Goal: Information Seeking & Learning: Learn about a topic

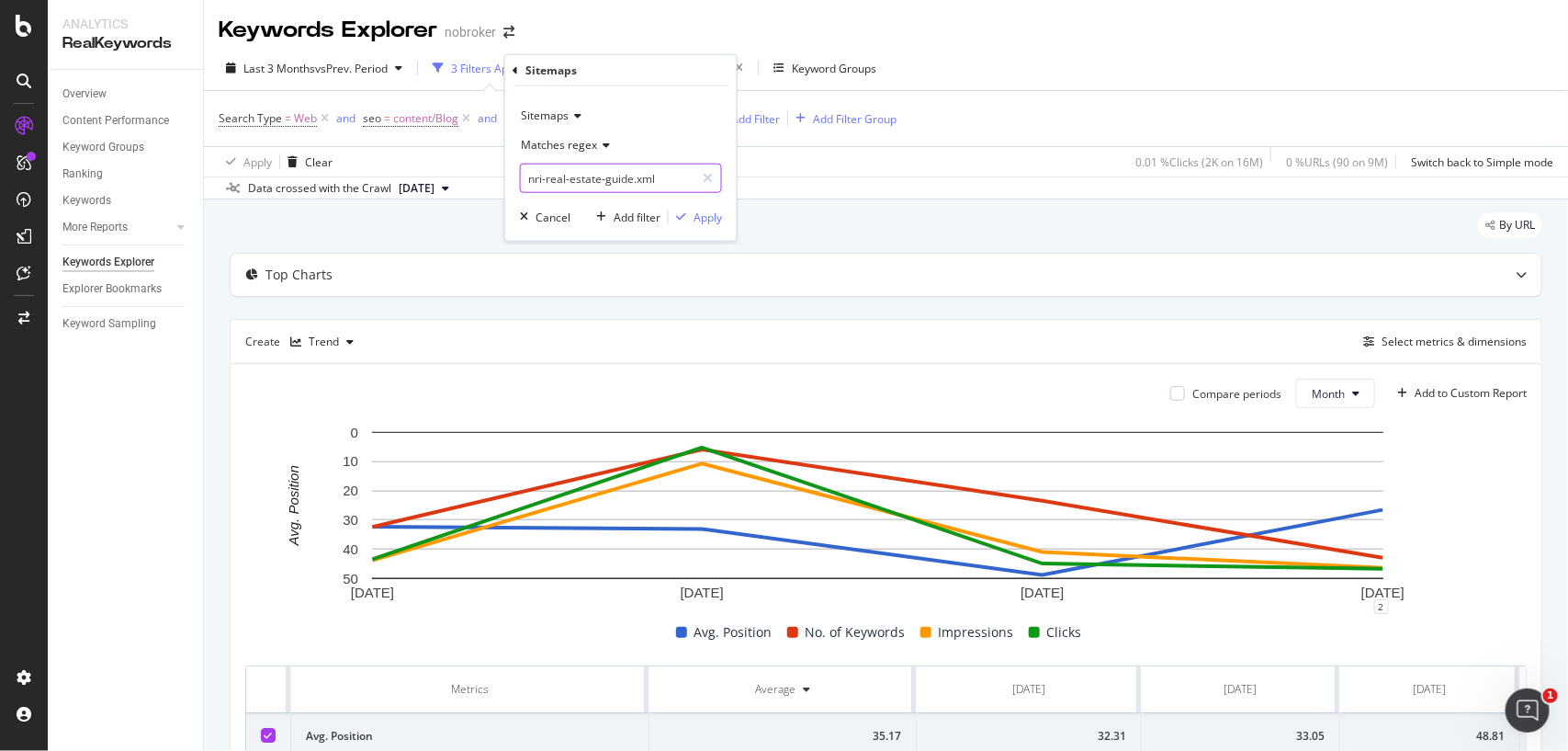
scroll to position [0, 177]
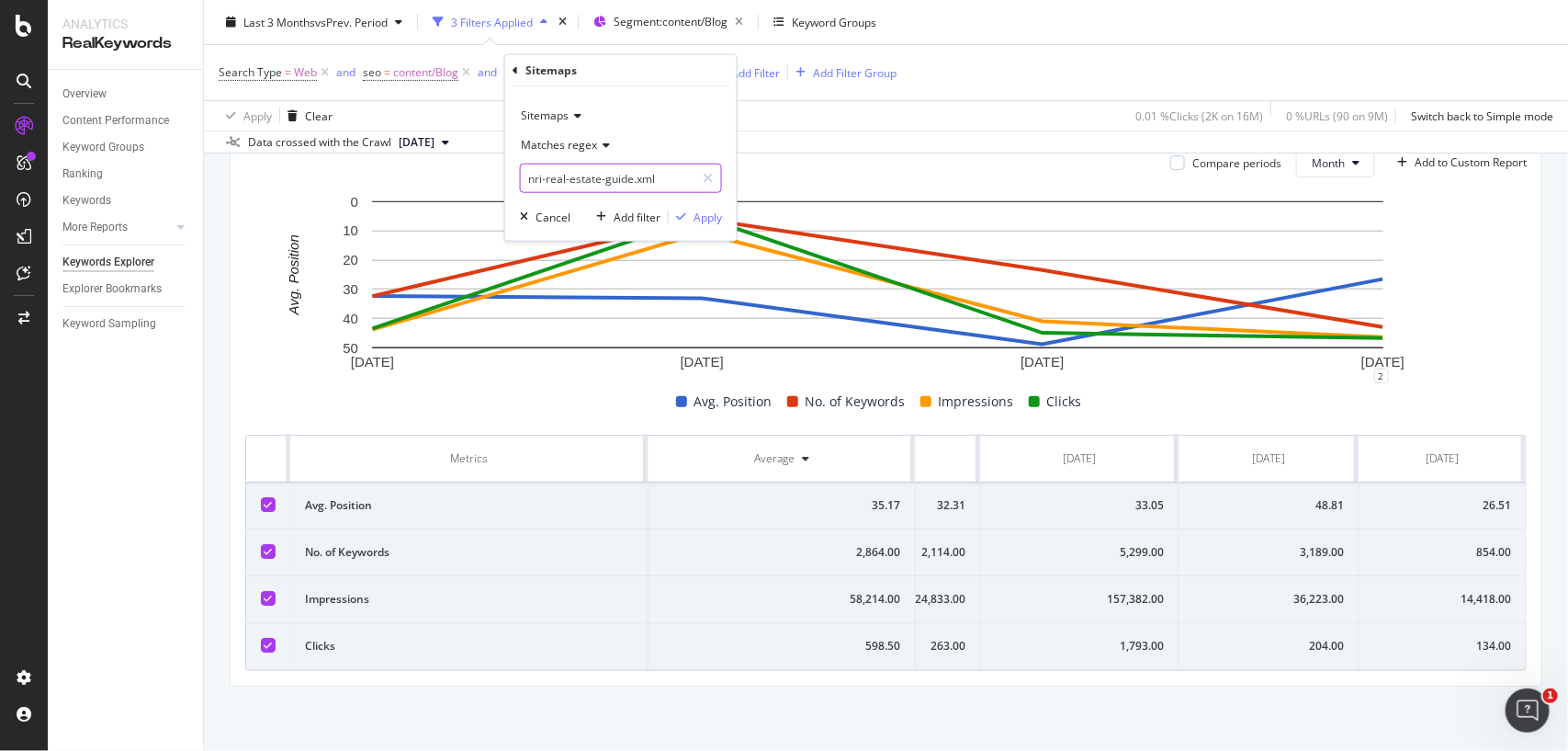
click at [625, 172] on input "nri-real-estate-guide.xml" at bounding box center [607, 178] width 173 height 30
paste input "affidavit"
type input "affidavit-guide.xml"
click at [689, 213] on div "button" at bounding box center [681, 217] width 25 height 11
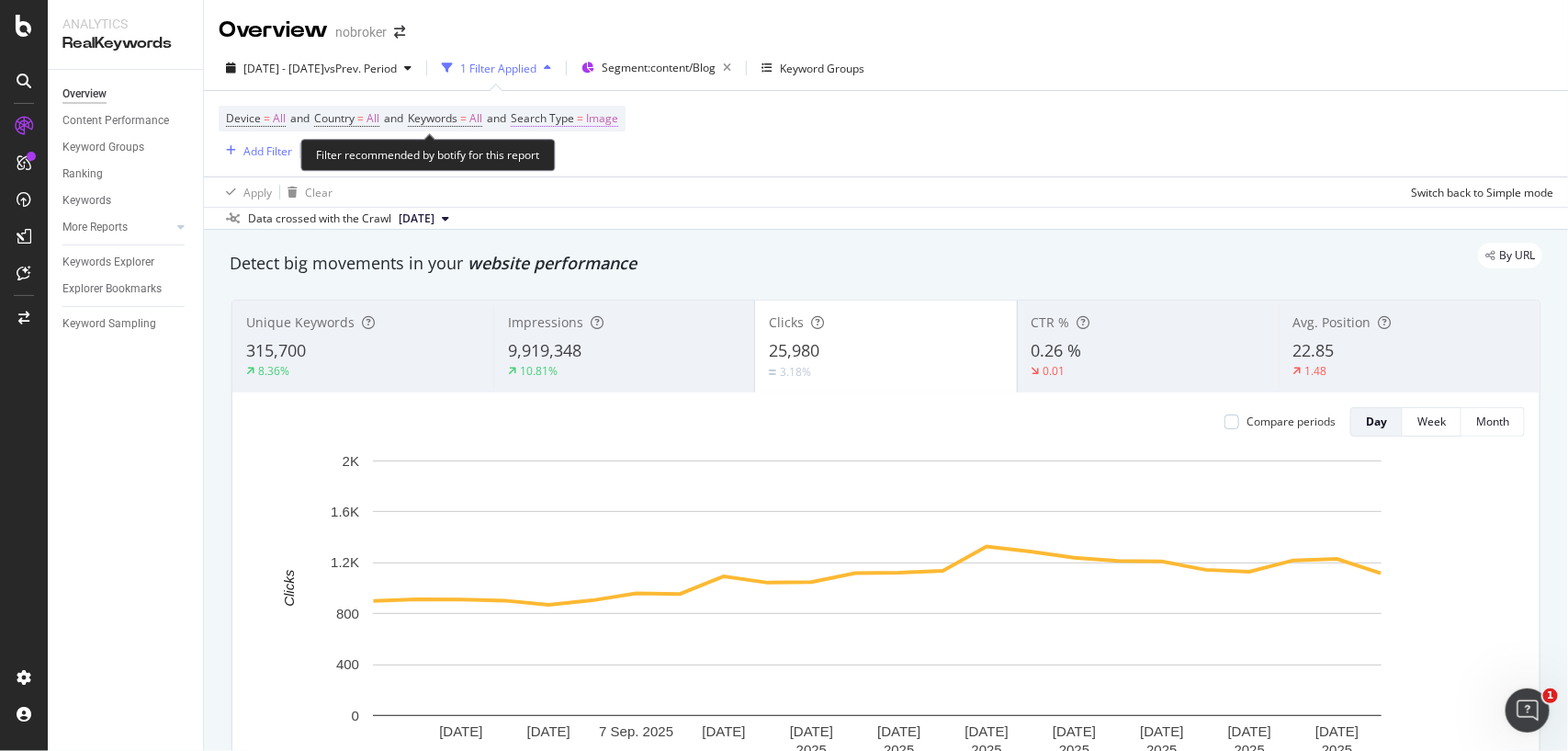
click at [609, 109] on span "Image" at bounding box center [602, 118] width 32 height 26
click at [559, 157] on span "Image" at bounding box center [560, 161] width 32 height 15
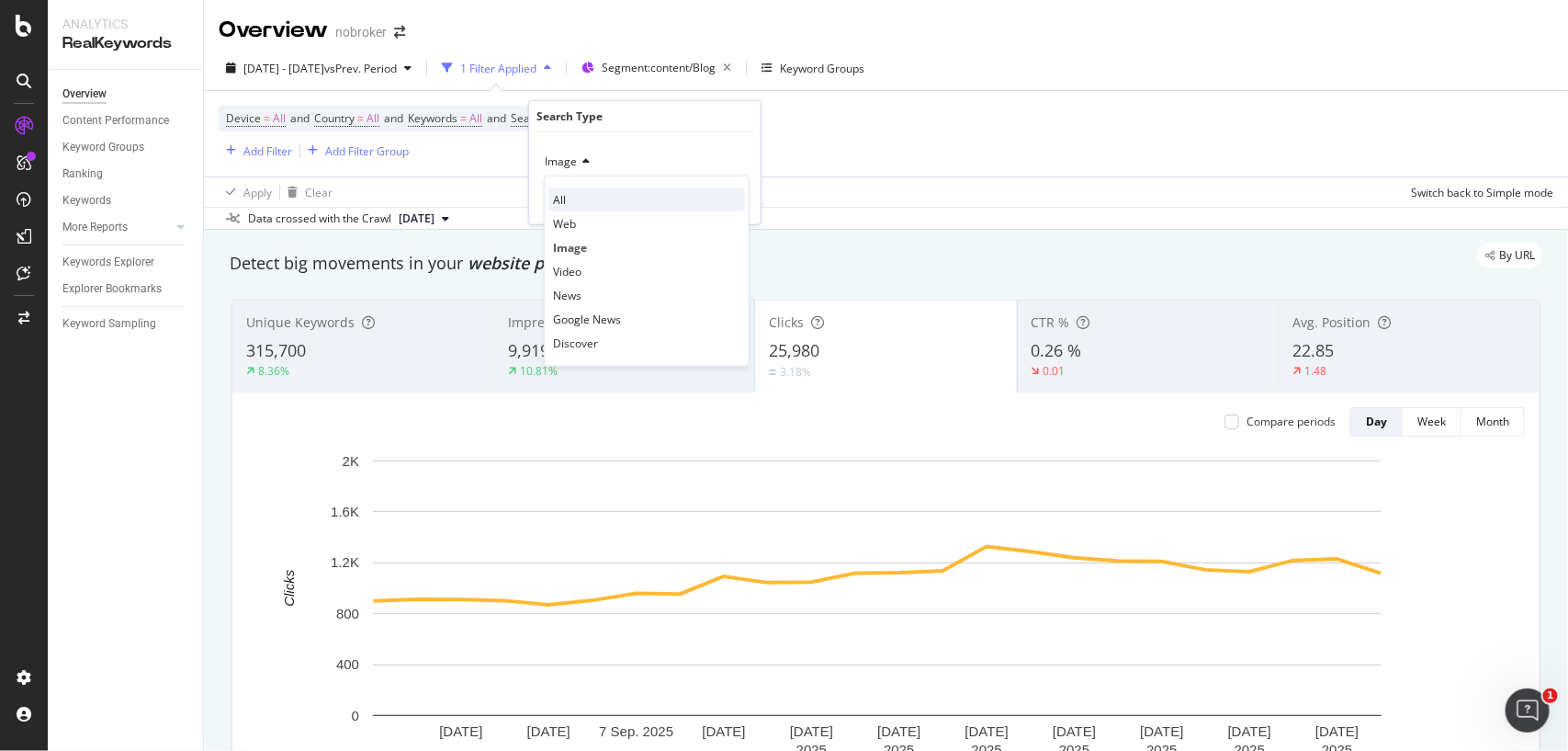
click at [577, 200] on div "All" at bounding box center [646, 199] width 197 height 24
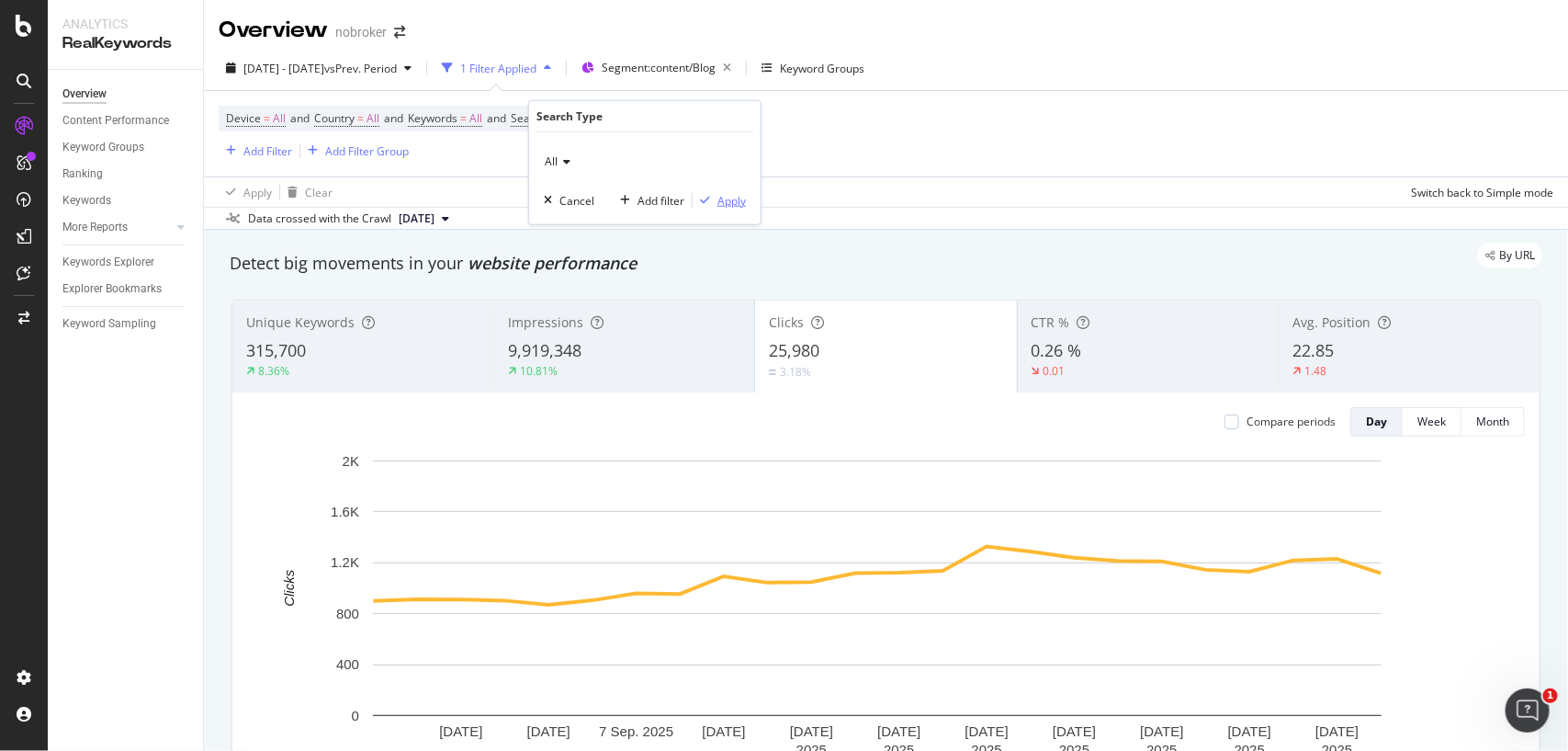
click at [731, 195] on div "Apply" at bounding box center [732, 200] width 29 height 15
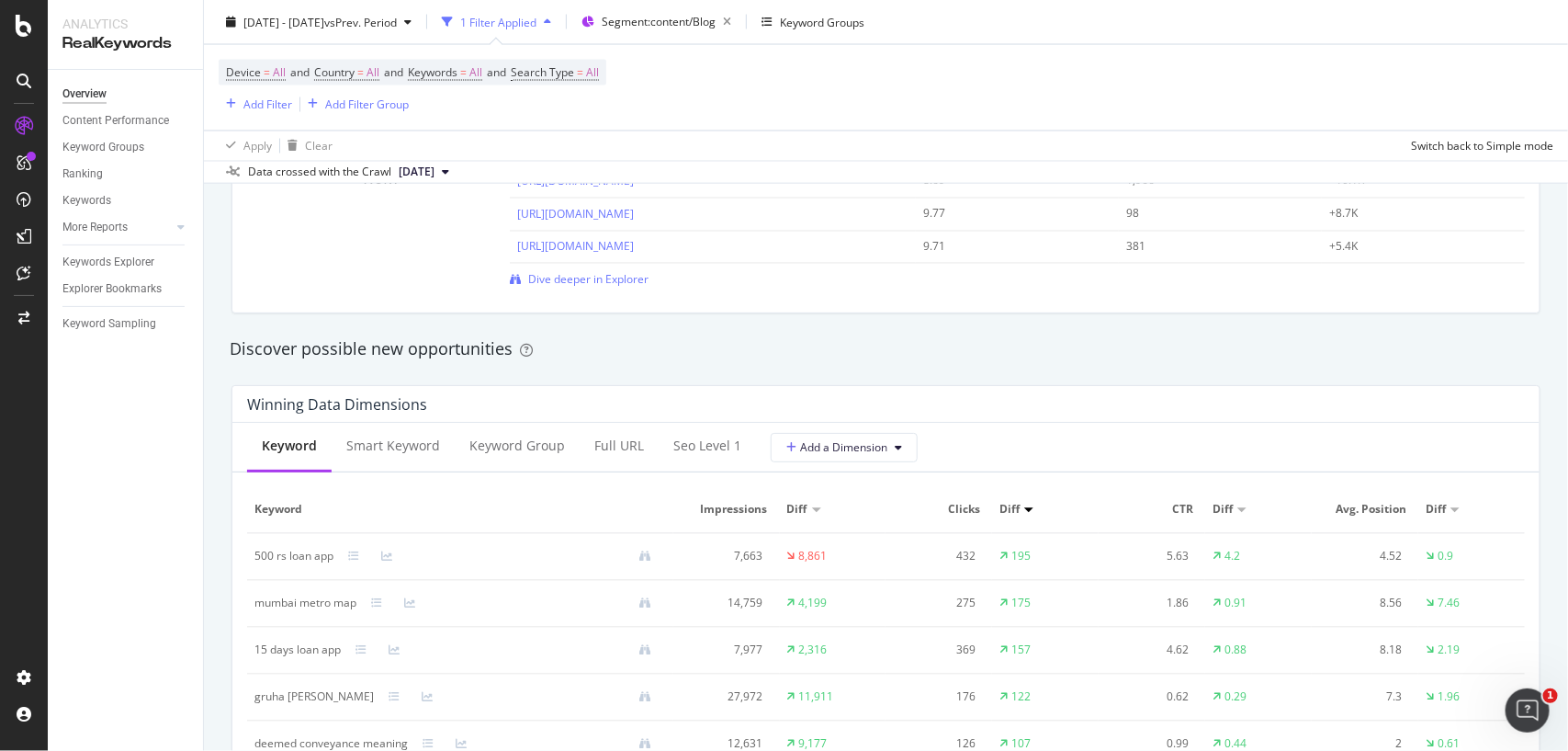
scroll to position [1476, 0]
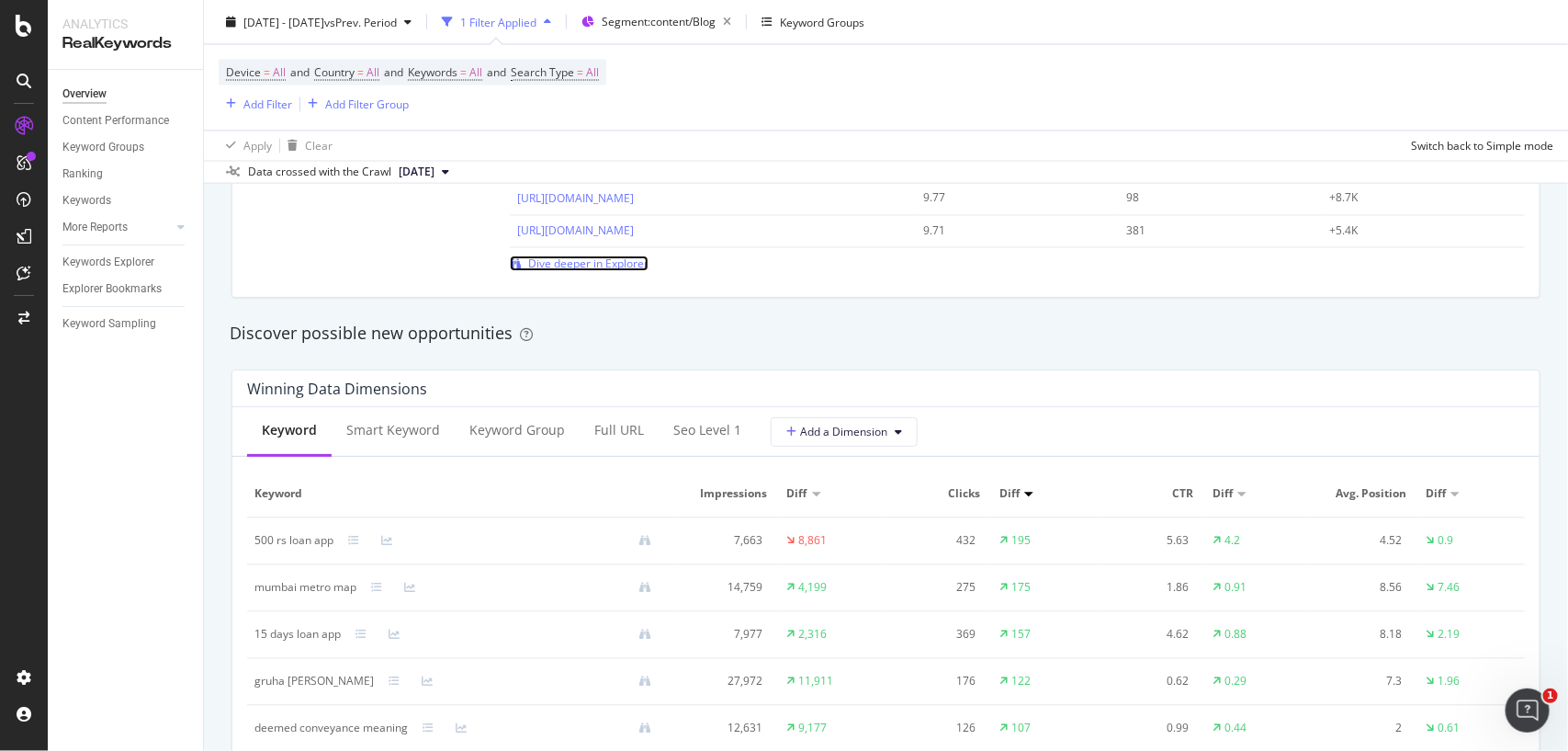
click at [580, 264] on span "Dive deeper in Explorer" at bounding box center [588, 263] width 120 height 15
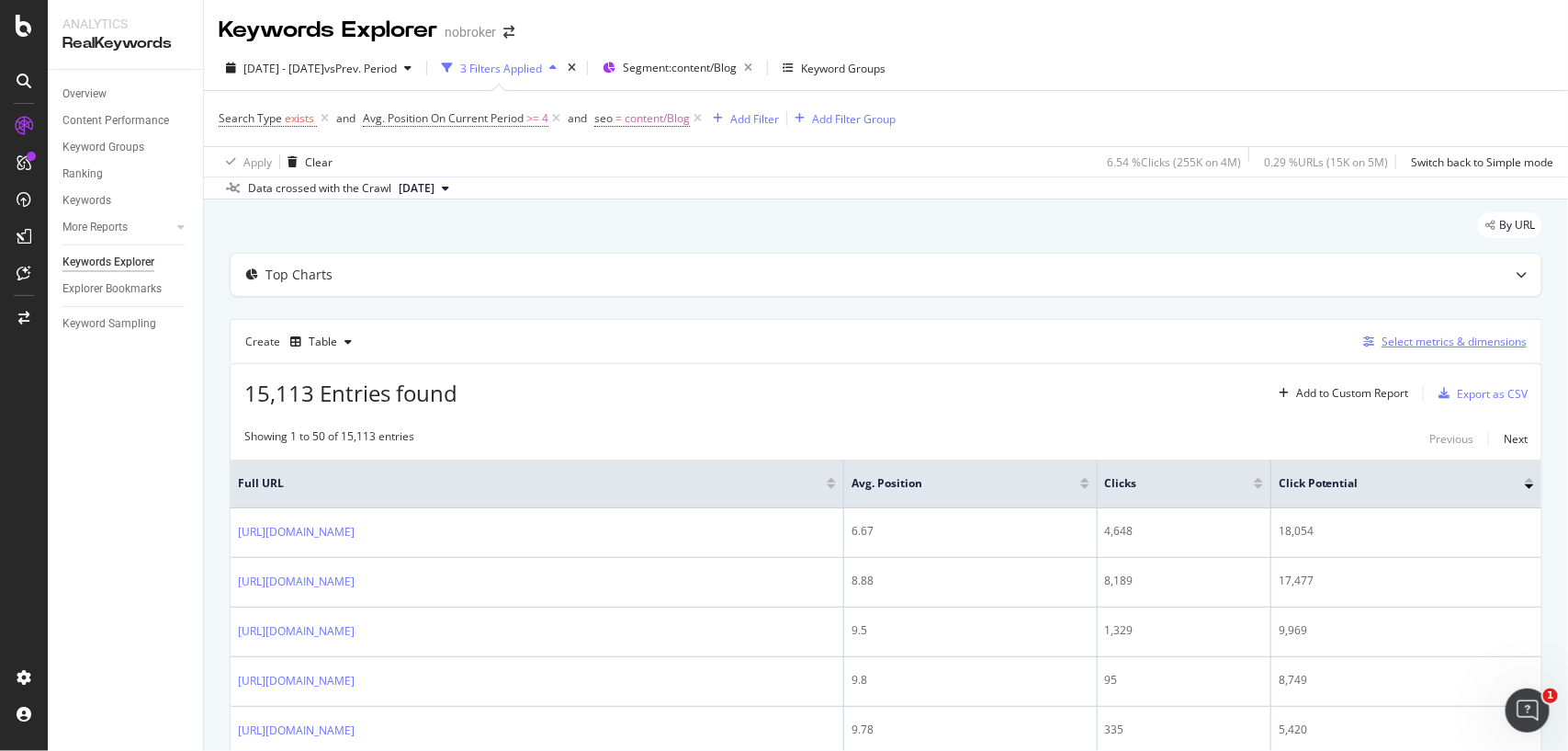
click at [1423, 346] on div "Select metrics & dimensions" at bounding box center [1454, 341] width 146 height 15
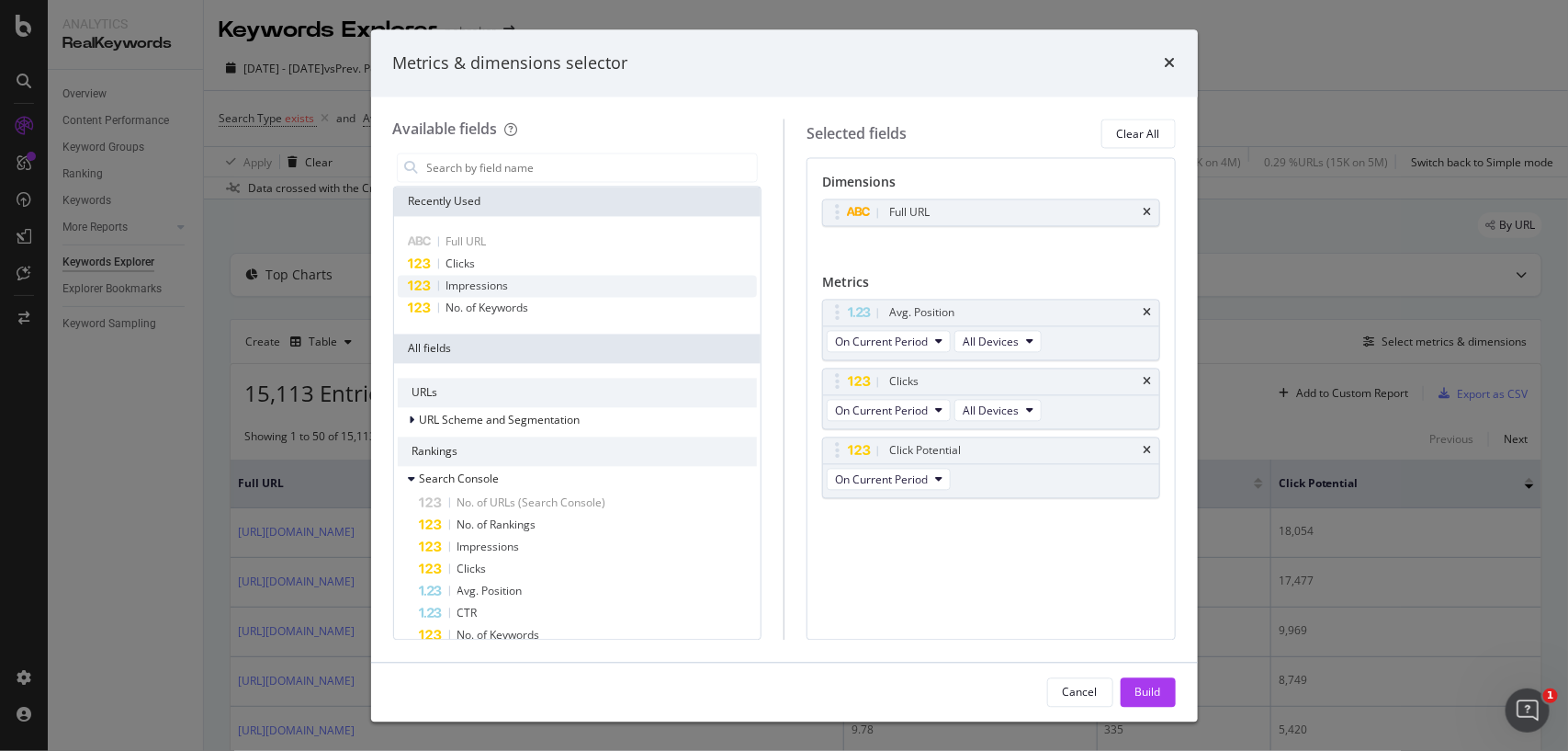
click at [456, 287] on span "Impressions" at bounding box center [478, 286] width 63 height 15
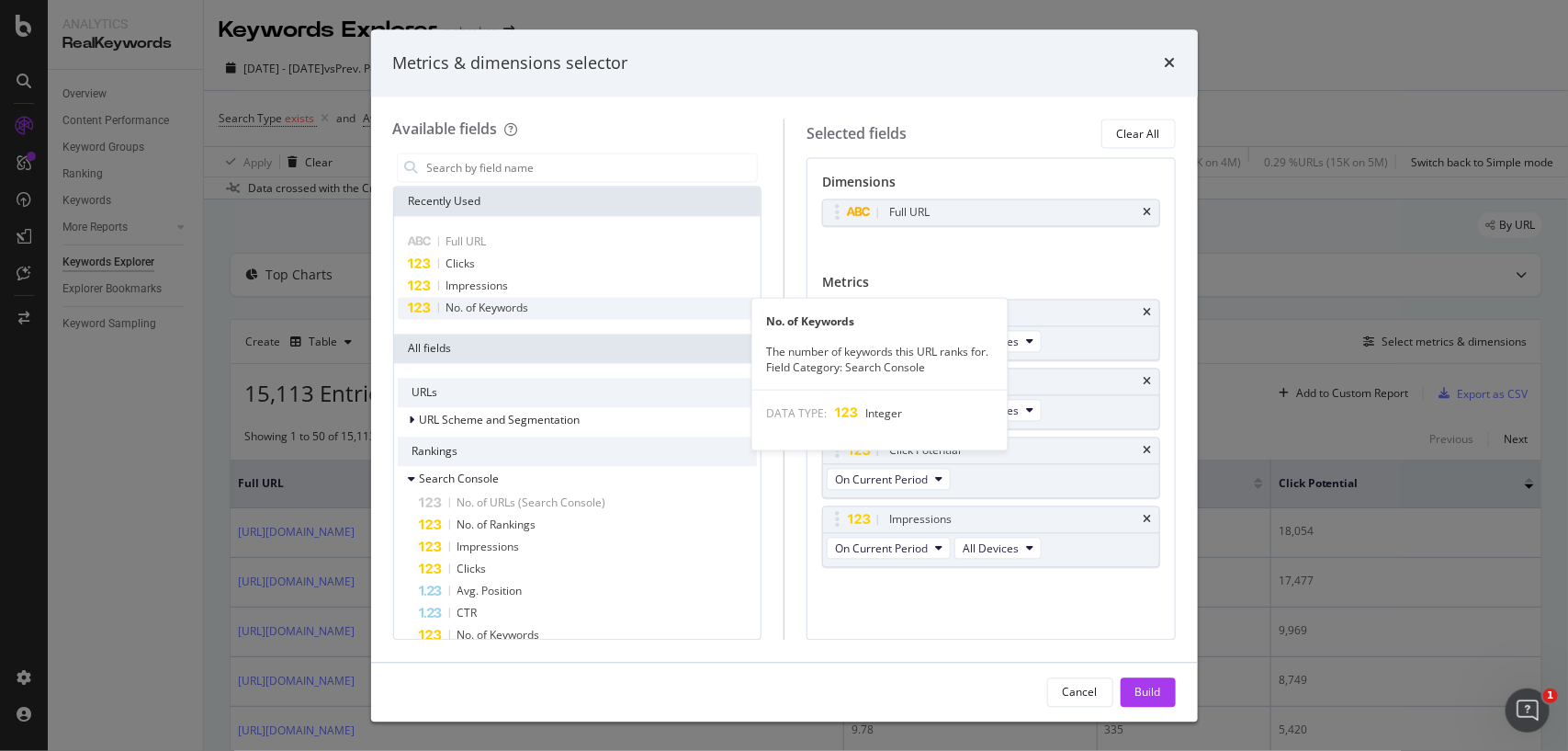
click at [456, 306] on span "No. of Keywords" at bounding box center [487, 308] width 83 height 15
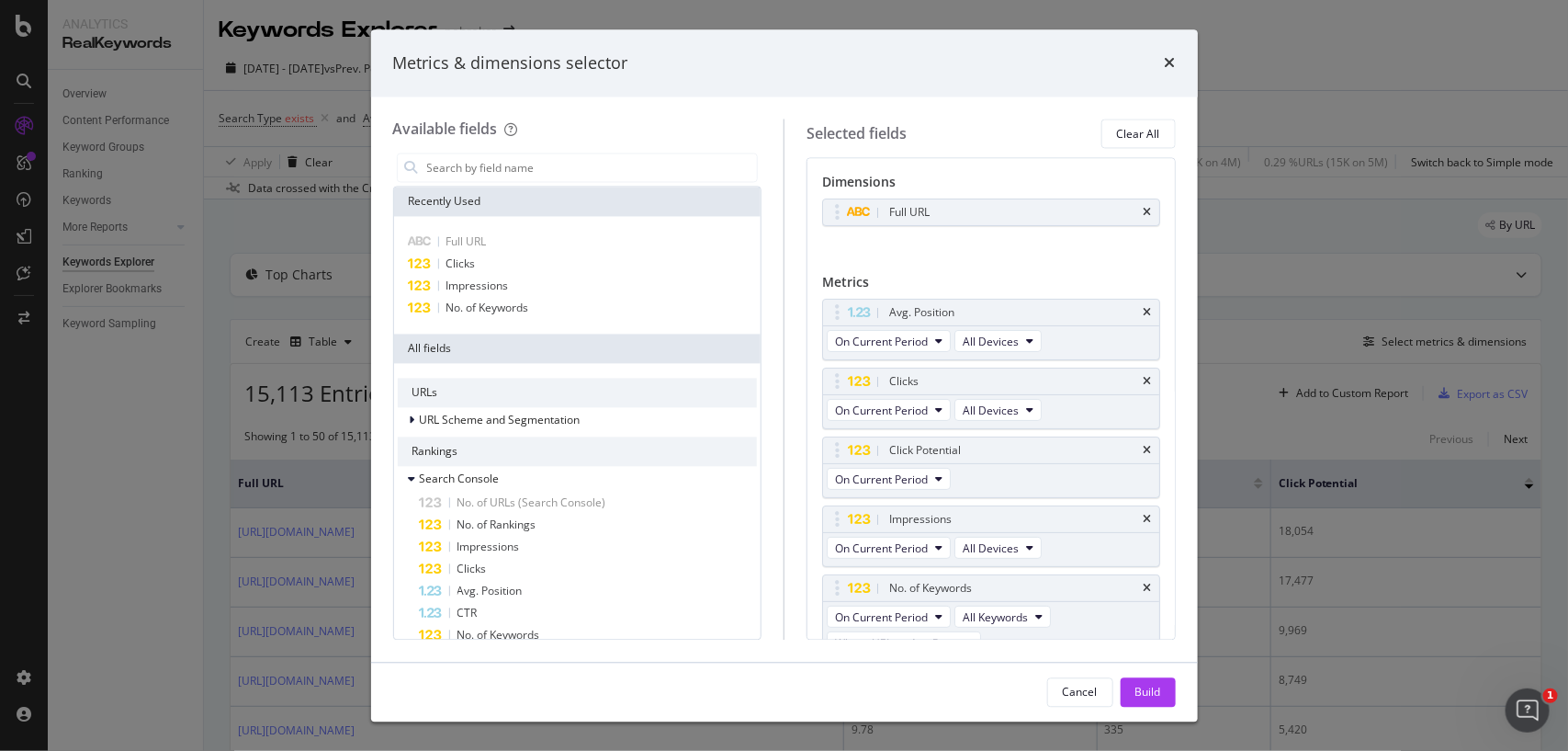
scroll to position [26, 0]
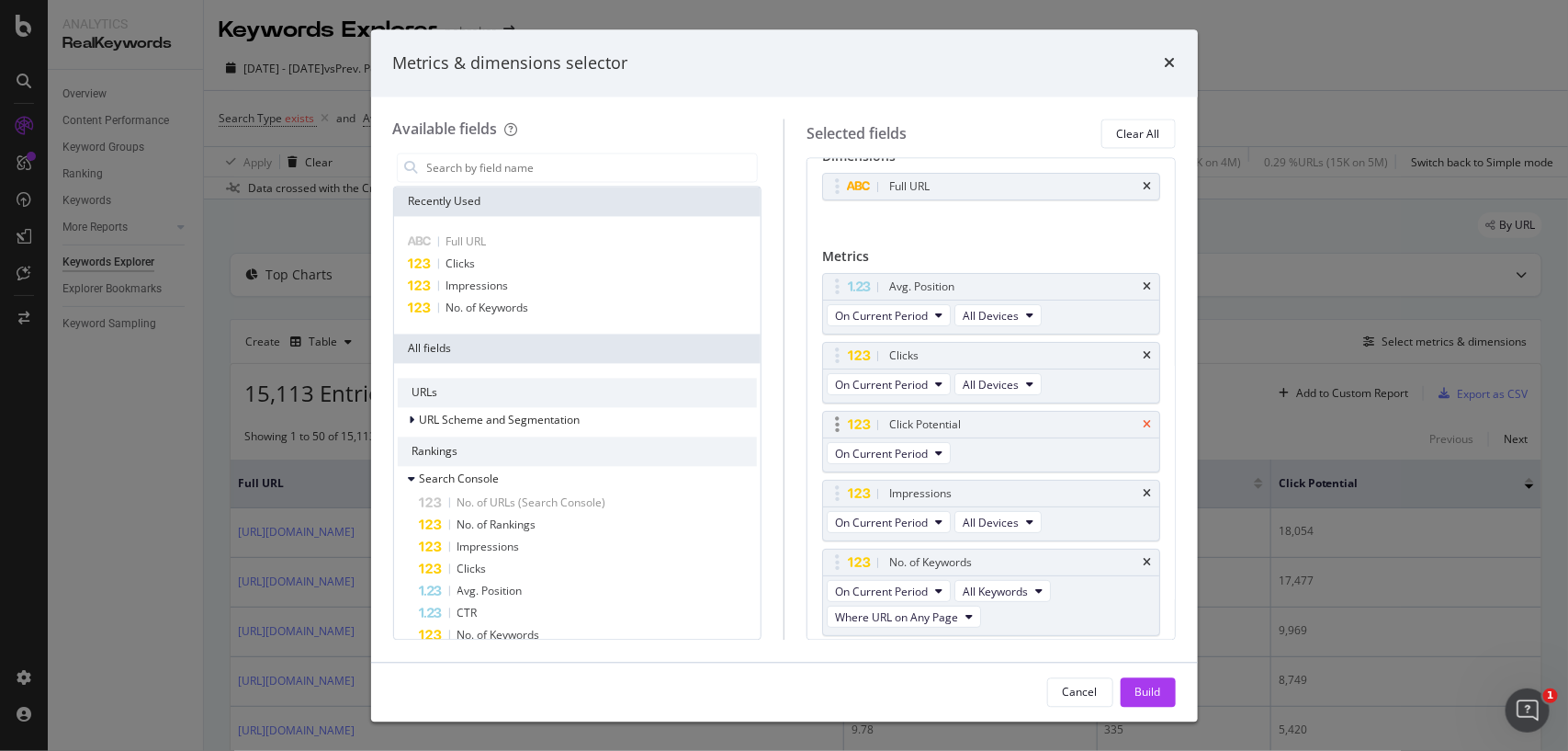
click at [1144, 430] on icon "times" at bounding box center [1147, 425] width 9 height 11
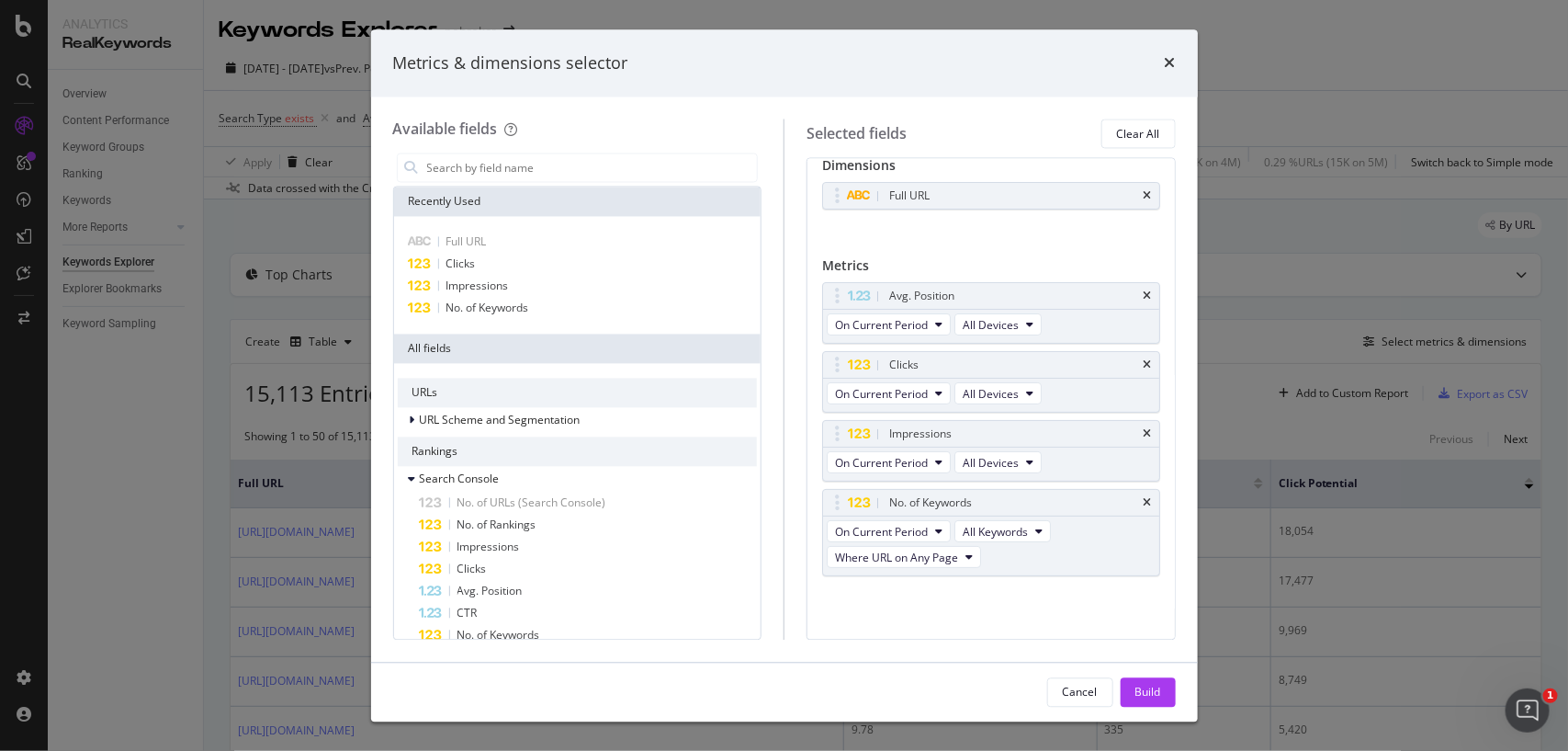
scroll to position [19, 0]
click at [1146, 695] on div "Build" at bounding box center [1147, 691] width 26 height 15
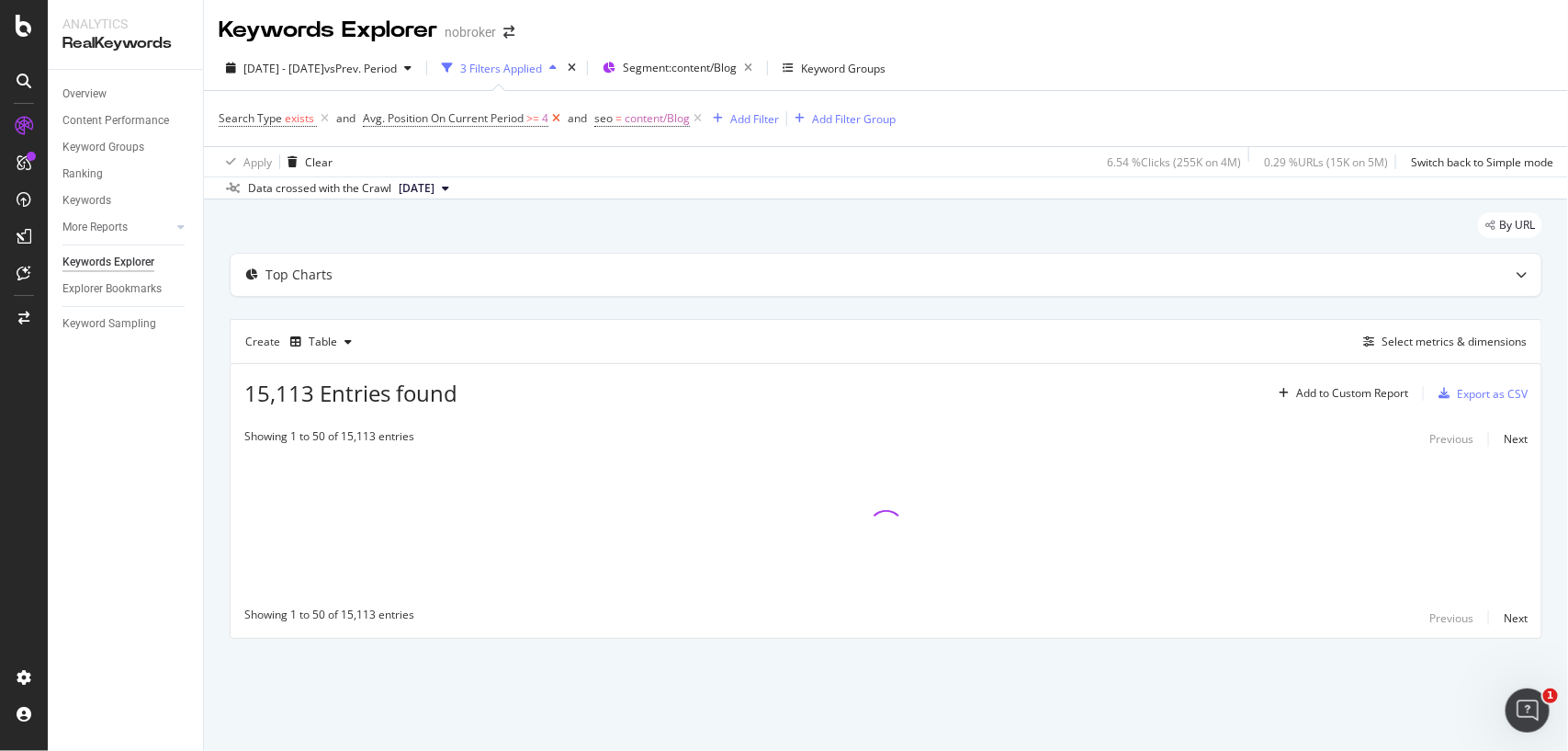
click at [552, 117] on icon at bounding box center [556, 118] width 15 height 18
click at [533, 113] on div "Add Filter" at bounding box center [522, 119] width 49 height 15
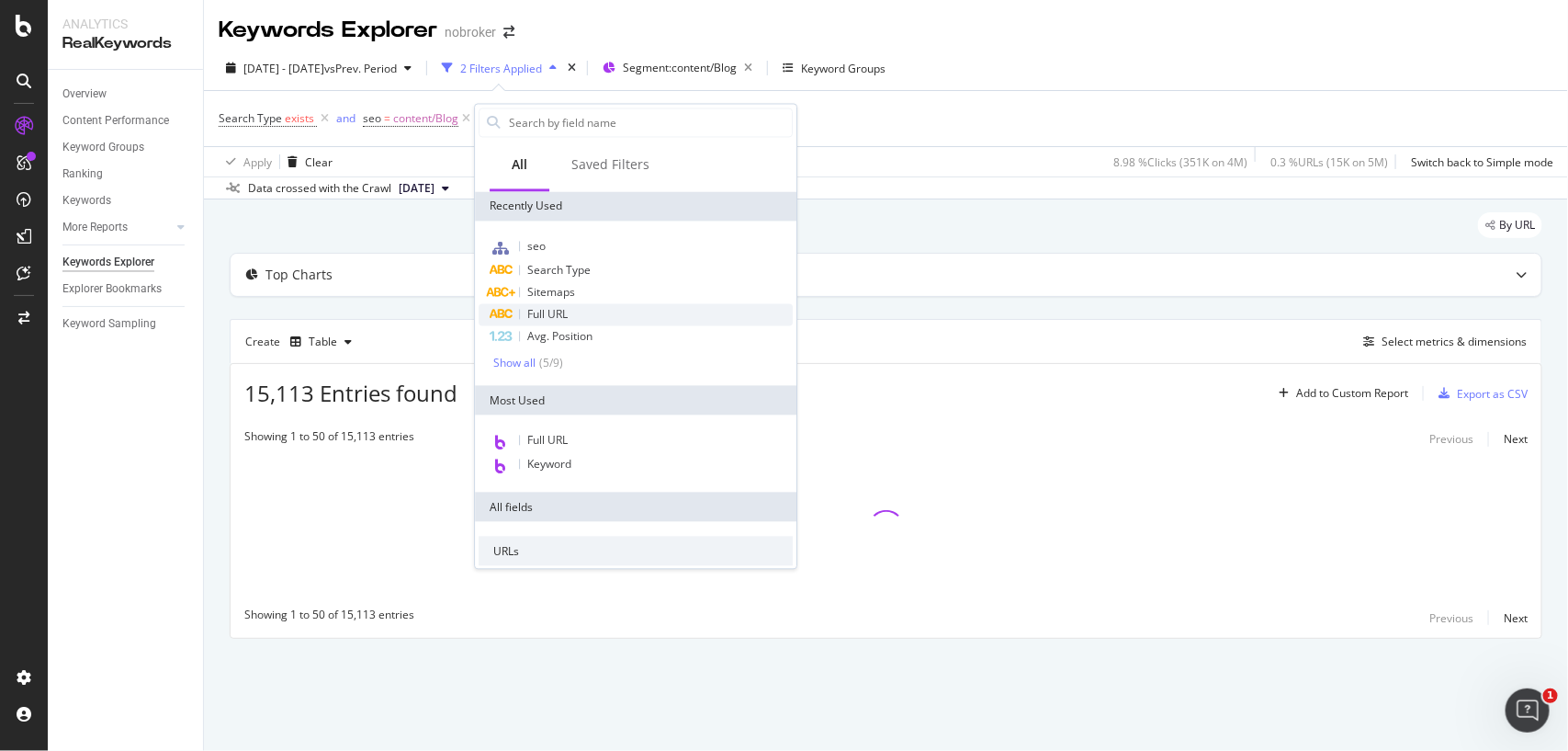
click at [552, 309] on span "Full URL" at bounding box center [547, 314] width 40 height 15
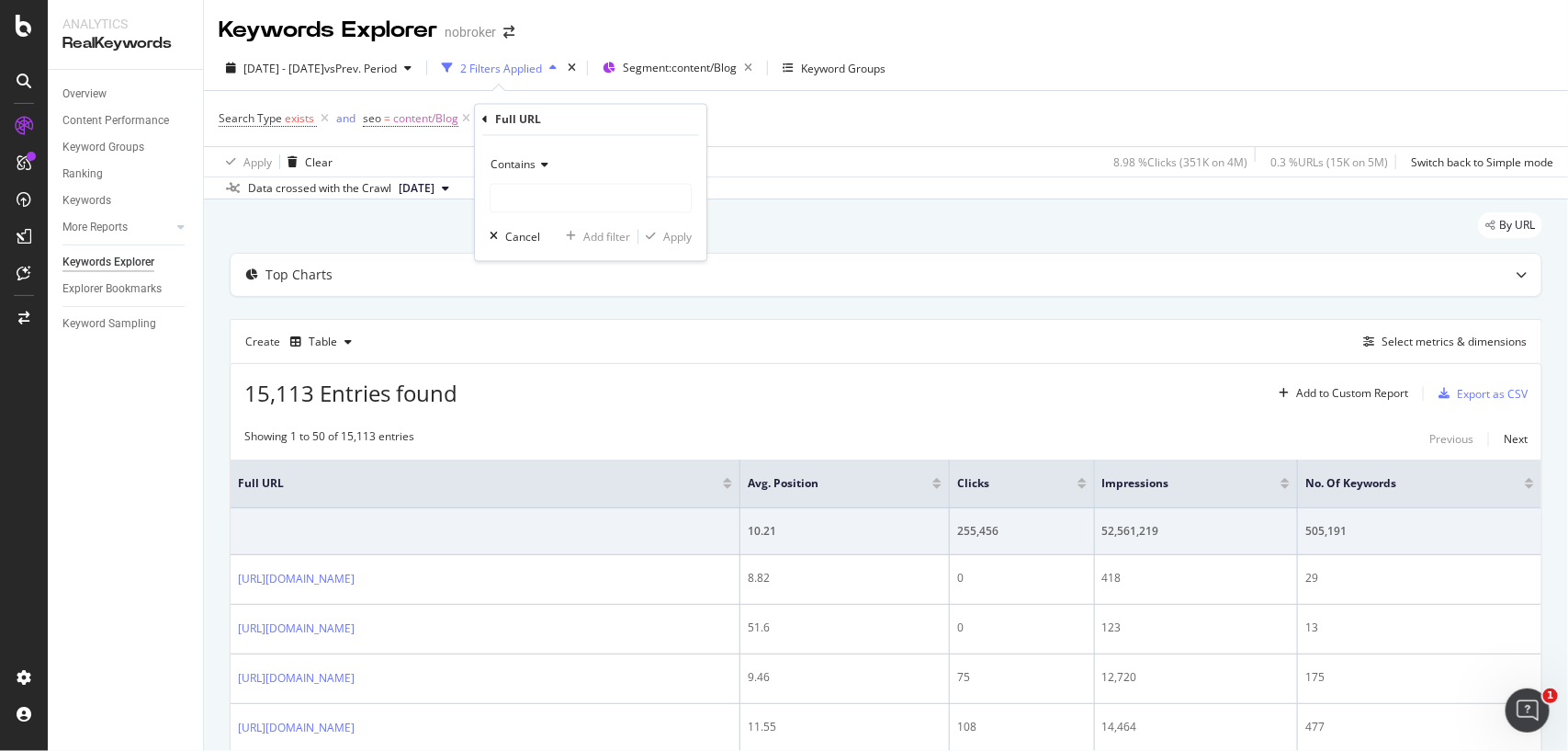
click at [516, 157] on span "Contains" at bounding box center [512, 165] width 45 height 15
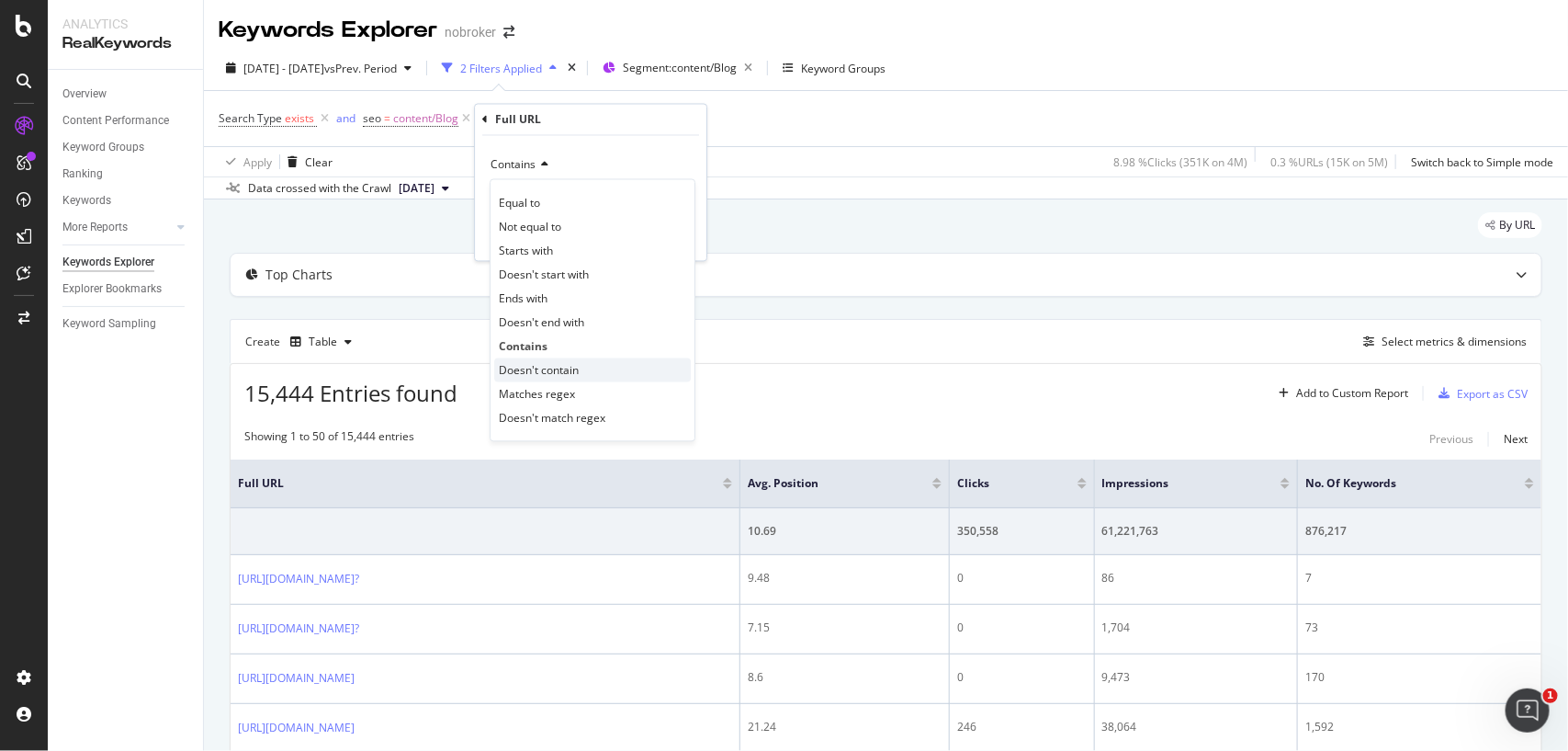
click at [560, 373] on span "Doesn't contain" at bounding box center [539, 369] width 80 height 15
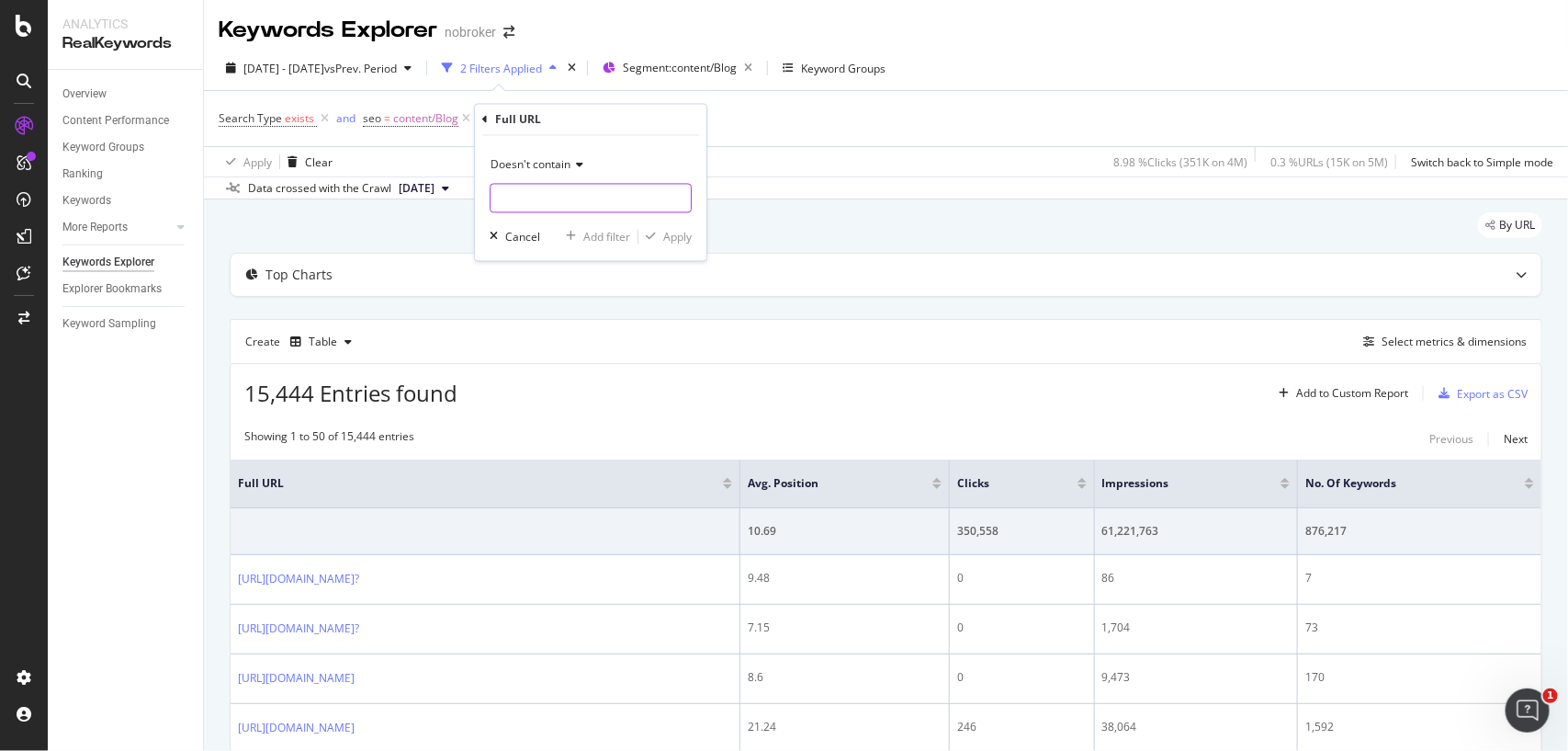
click at [540, 198] on input "text" at bounding box center [590, 198] width 200 height 30
type input "#"
click at [680, 239] on div "Apply" at bounding box center [677, 236] width 29 height 15
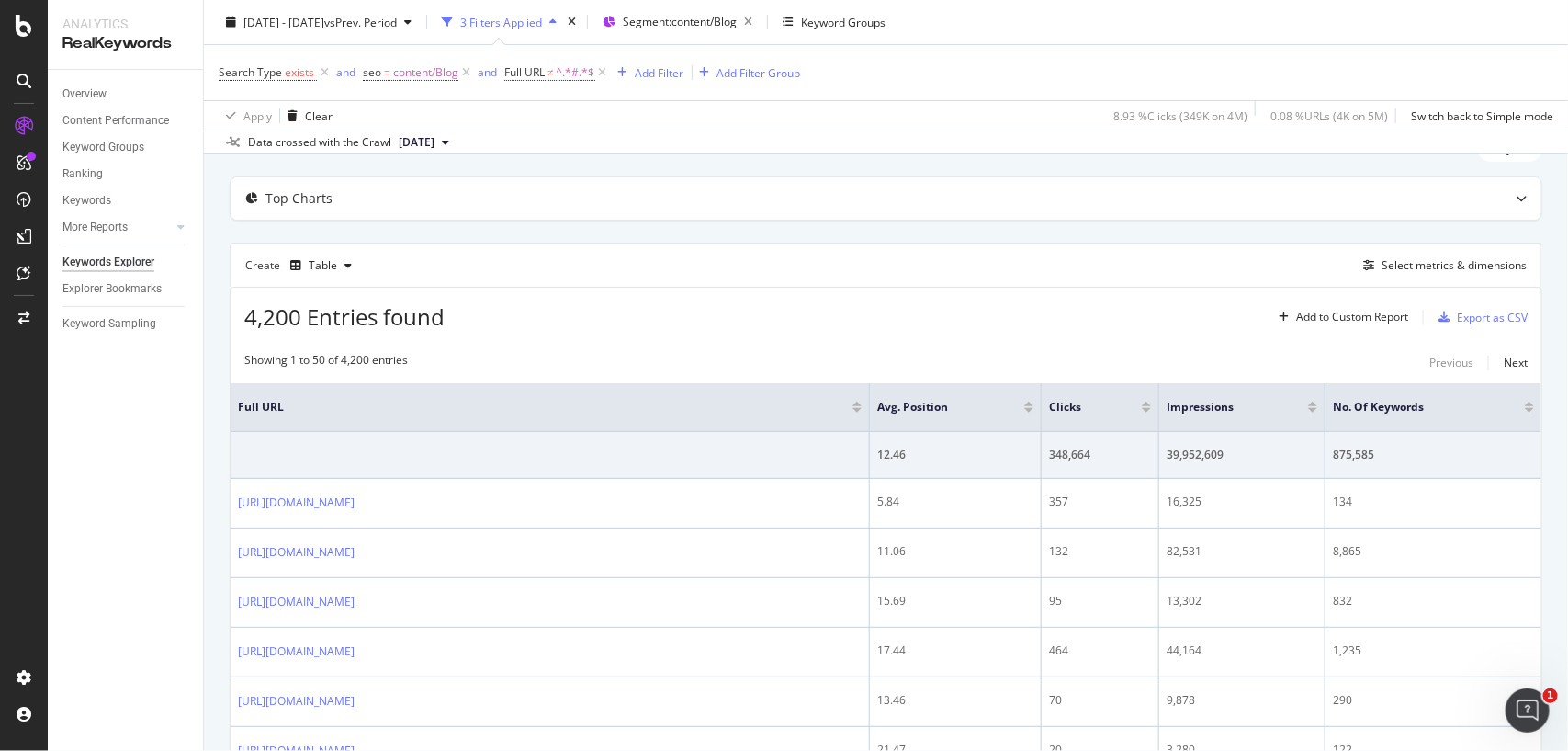
scroll to position [92, 0]
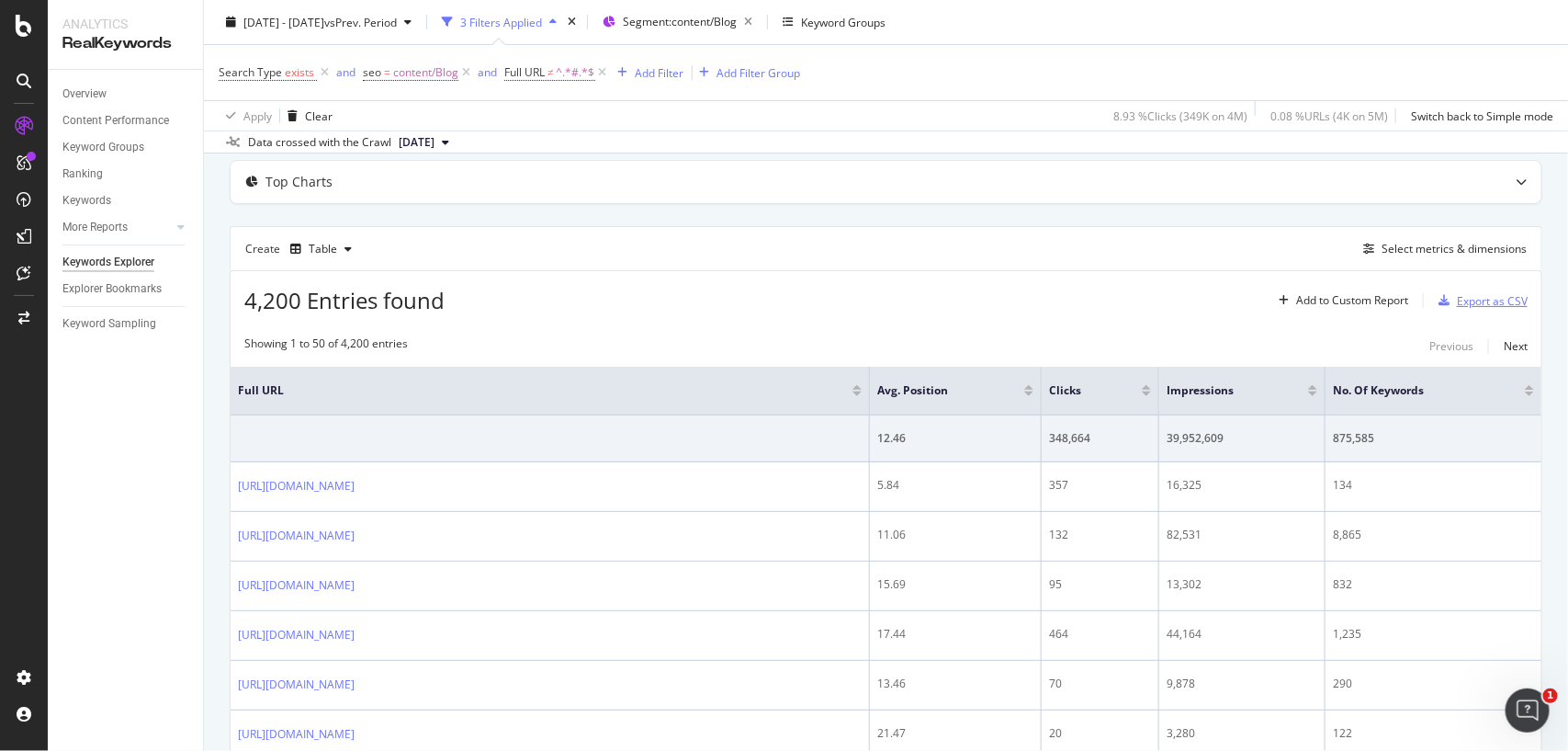
click at [1457, 297] on div "Export as CSV" at bounding box center [1492, 301] width 70 height 15
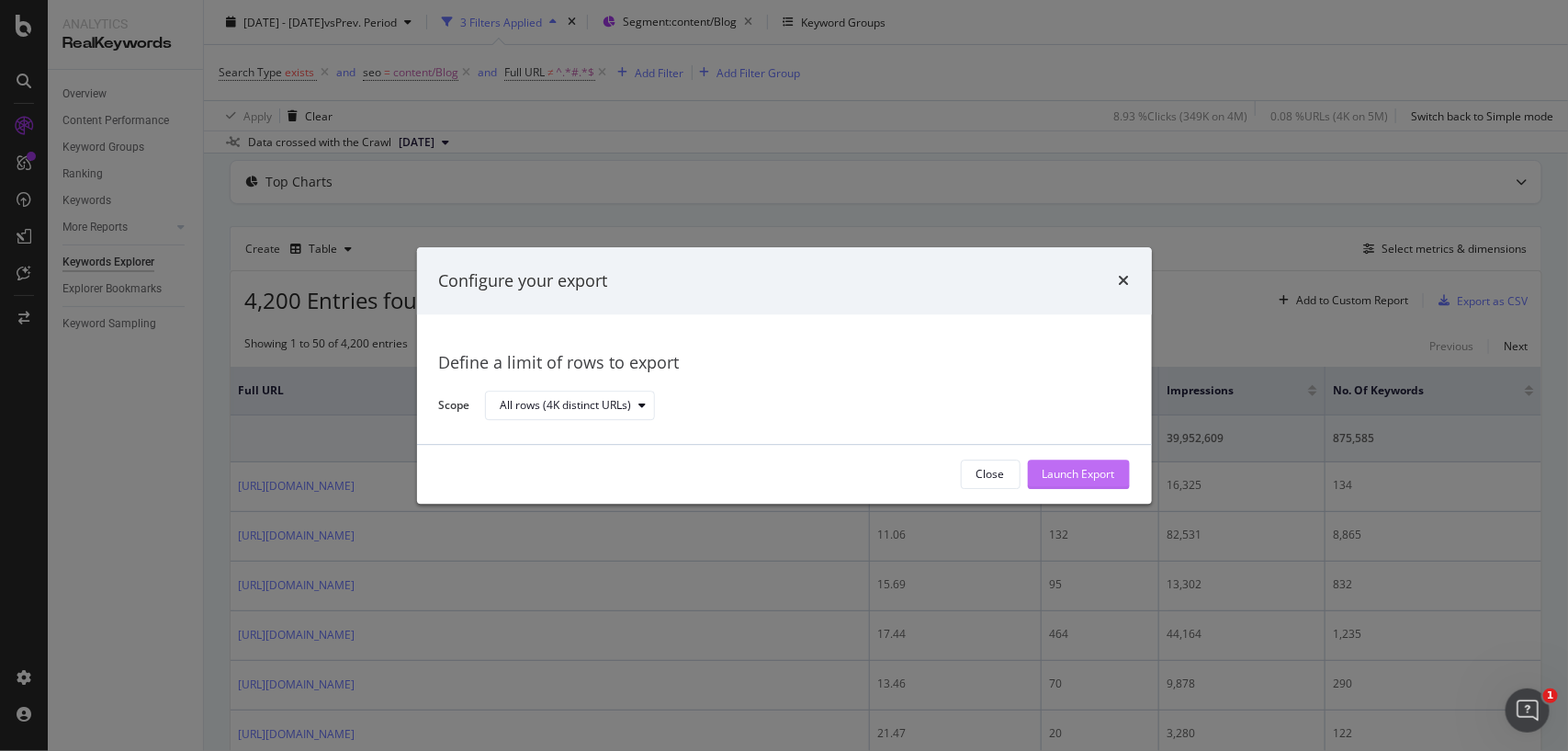
click at [1107, 464] on div "Launch Export" at bounding box center [1079, 474] width 72 height 28
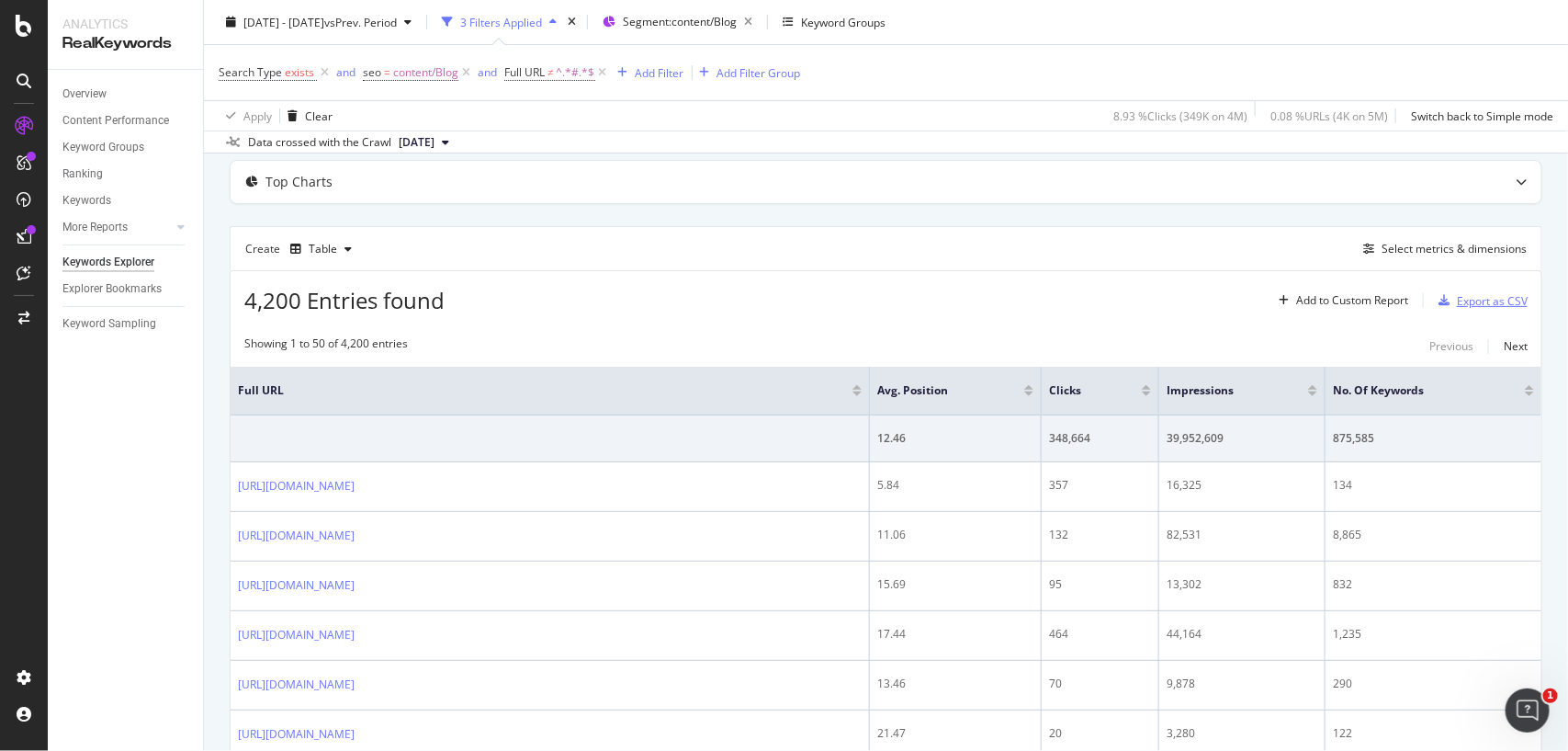
scroll to position [0, 0]
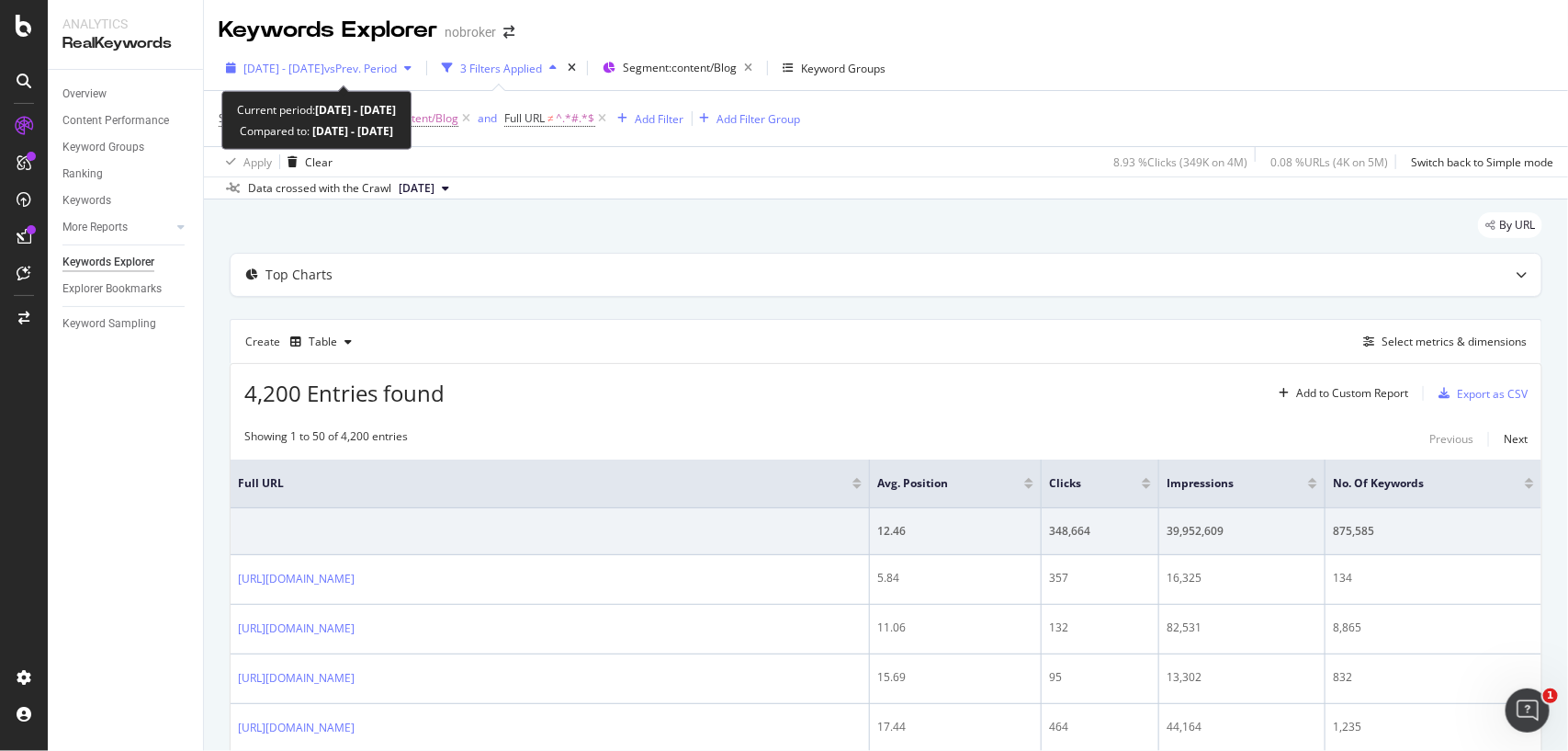
click at [358, 75] on div "2025 Sep. 1st - Sep. 24th vs Prev. Period" at bounding box center [320, 69] width 153 height 15
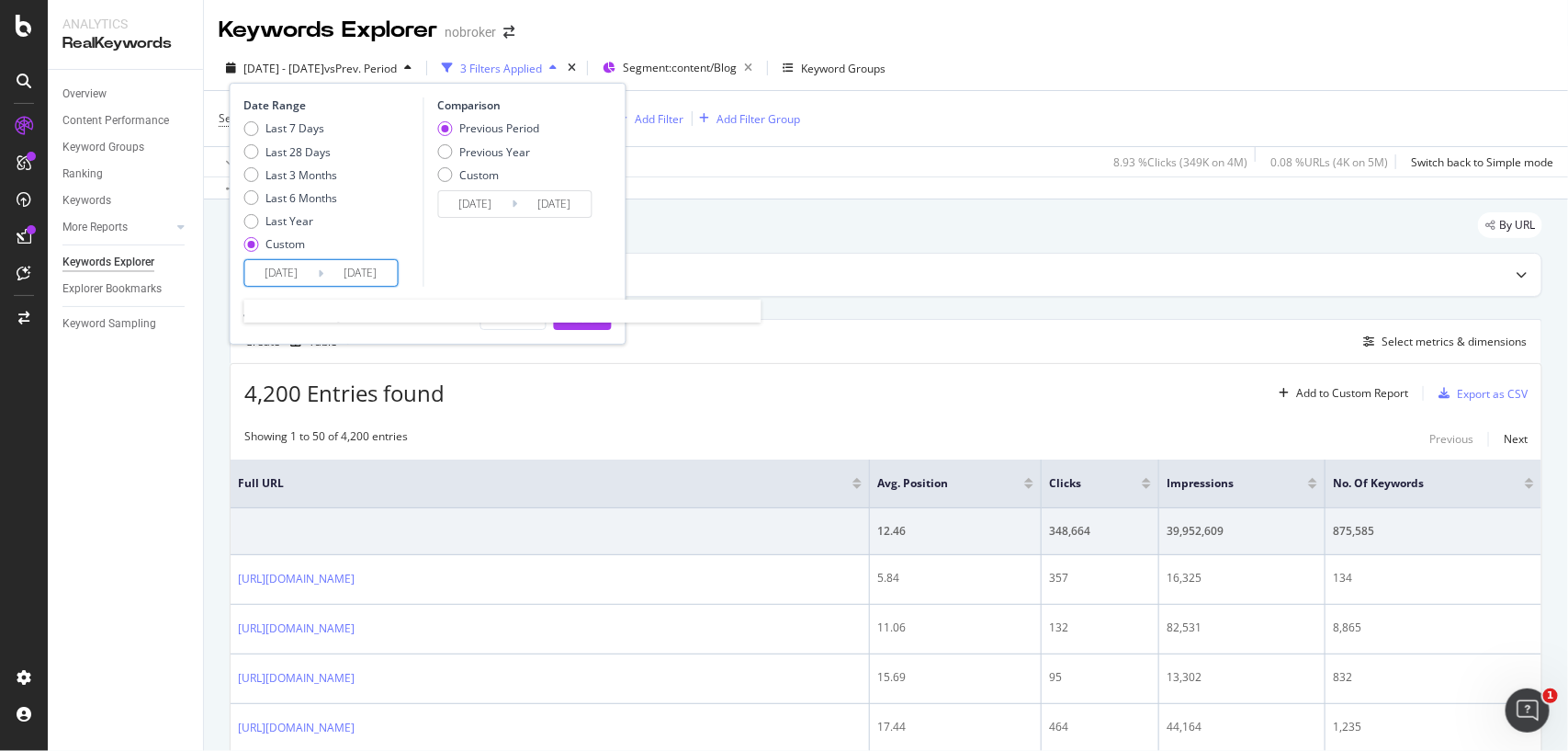
click at [302, 268] on input "2025/09/01" at bounding box center [282, 272] width 73 height 26
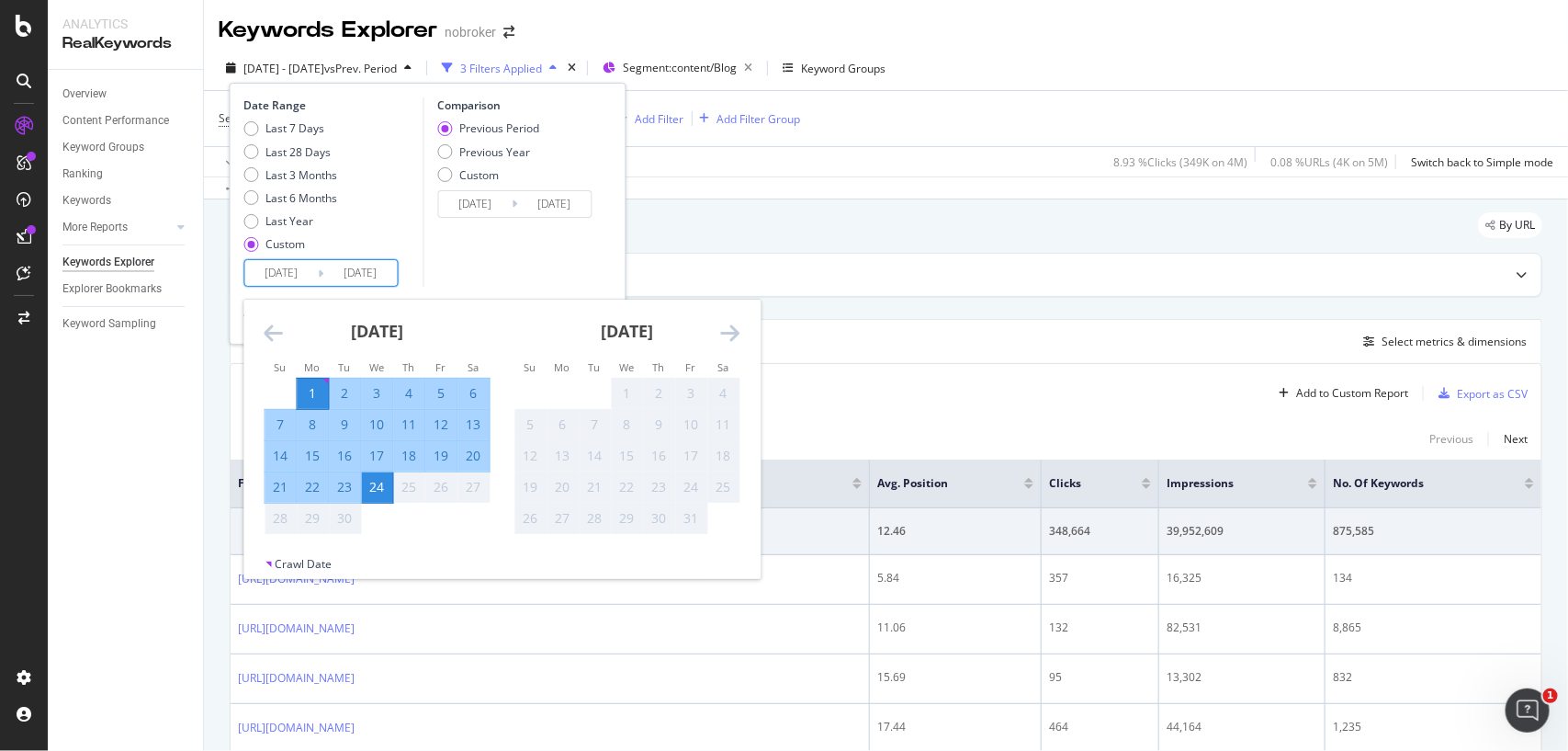
click at [621, 390] on div "1" at bounding box center [627, 392] width 31 height 18
click at [284, 332] on div "September 2025" at bounding box center [377, 339] width 225 height 78
drag, startPoint x: 284, startPoint y: 332, endPoint x: 258, endPoint y: 332, distance: 26.0
click at [258, 332] on div "September 2025 1 2 3 4 5 6 7 8 9 10 11 12 13 14 15 16 17 18 19 20 21 22 23 24 2…" at bounding box center [377, 417] width 250 height 235
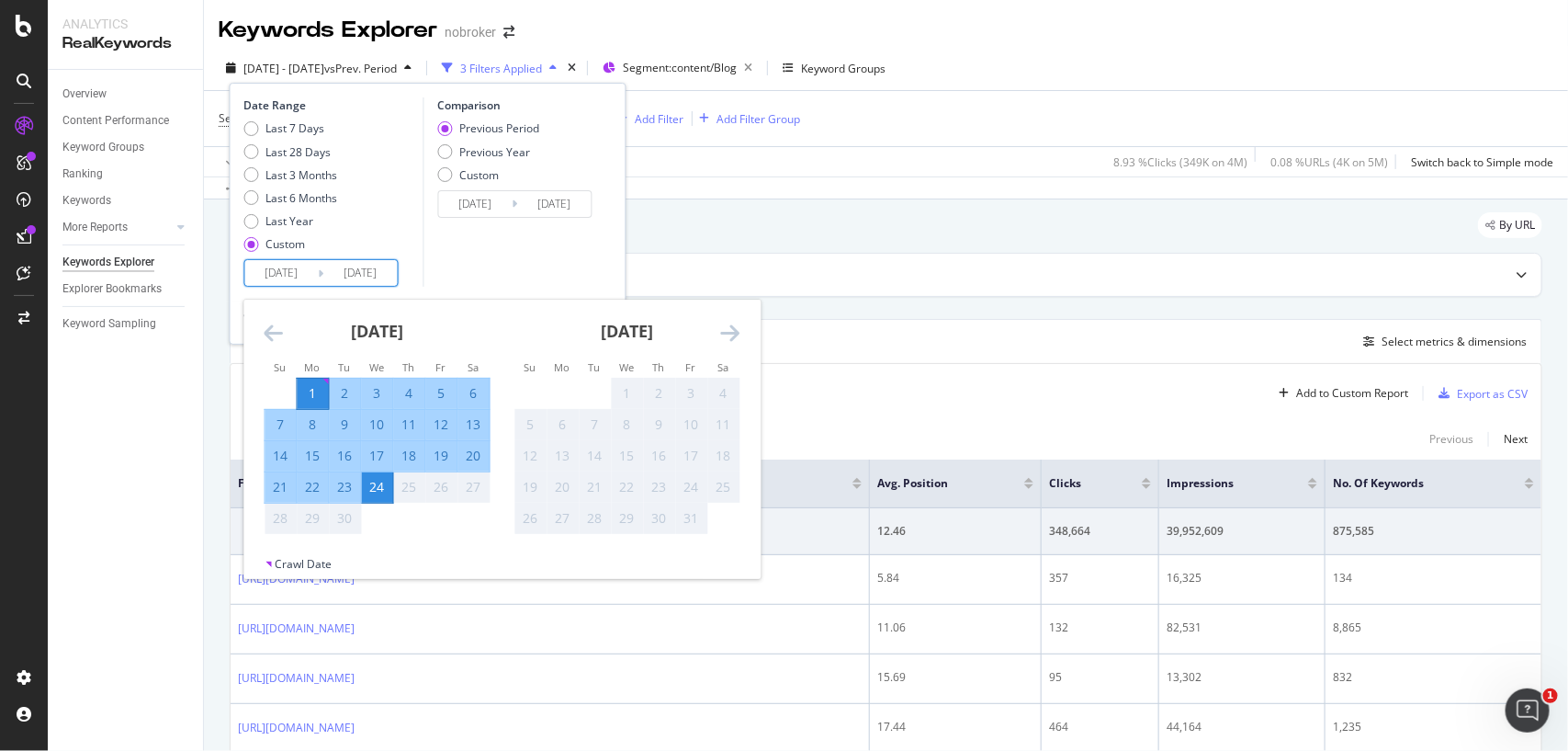
drag, startPoint x: 258, startPoint y: 332, endPoint x: 268, endPoint y: 332, distance: 10.0
click at [268, 332] on div "August 2025 1 2 3 4 5 6 7 8 9 10 11 12 13 14 15 16 17 18 19 20 21 22 23 24 25 2…" at bounding box center [502, 427] width 516 height 256
click at [268, 332] on icon "Move backward to switch to the previous month." at bounding box center [274, 332] width 19 height 22
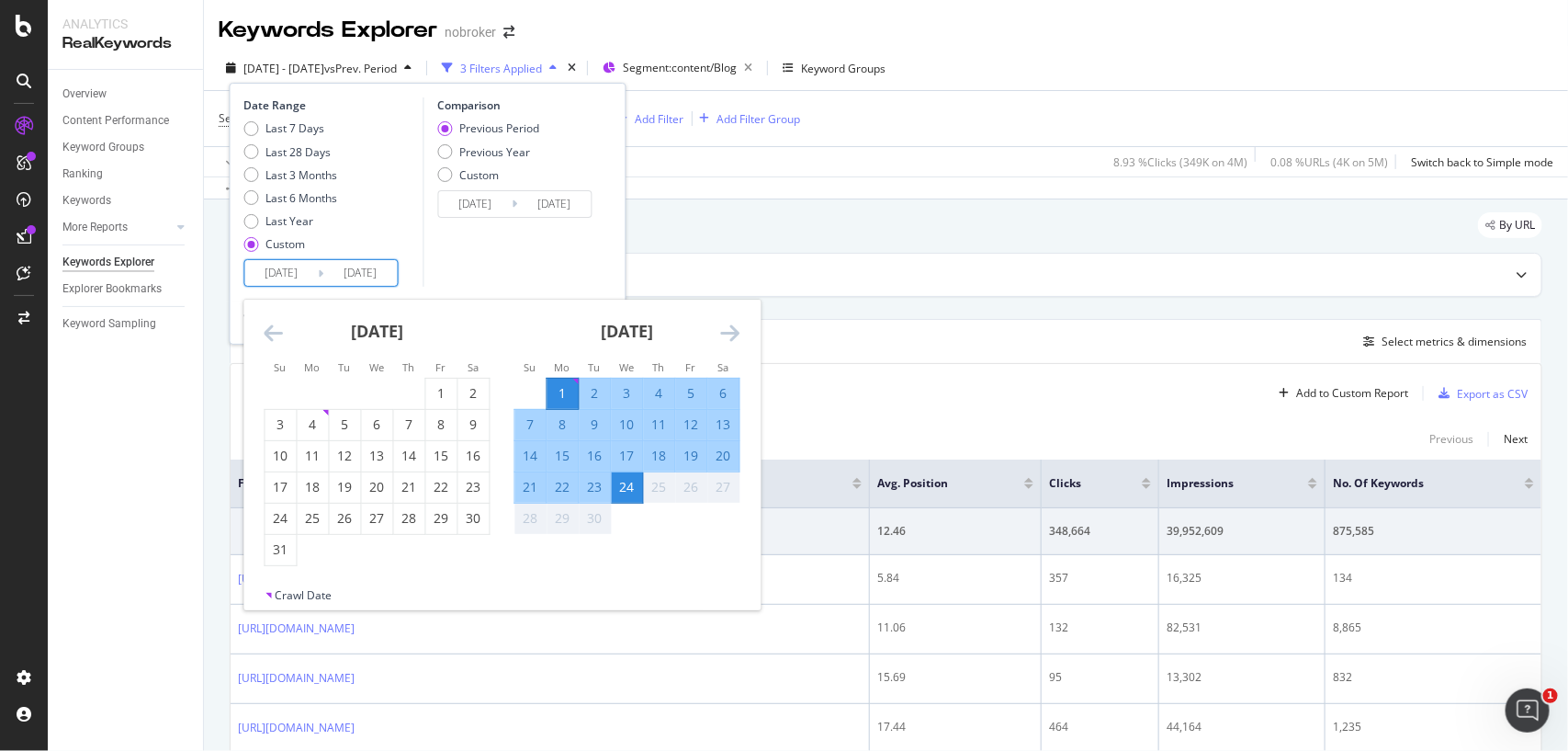
click at [268, 332] on icon "Move backward to switch to the previous month." at bounding box center [274, 332] width 19 height 22
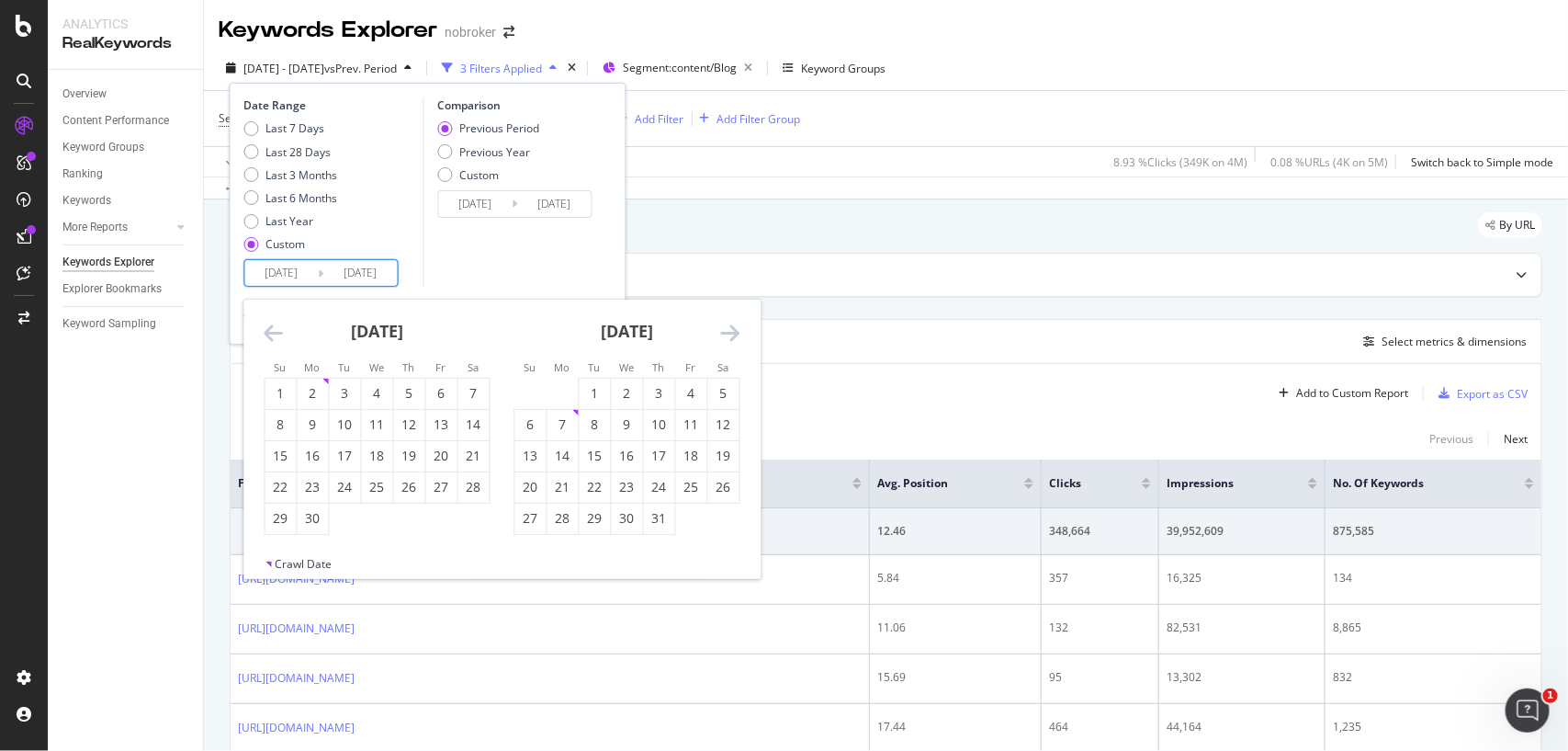
click at [268, 332] on icon "Move backward to switch to the previous month." at bounding box center [274, 332] width 19 height 22
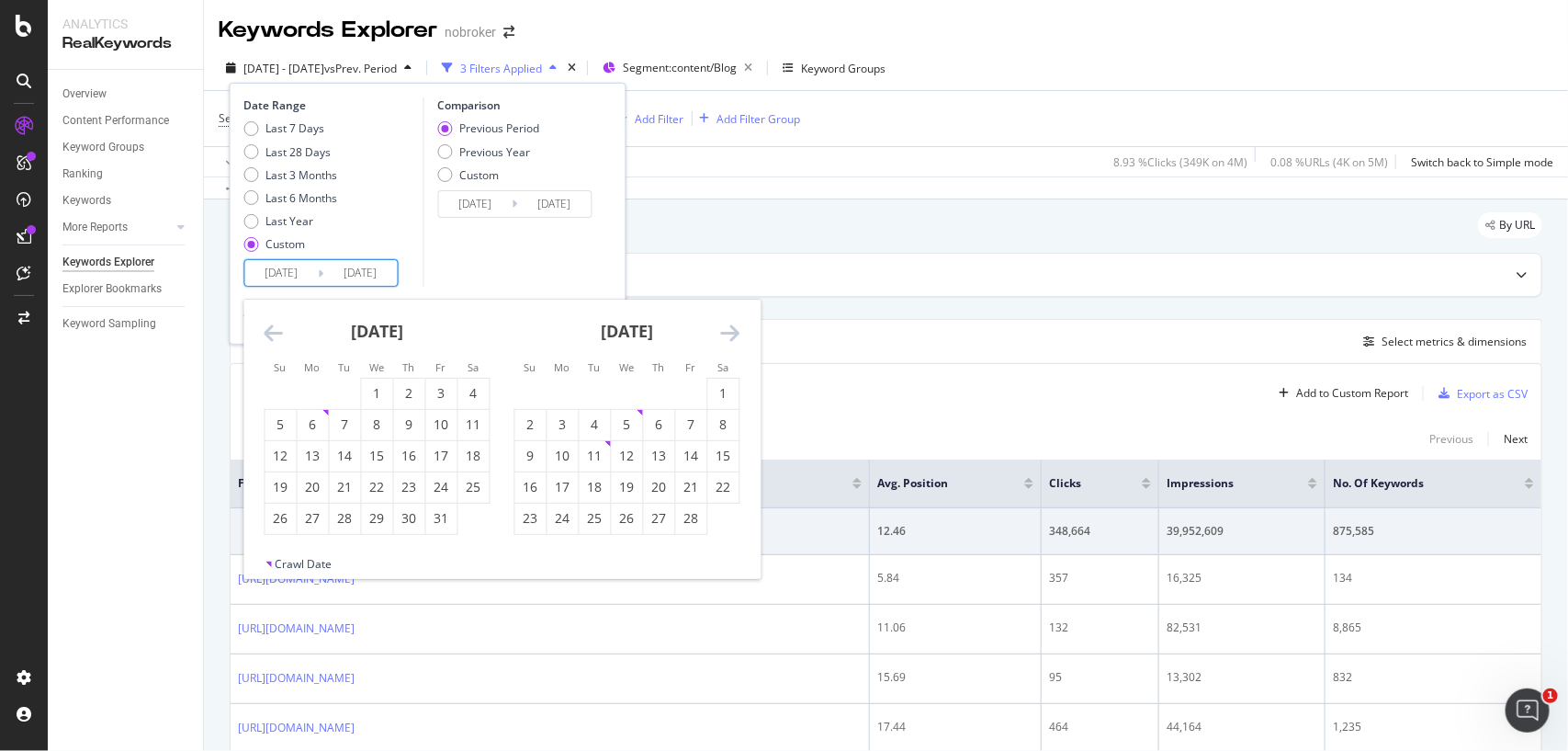
click at [268, 332] on icon "Move backward to switch to the previous month." at bounding box center [274, 332] width 19 height 22
click at [338, 393] on div "1" at bounding box center [345, 392] width 31 height 18
type input "2024/10/01"
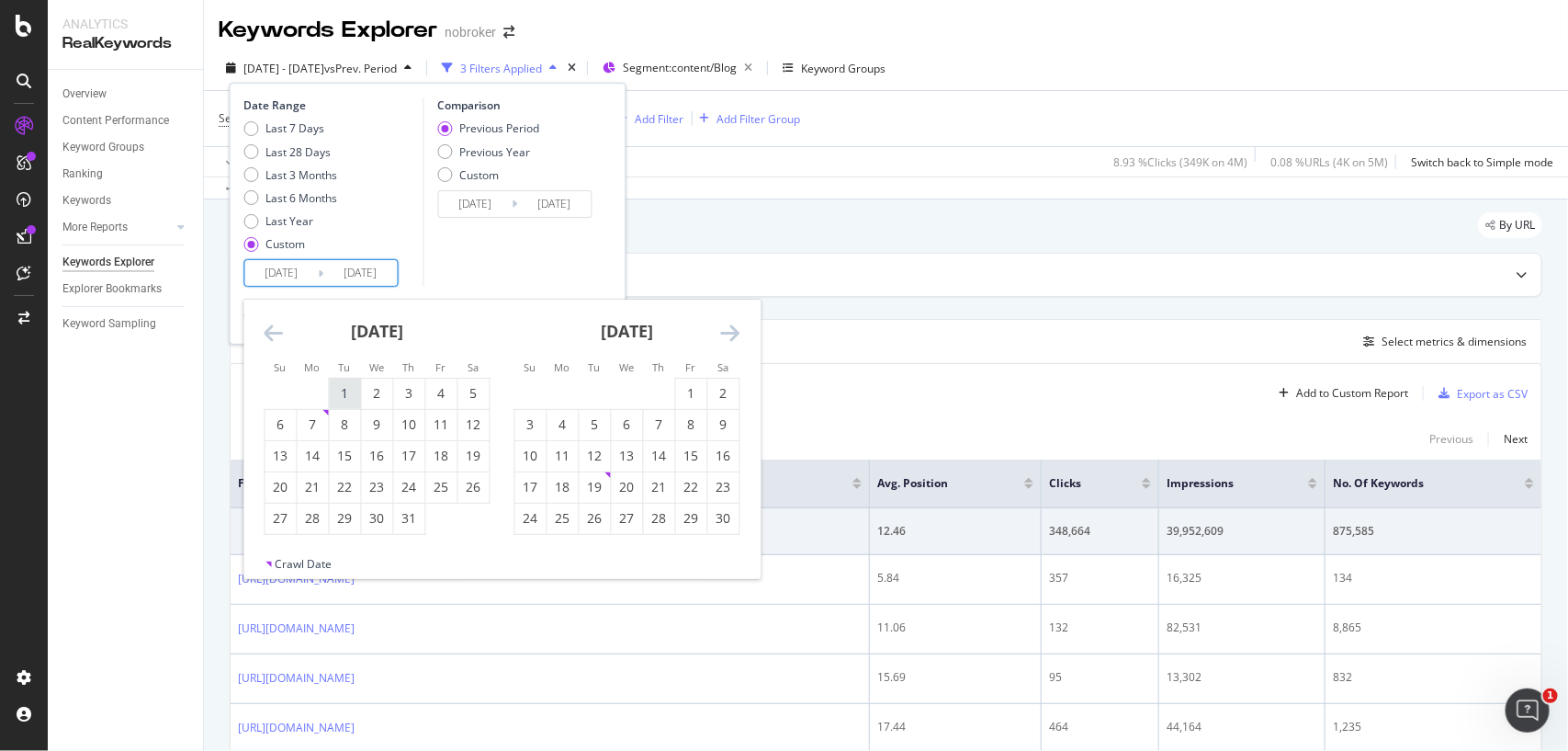
type input "2023/10/08"
type input "2024/09/30"
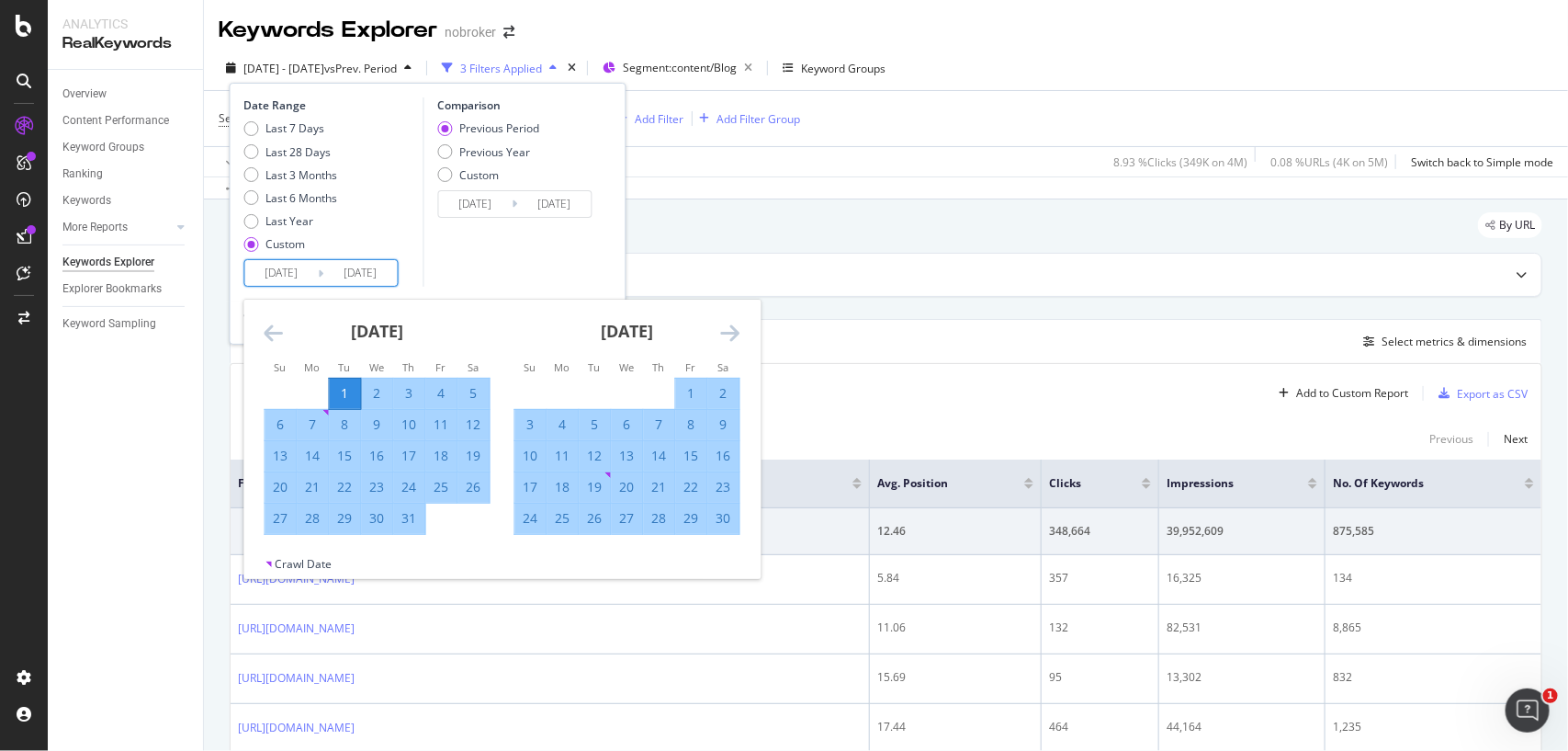
click at [398, 516] on div "31" at bounding box center [409, 518] width 31 height 18
type input "2024/10/31"
type input "2024/08/31"
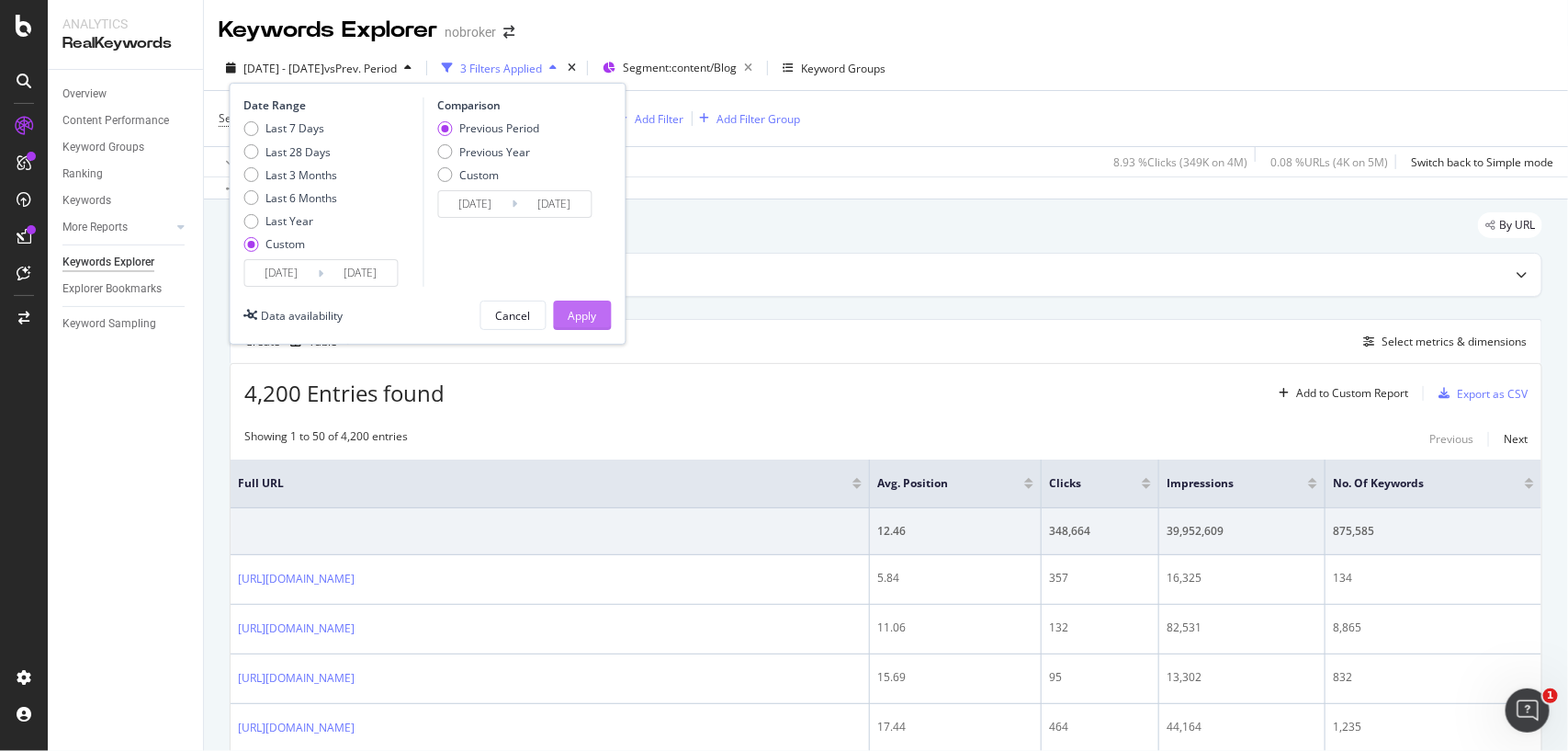
click at [571, 322] on div "Apply" at bounding box center [583, 315] width 29 height 15
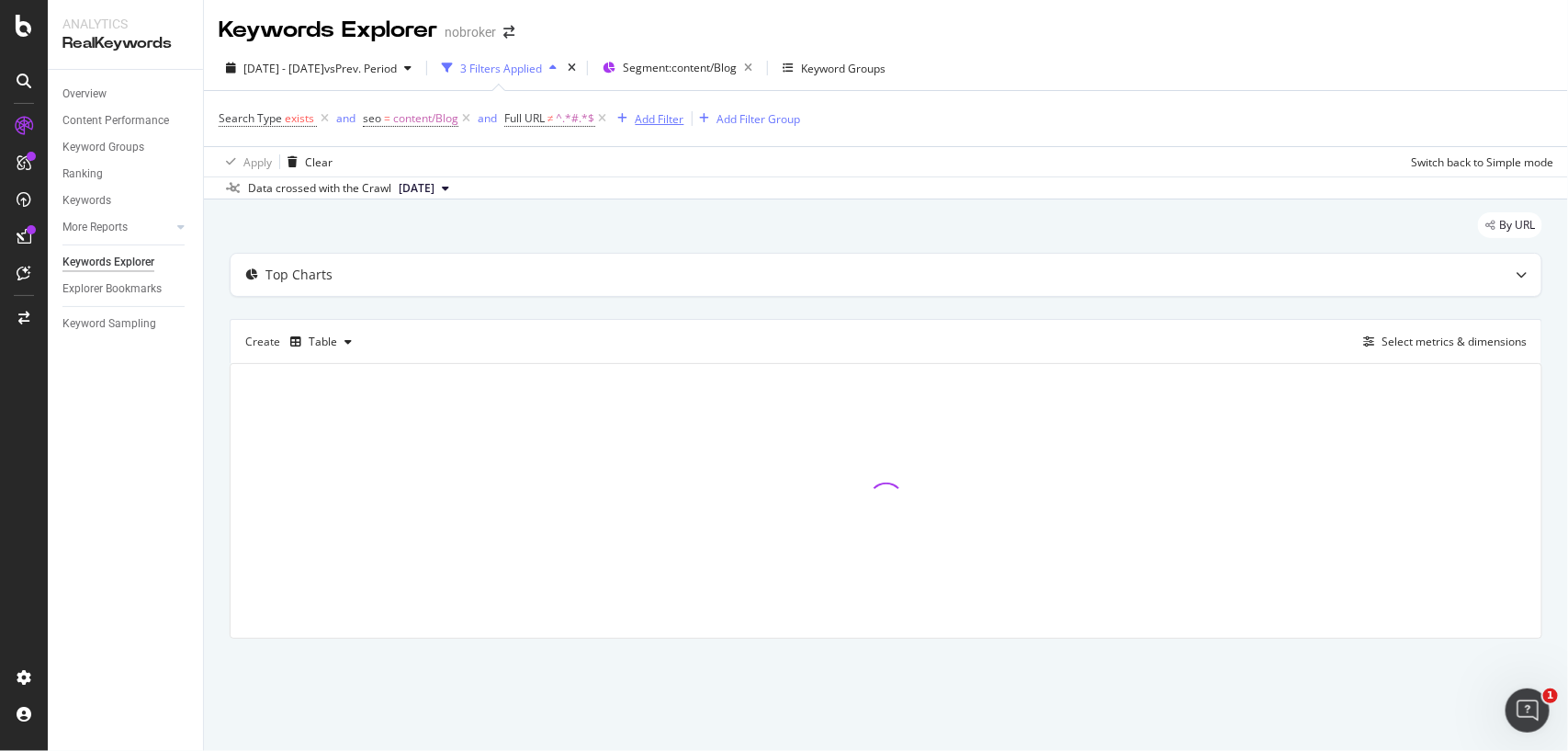
click at [644, 111] on div "Add Filter" at bounding box center [659, 119] width 49 height 15
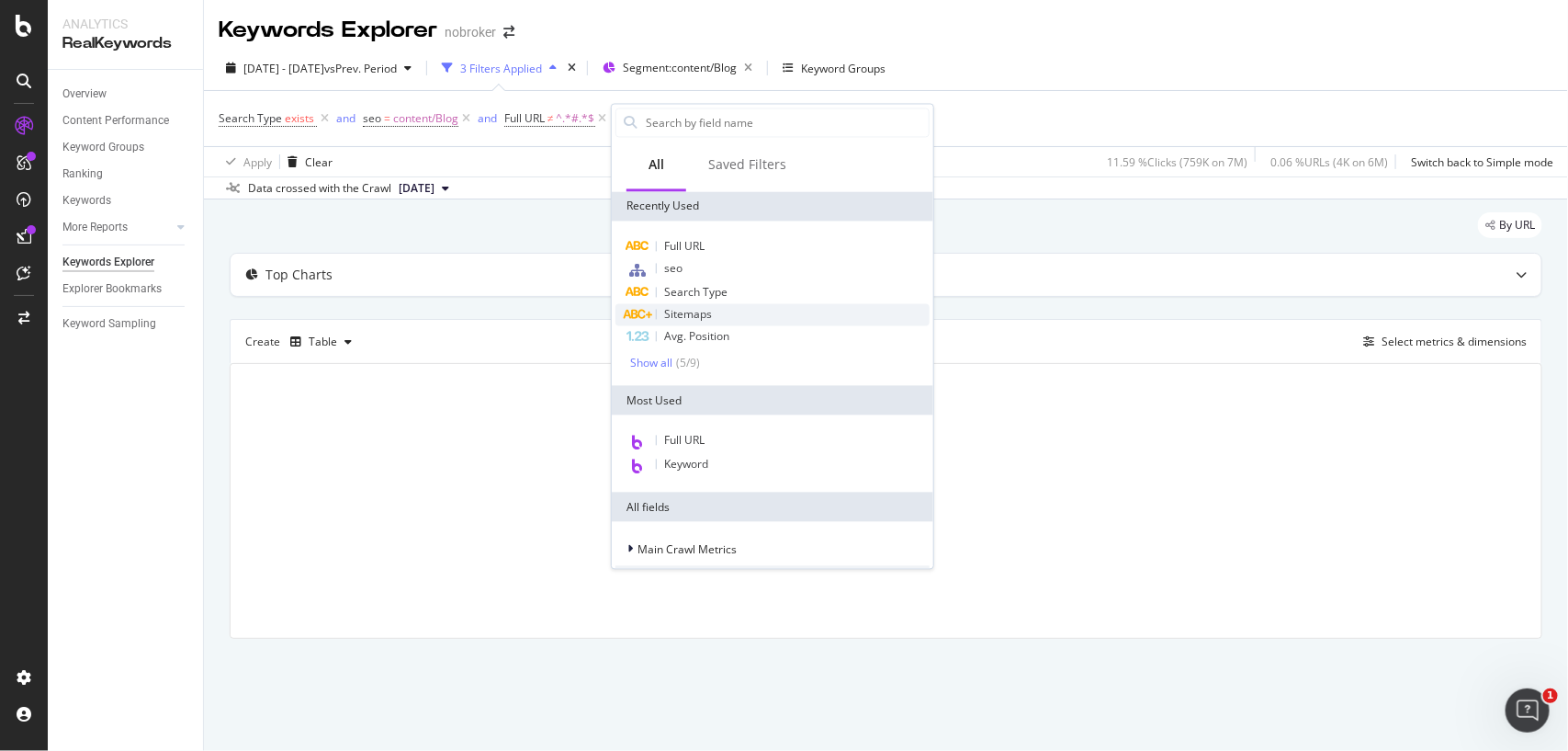
click at [684, 312] on span "Sitemaps" at bounding box center [688, 314] width 48 height 15
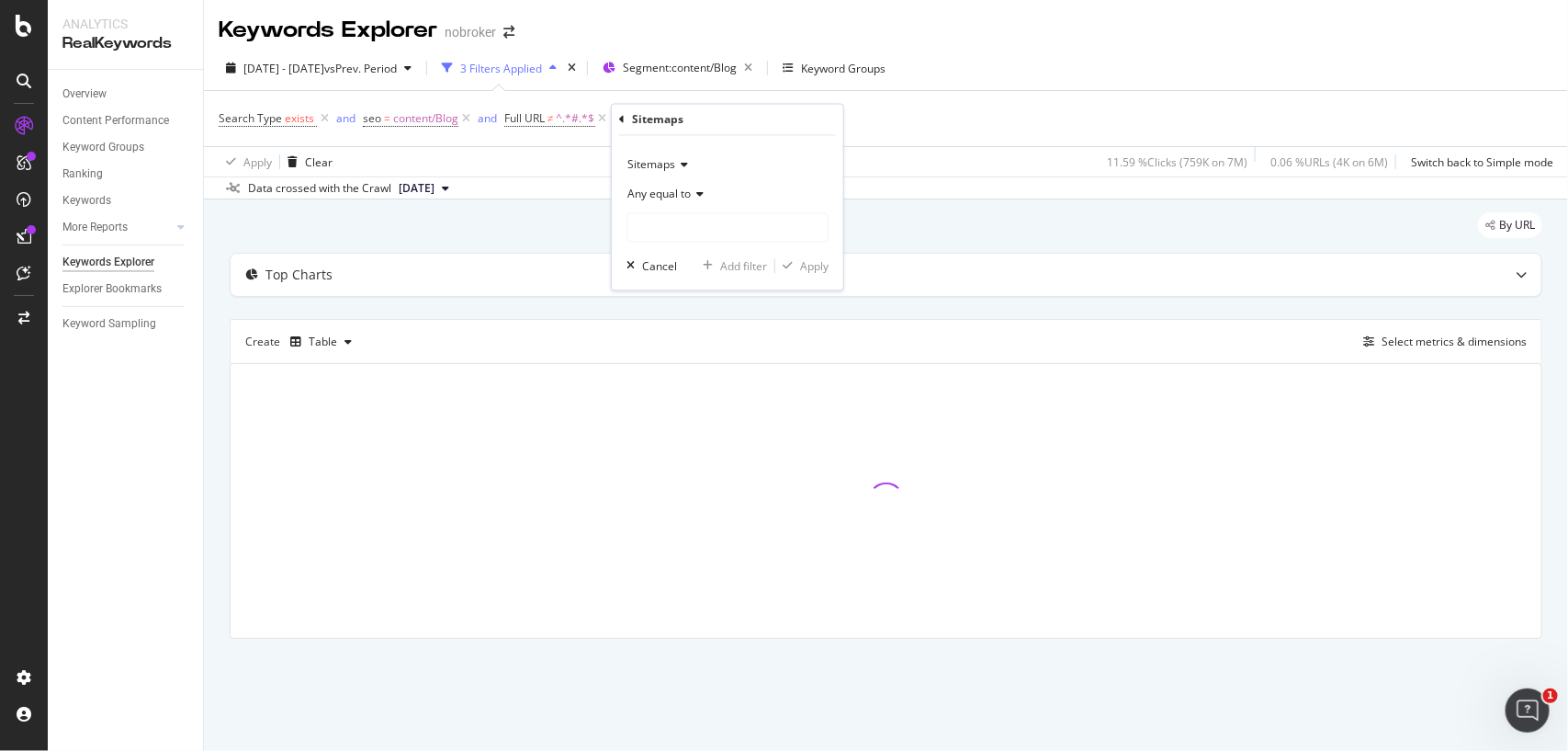
click at [674, 199] on span "Any equal to" at bounding box center [658, 194] width 64 height 15
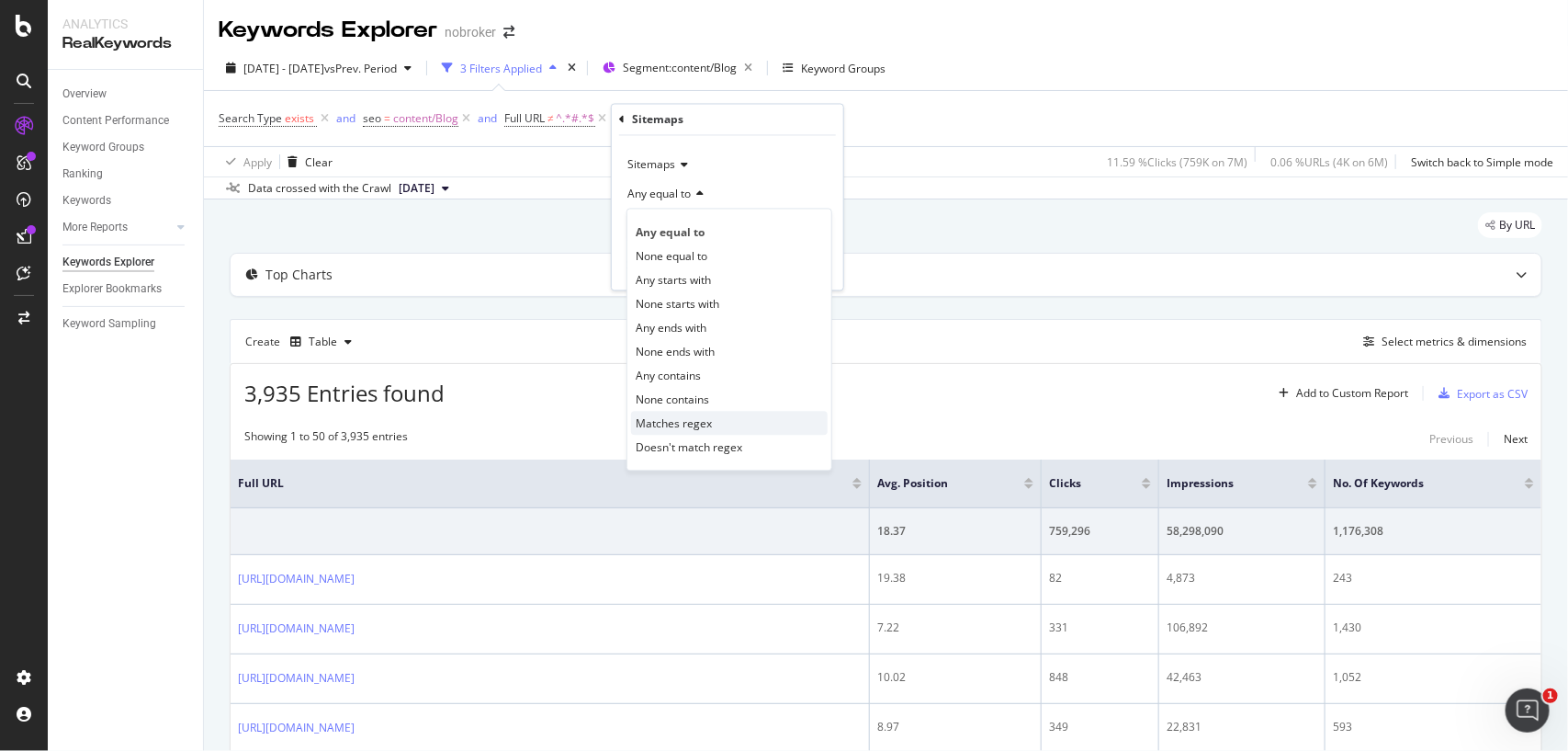
click at [674, 414] on div "Matches regex" at bounding box center [729, 423] width 197 height 24
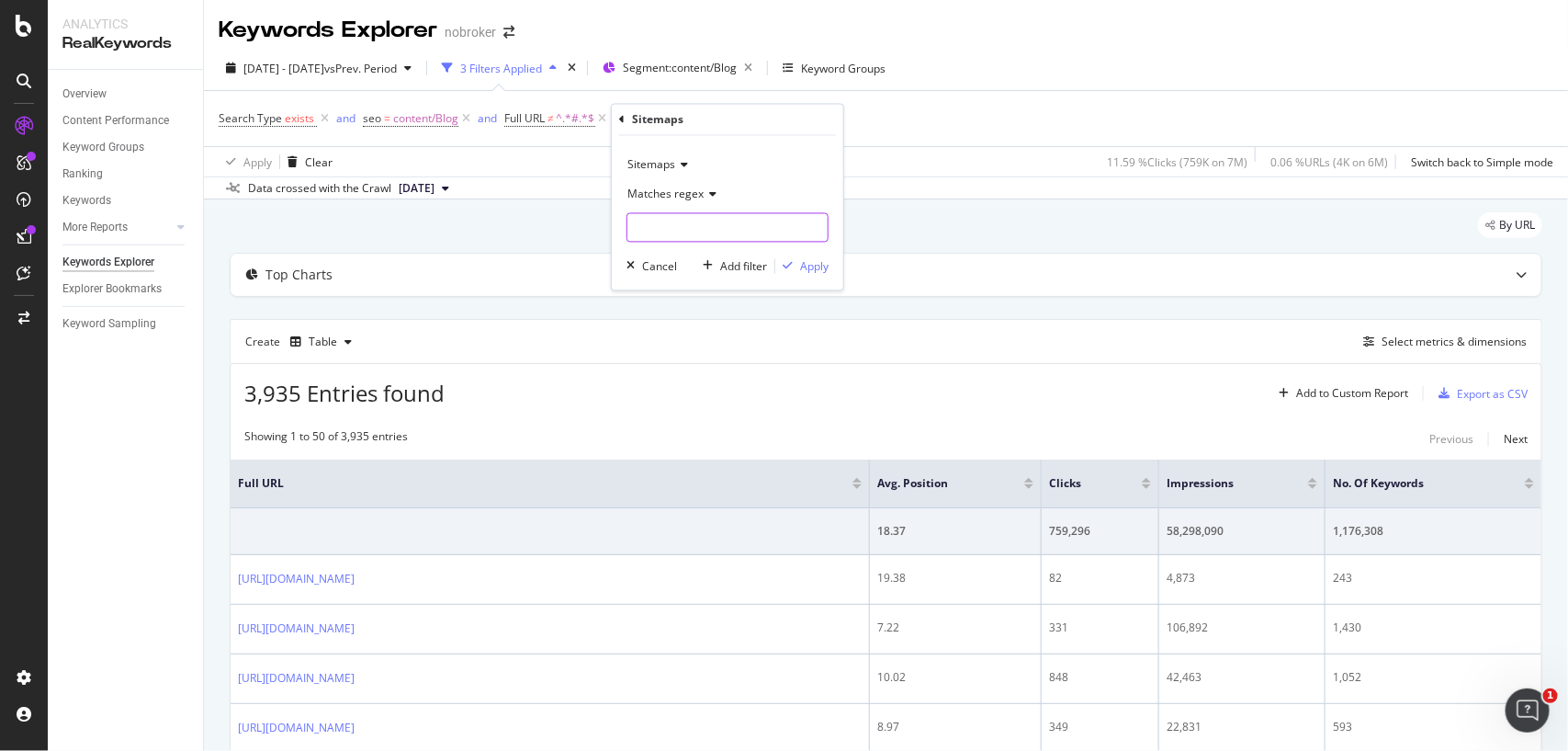
click at [692, 237] on input "text" at bounding box center [727, 227] width 200 height 30
paste input "-homes.xml"
type input "celebrity-homes.xml"
click at [814, 267] on div "Apply" at bounding box center [814, 266] width 29 height 15
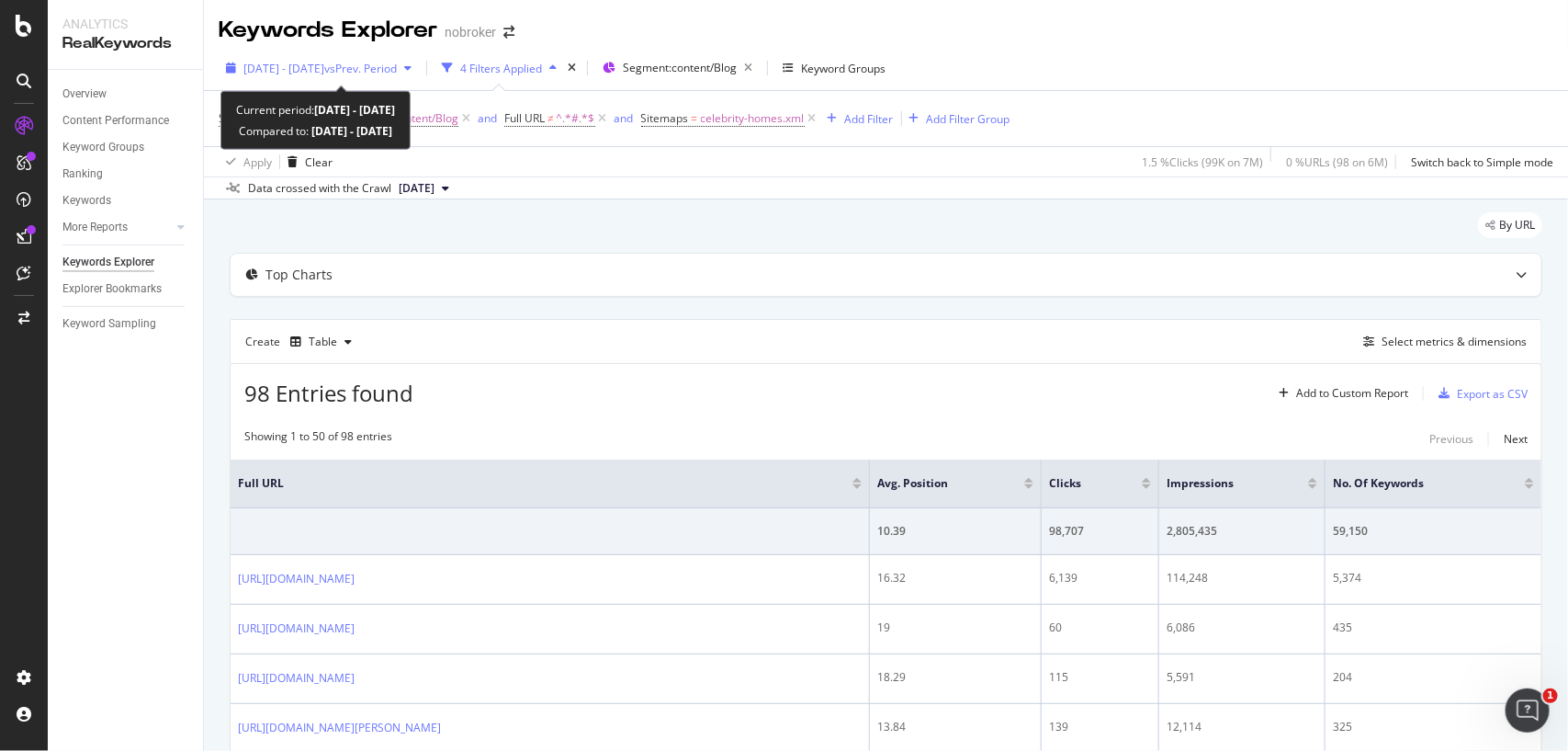
click at [397, 75] on div "2024 Oct. 1st - Oct. 31st vs Prev. Period" at bounding box center [320, 69] width 153 height 15
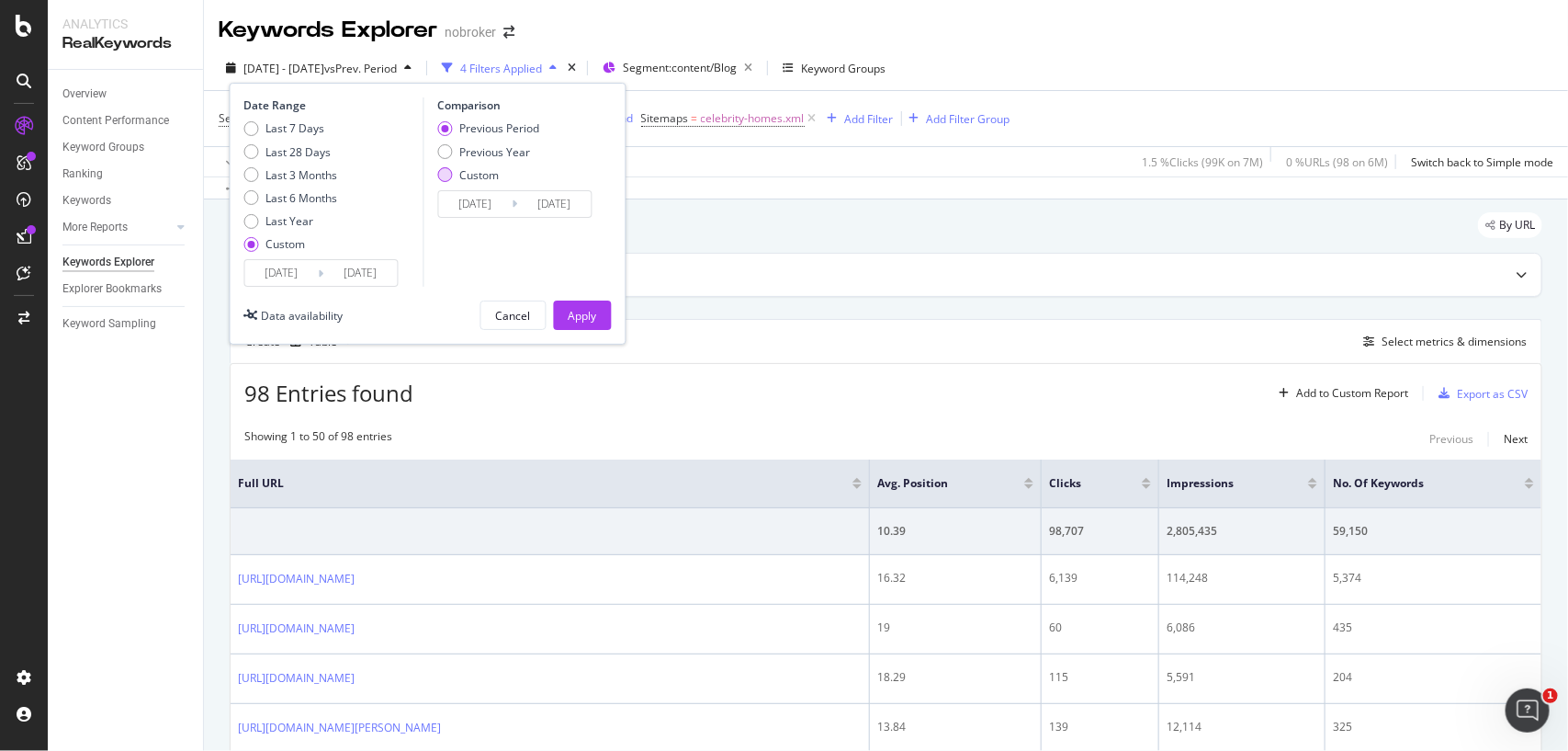
click at [446, 179] on div "Custom" at bounding box center [443, 174] width 14 height 14
click at [565, 307] on button "Apply" at bounding box center [582, 315] width 58 height 30
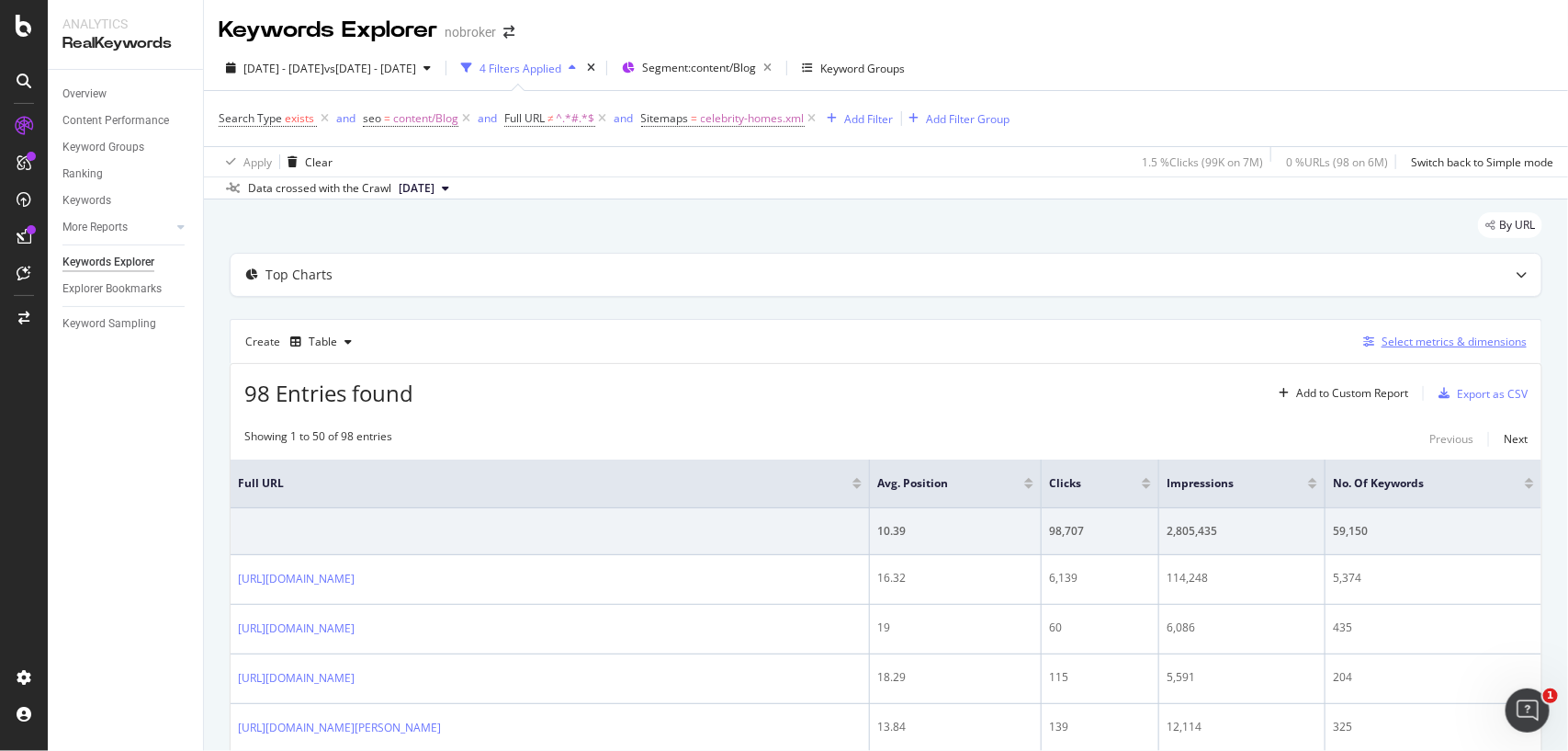
click at [1440, 347] on div "Select metrics & dimensions" at bounding box center [1454, 341] width 146 height 15
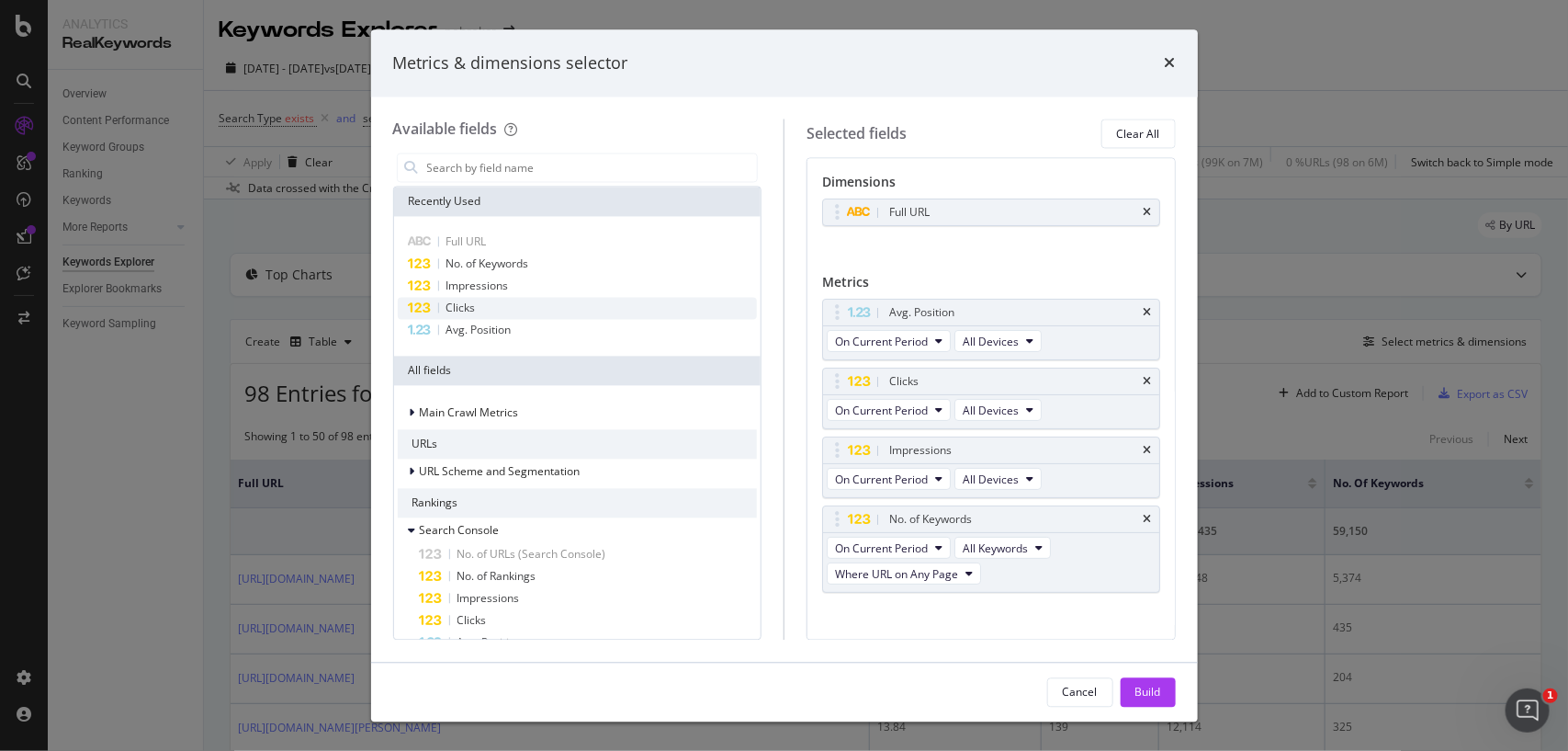
click at [450, 305] on span "Clicks" at bounding box center [461, 308] width 29 height 15
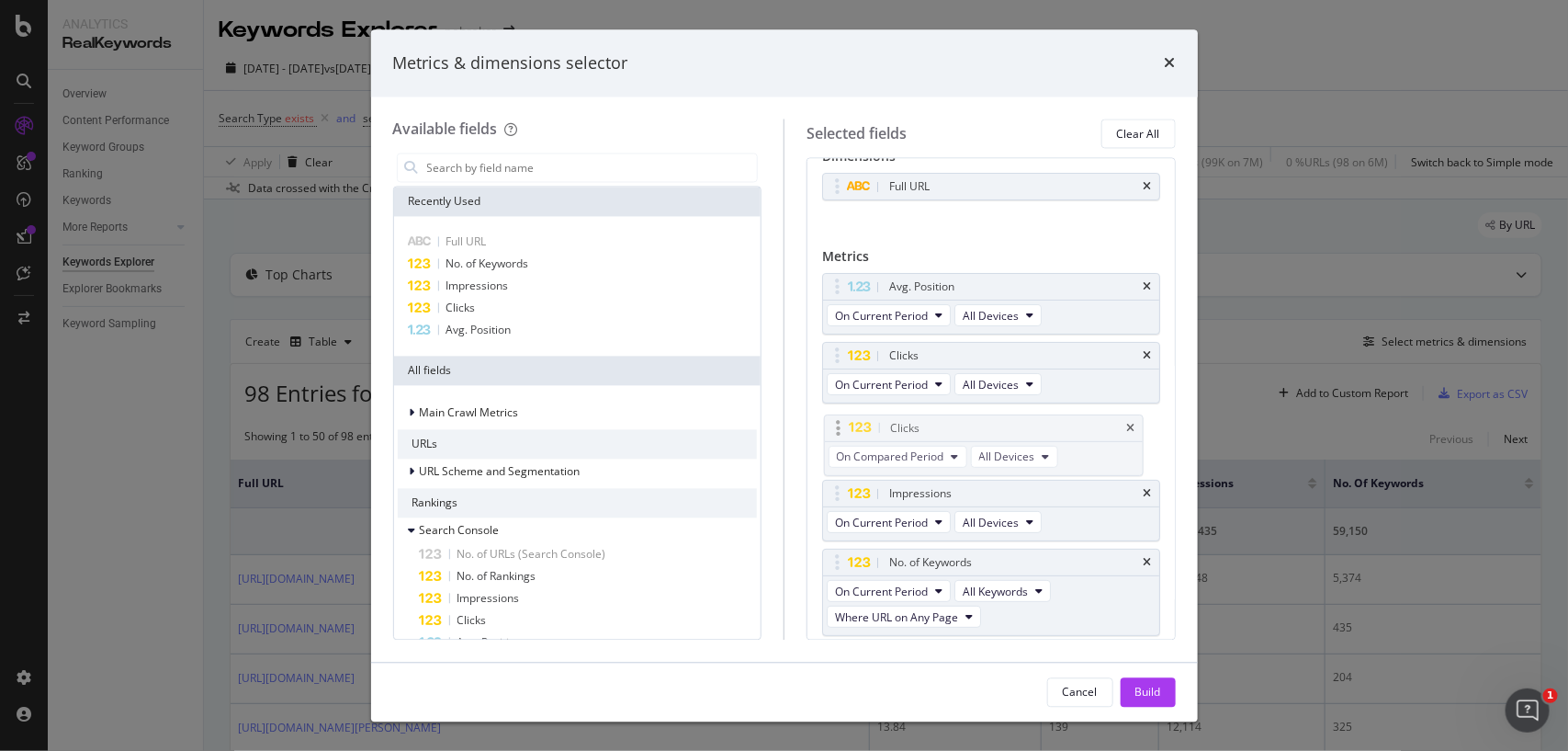
drag, startPoint x: 842, startPoint y: 593, endPoint x: 843, endPoint y: 425, distance: 168.0
click at [843, 425] on body "Analytics RealKeywords Overview Content Performance Keyword Groups Ranking Keyw…" at bounding box center [784, 375] width 1568 height 751
click at [526, 290] on div "Impressions" at bounding box center [578, 287] width 360 height 22
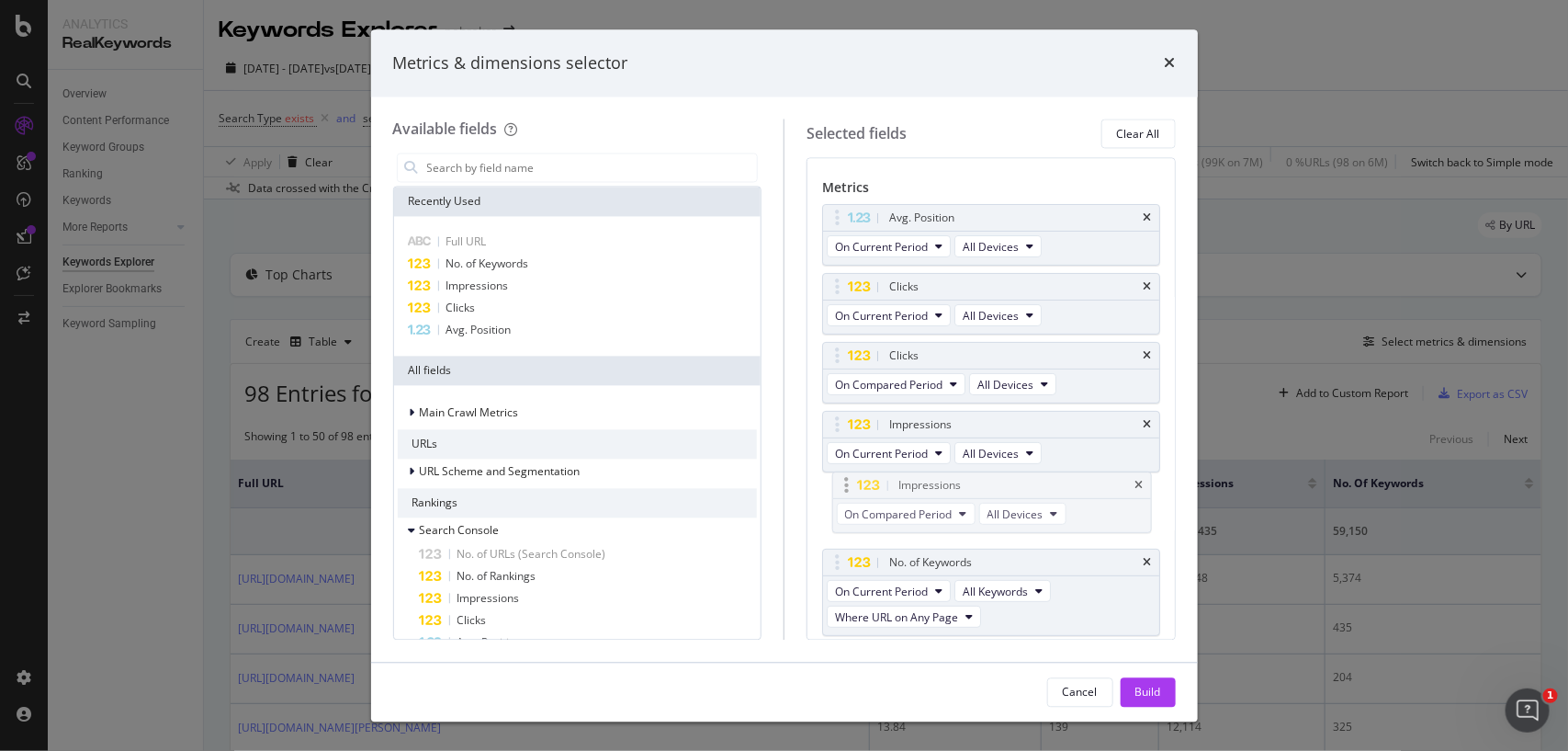
drag, startPoint x: 838, startPoint y: 594, endPoint x: 848, endPoint y: 485, distance: 109.5
click at [848, 485] on body "Analytics RealKeywords Overview Content Performance Keyword Groups Ranking Keyw…" at bounding box center [784, 375] width 1568 height 751
click at [832, 425] on div "modal" at bounding box center [837, 425] width 21 height 18
click at [1135, 690] on div "Build" at bounding box center [1147, 691] width 26 height 15
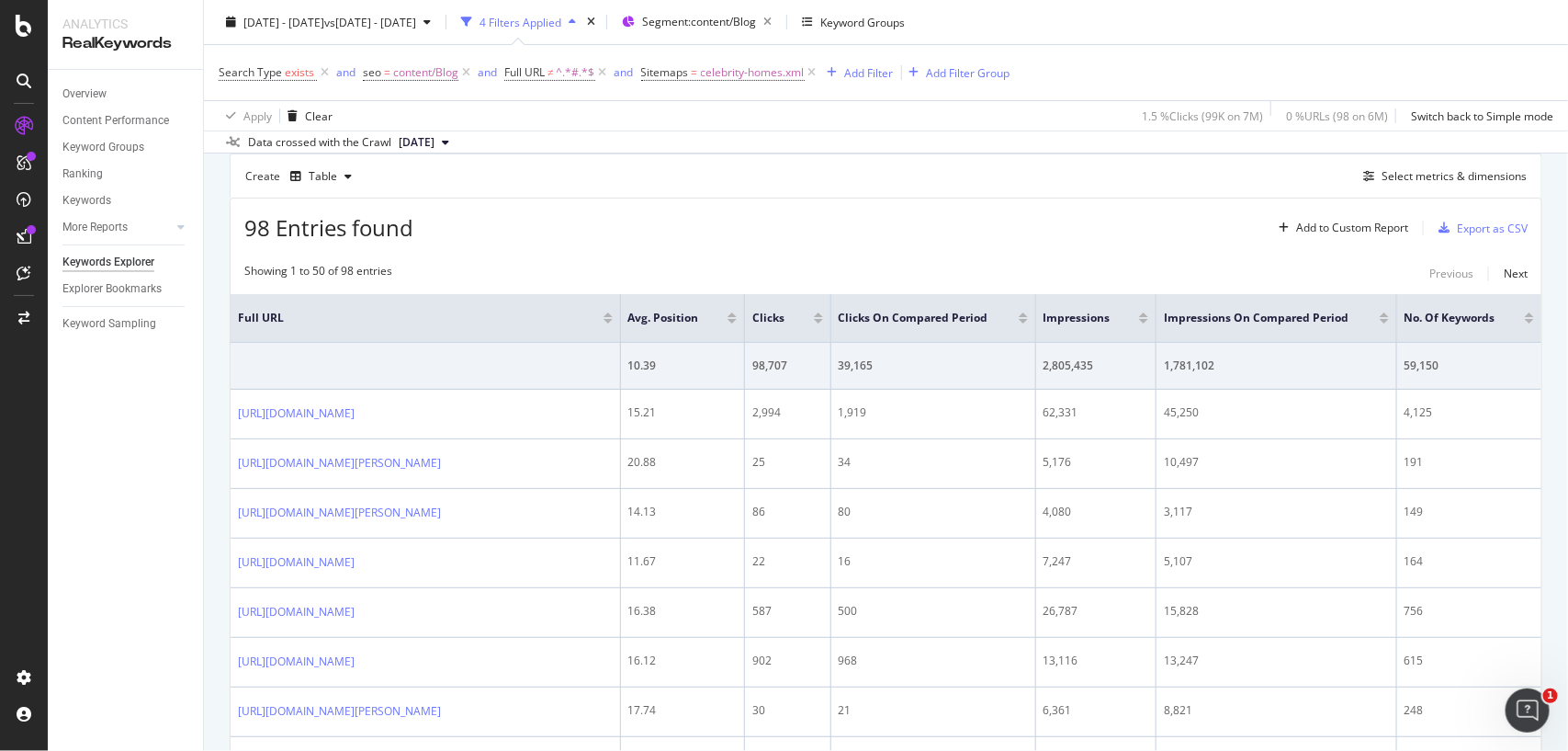
click at [823, 314] on div at bounding box center [818, 314] width 10 height 5
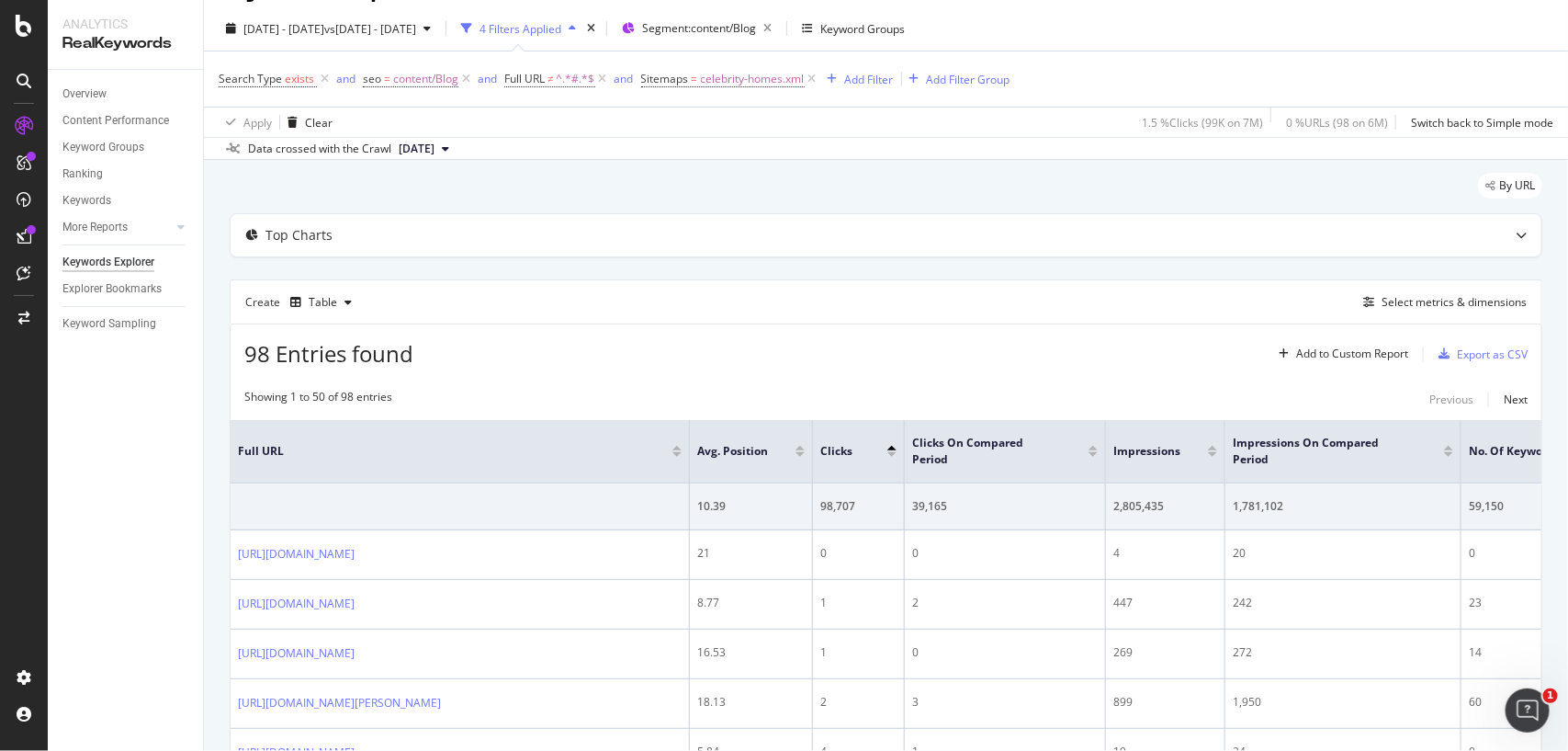
scroll to position [65, 0]
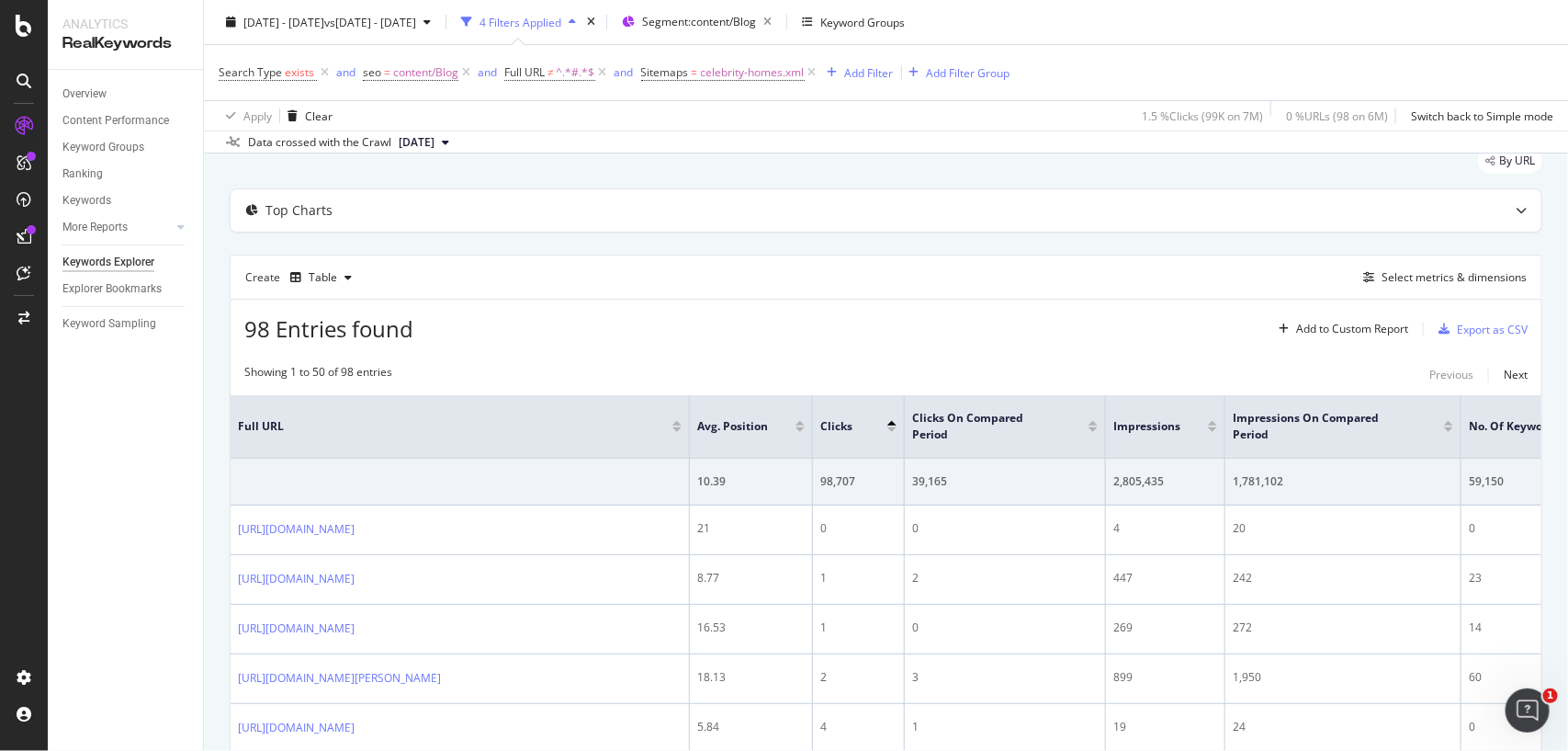
click at [892, 429] on div at bounding box center [892, 429] width 10 height 5
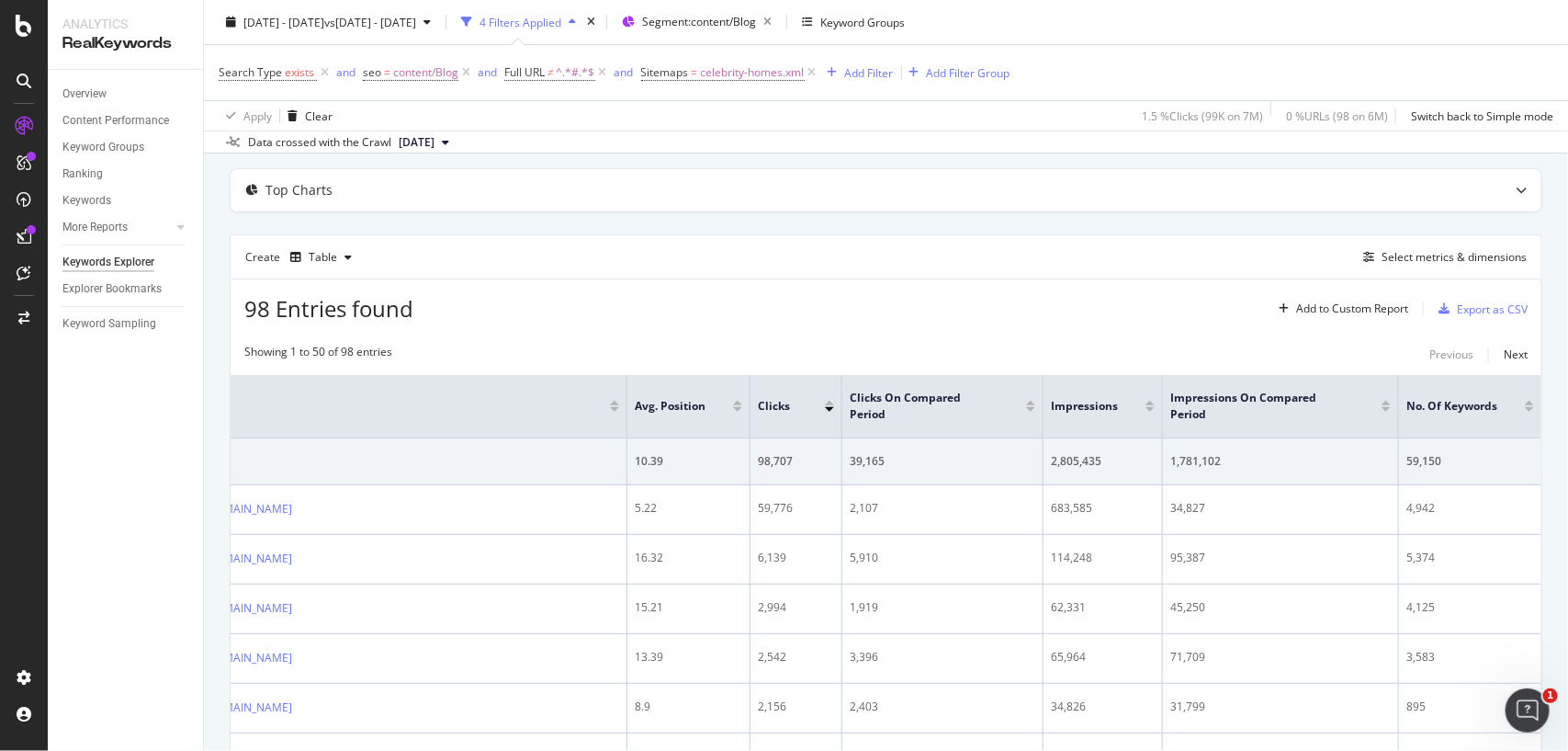
scroll to position [92, 0]
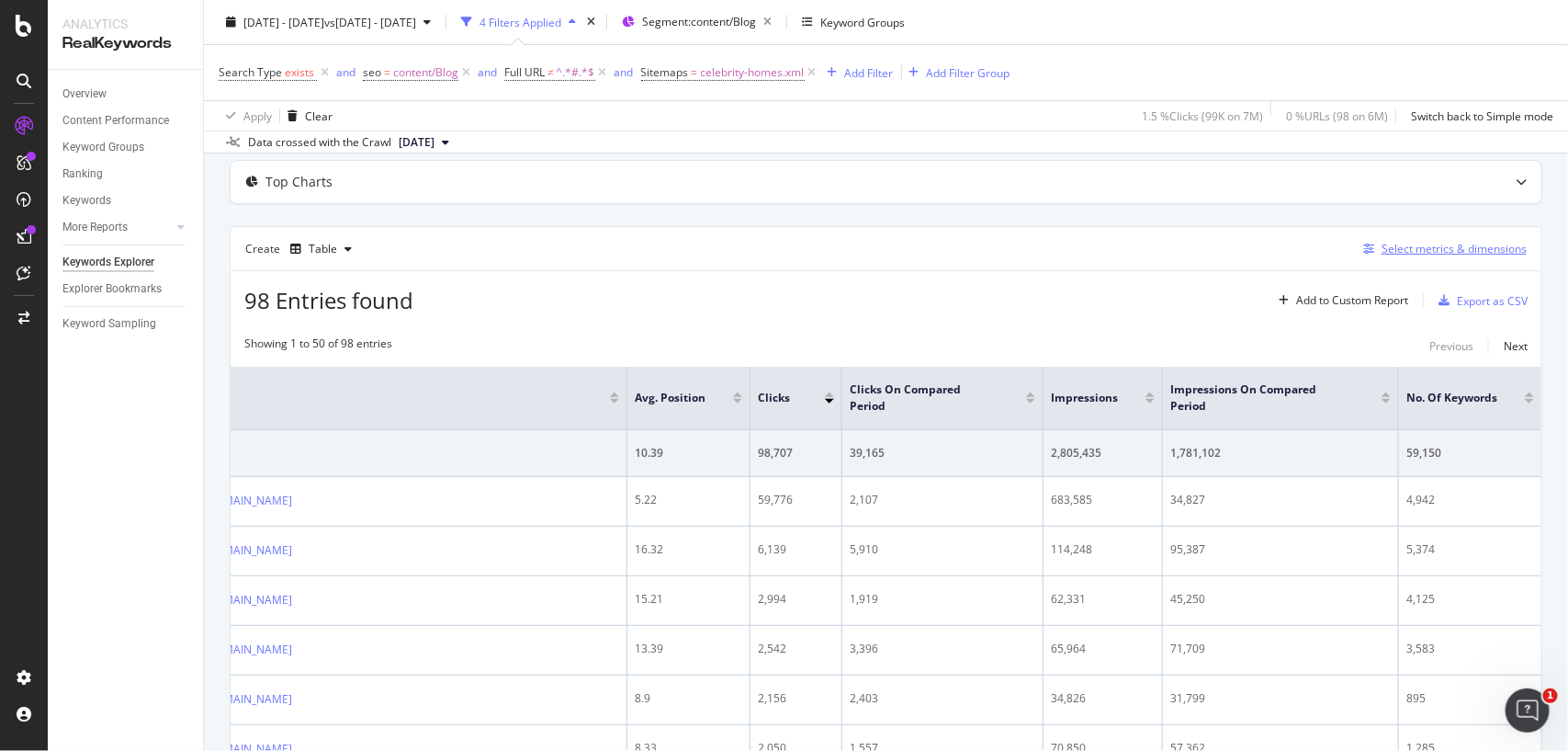
click at [1421, 248] on div "Select metrics & dimensions" at bounding box center [1454, 248] width 146 height 15
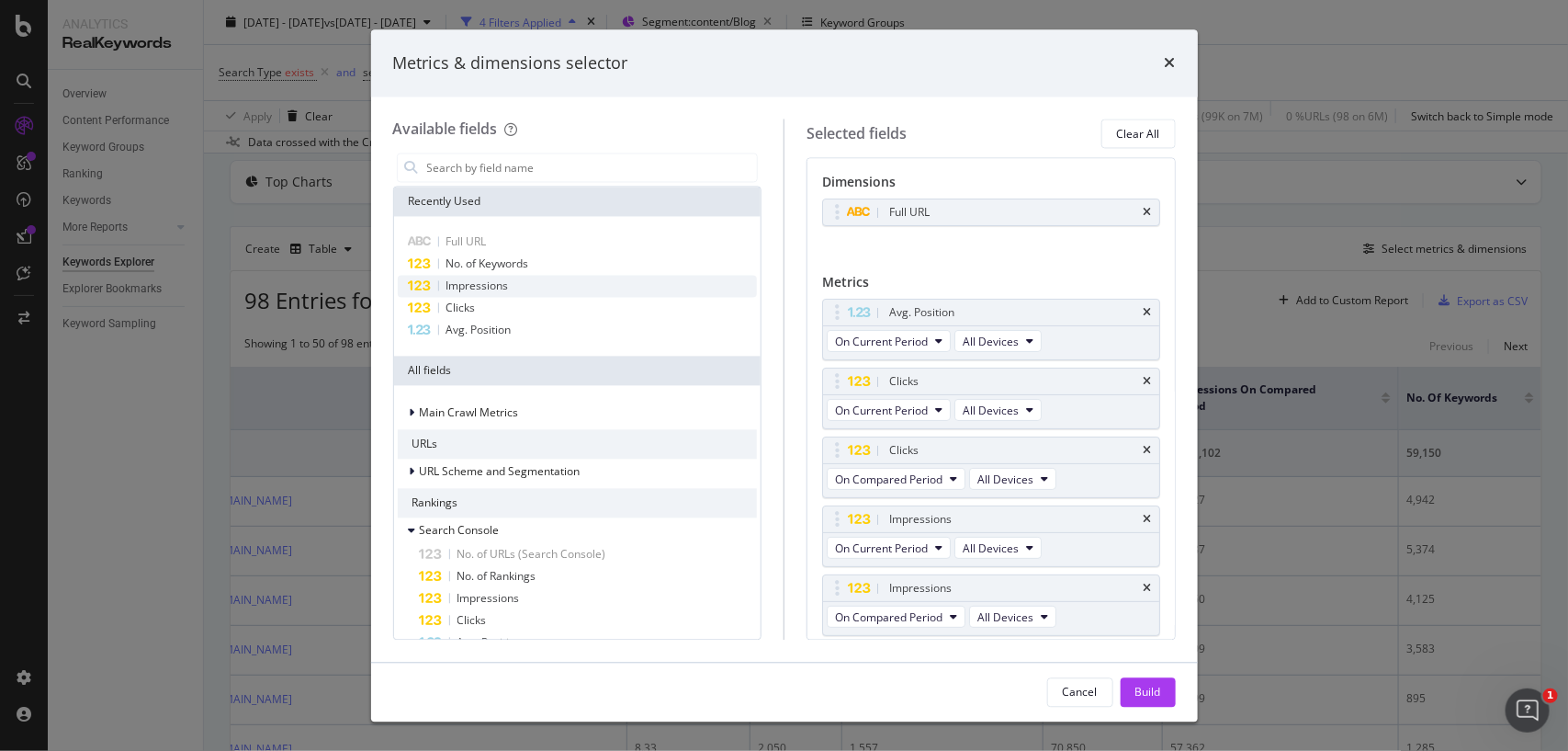
click at [457, 291] on span "Impressions" at bounding box center [478, 286] width 63 height 15
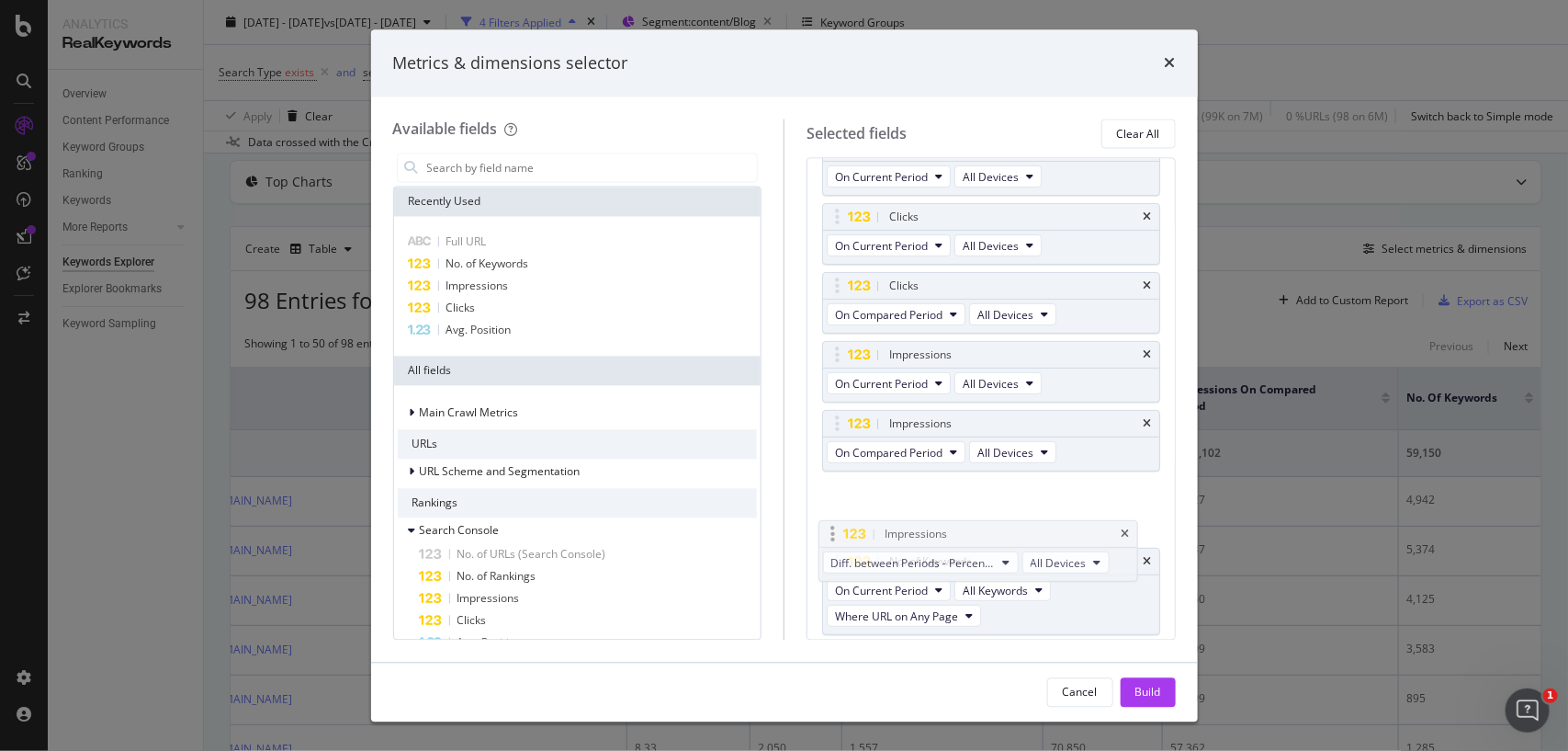
drag, startPoint x: 837, startPoint y: 586, endPoint x: 833, endPoint y: 529, distance: 57.1
click at [833, 529] on body "Analytics RealKeywords Overview Content Performance Keyword Groups Ranking Keyw…" at bounding box center [784, 375] width 1568 height 751
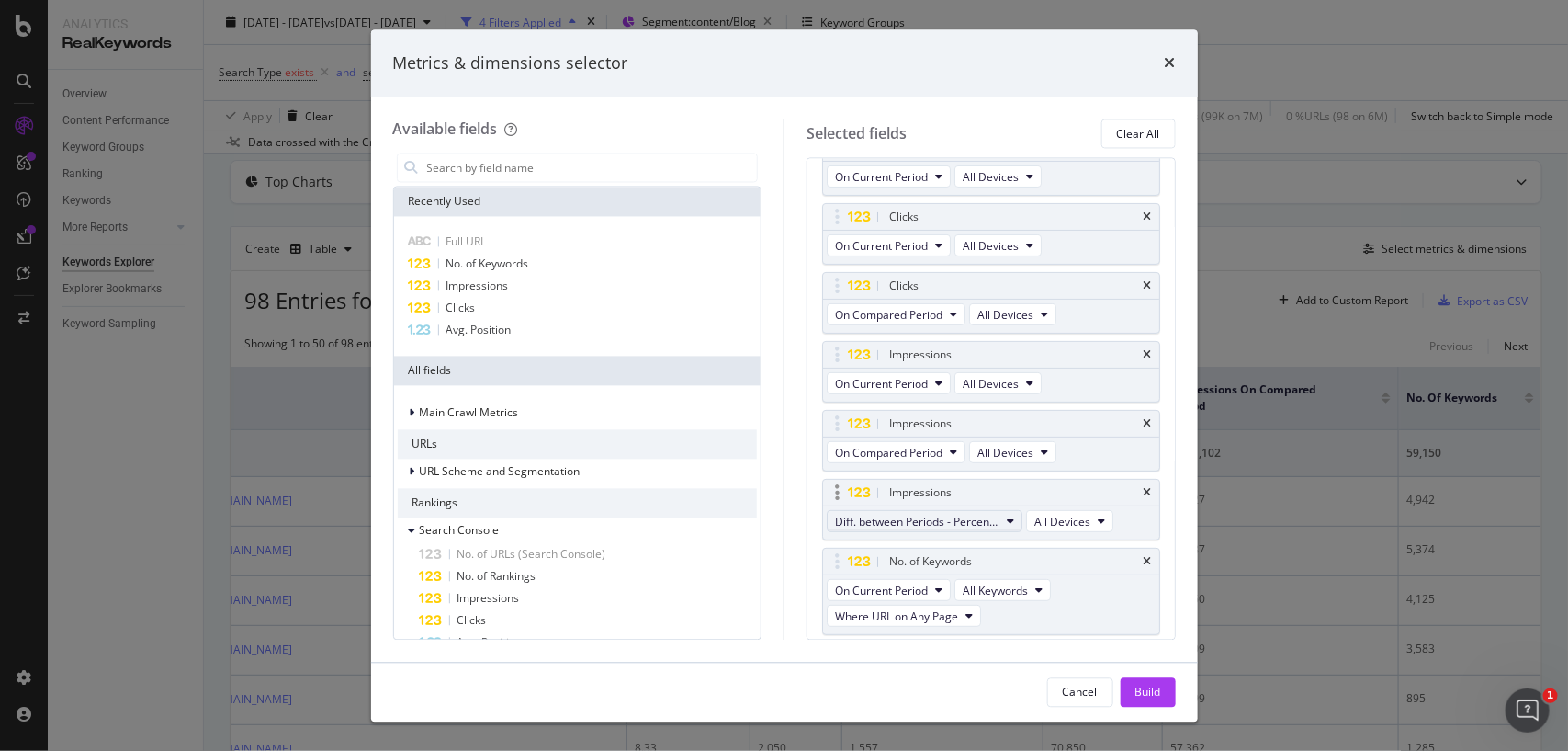
click at [921, 520] on span "Diff. between Periods - Percentage" at bounding box center [916, 521] width 165 height 15
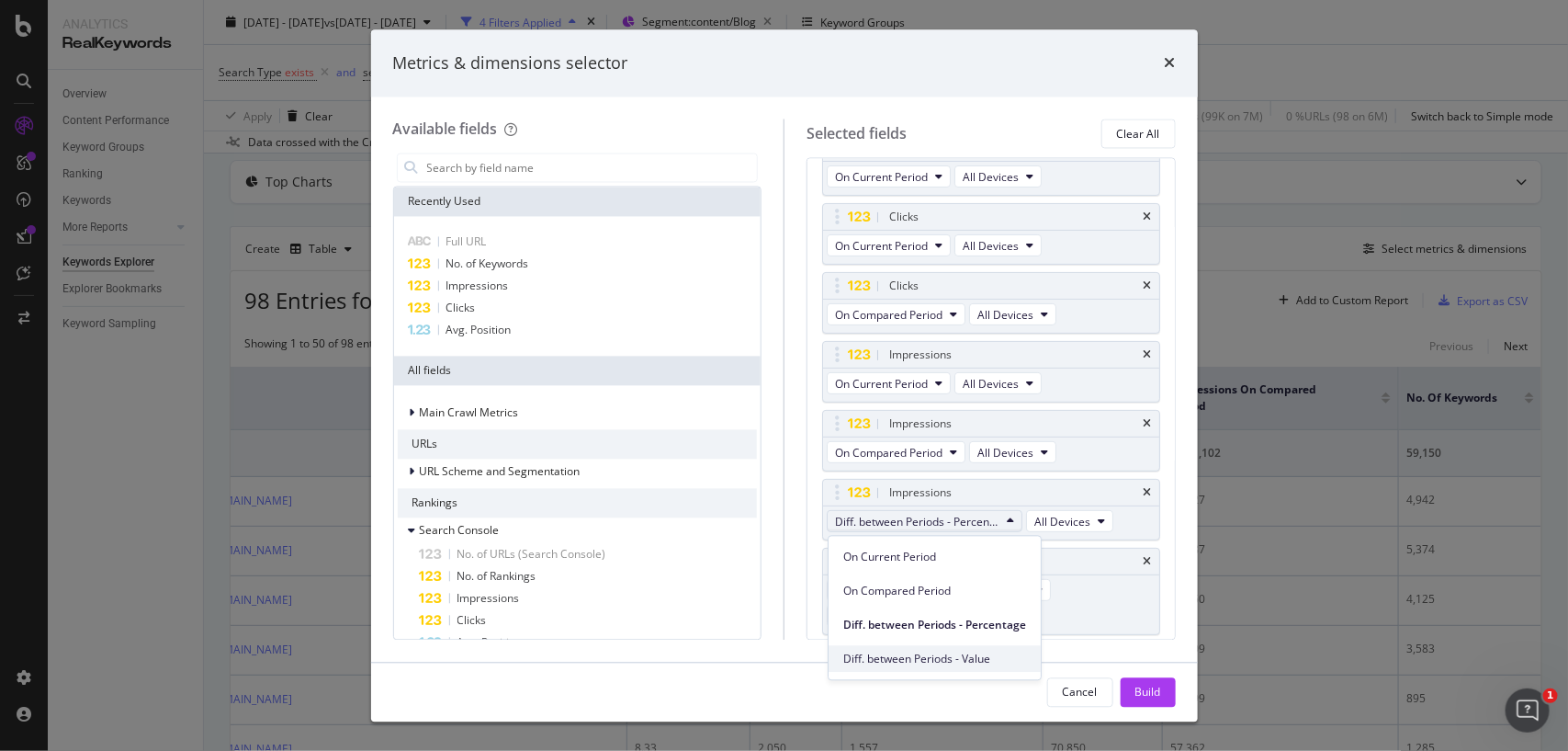
click at [905, 659] on span "Diff. between Periods - Value" at bounding box center [934, 658] width 183 height 16
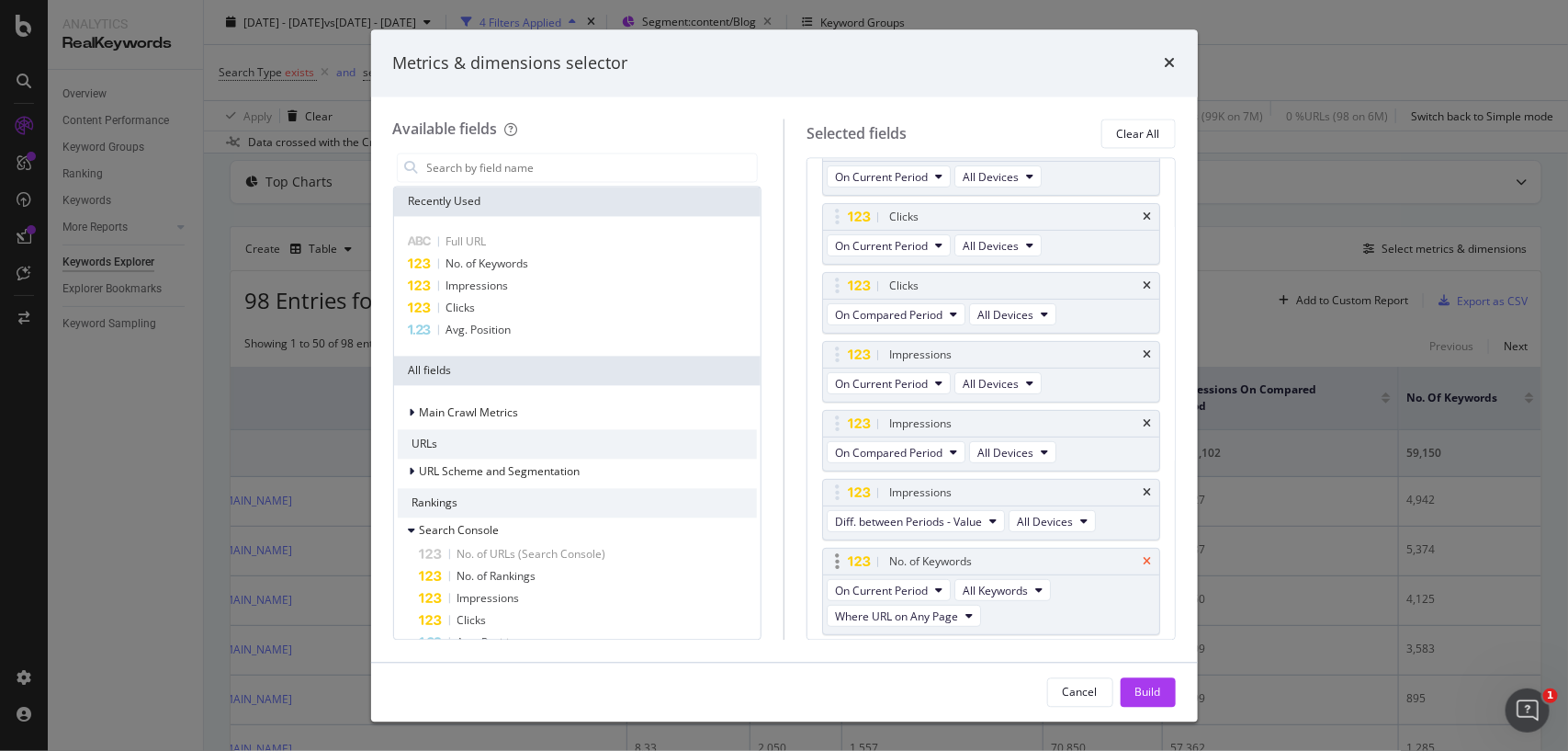
click at [1144, 563] on icon "times" at bounding box center [1147, 562] width 9 height 11
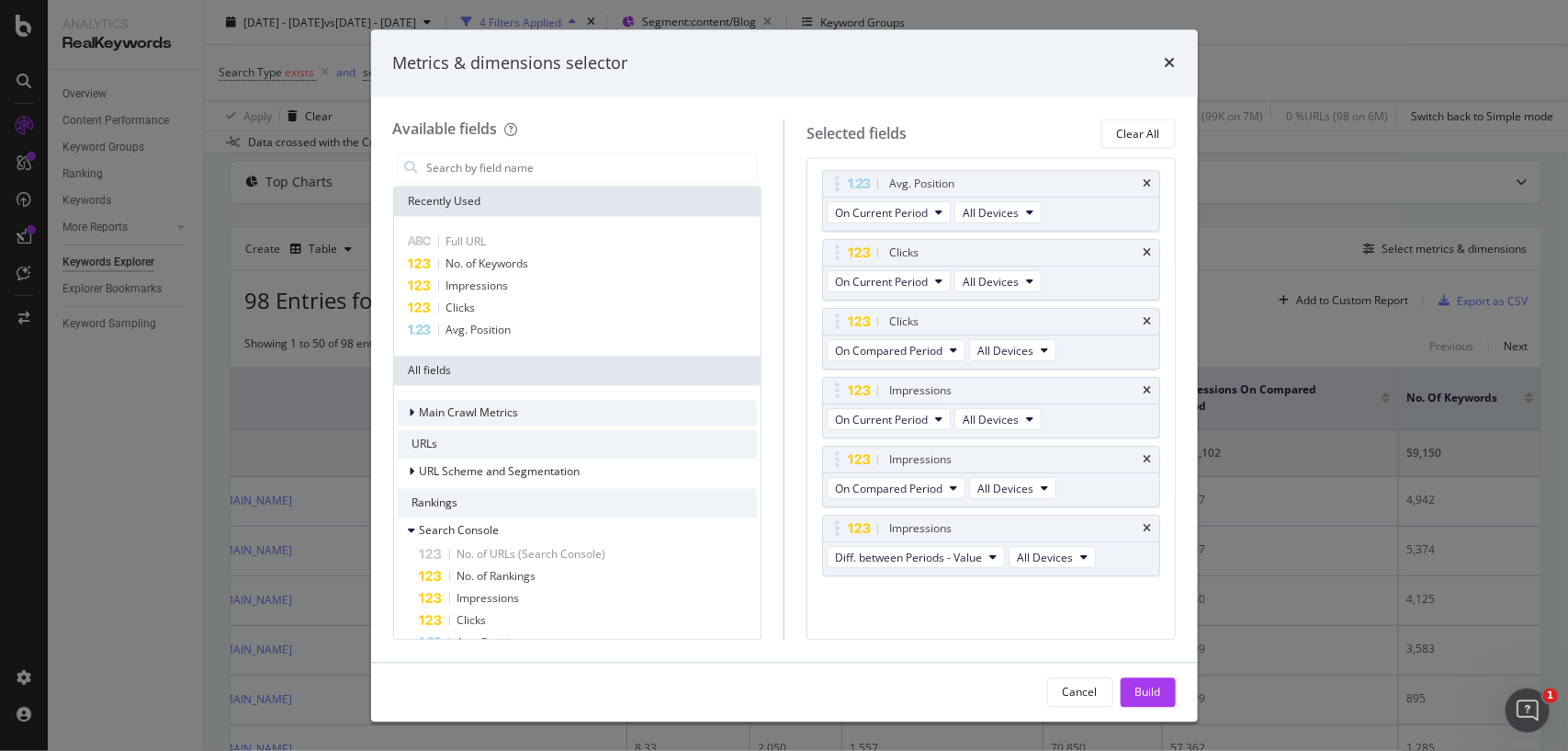
scroll to position [131, 0]
click at [476, 304] on div "Clicks" at bounding box center [578, 308] width 360 height 22
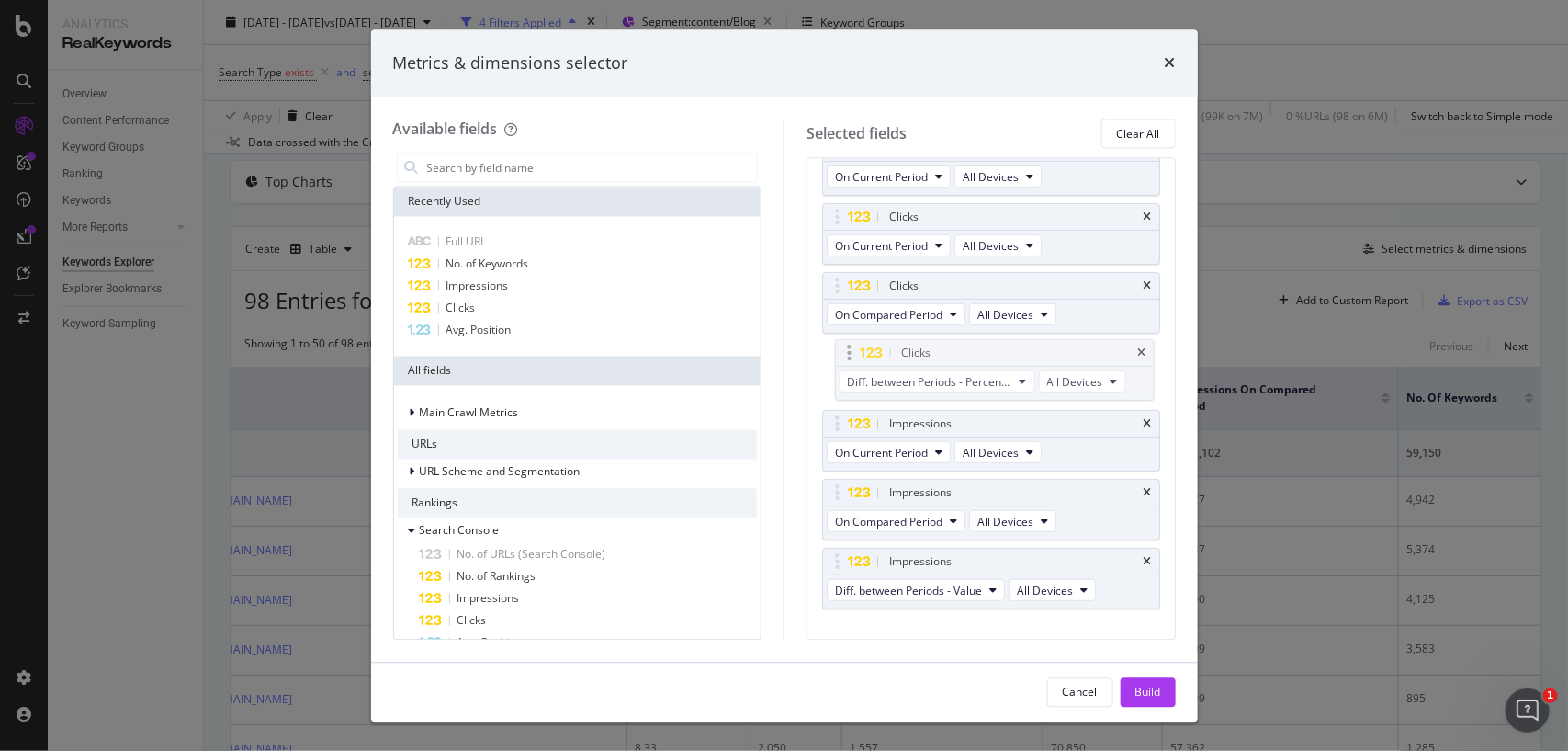
drag, startPoint x: 838, startPoint y: 563, endPoint x: 855, endPoint y: 352, distance: 211.7
click at [855, 352] on body "Analytics RealKeywords Overview Content Performance Keyword Groups Ranking Keyw…" at bounding box center [784, 375] width 1568 height 751
click at [887, 390] on span "Diff. between Periods - Percentage" at bounding box center [916, 383] width 165 height 15
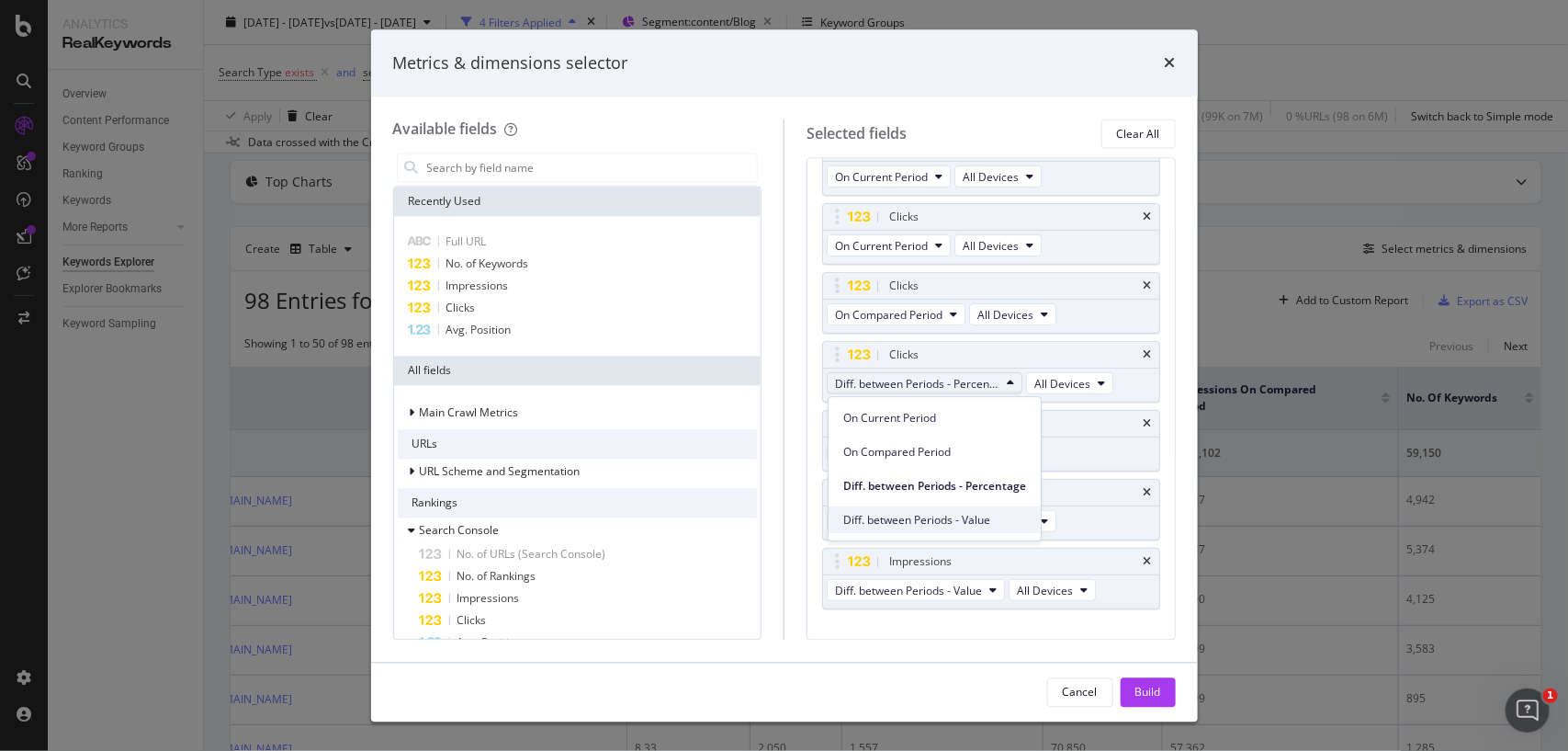
click at [912, 521] on span "Diff. between Periods - Value" at bounding box center [934, 520] width 183 height 16
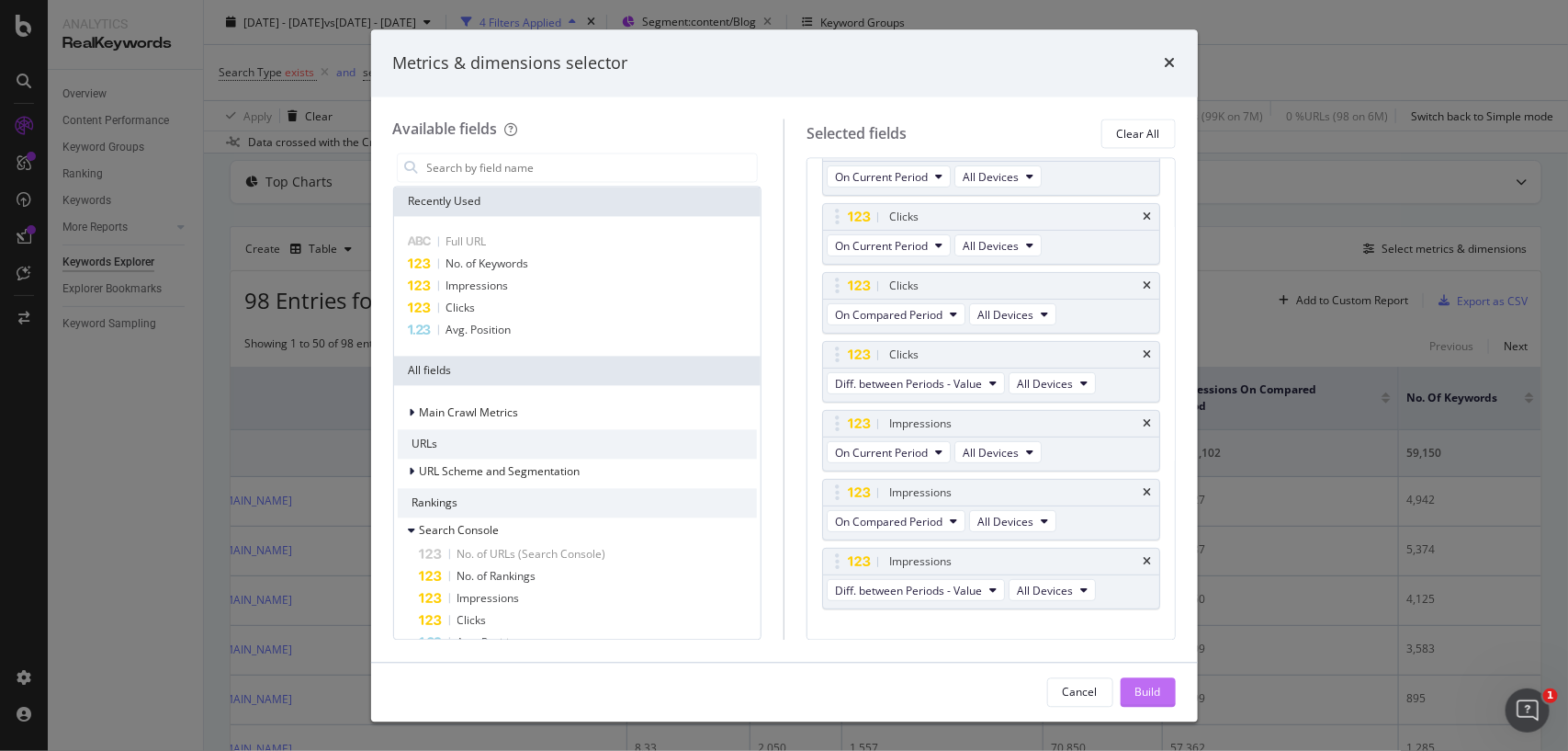
click at [1136, 690] on div "Build" at bounding box center [1147, 691] width 26 height 15
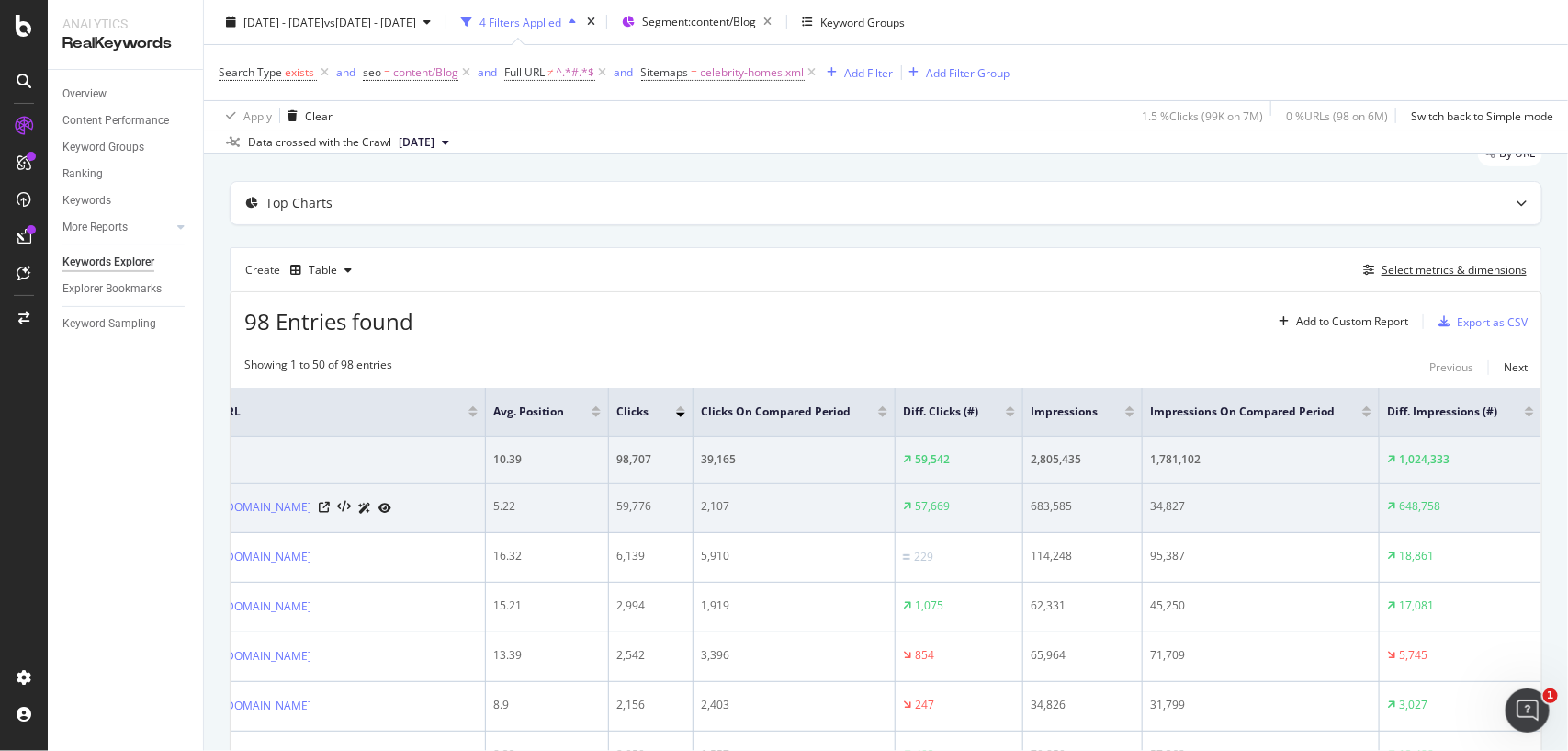
scroll to position [0, 189]
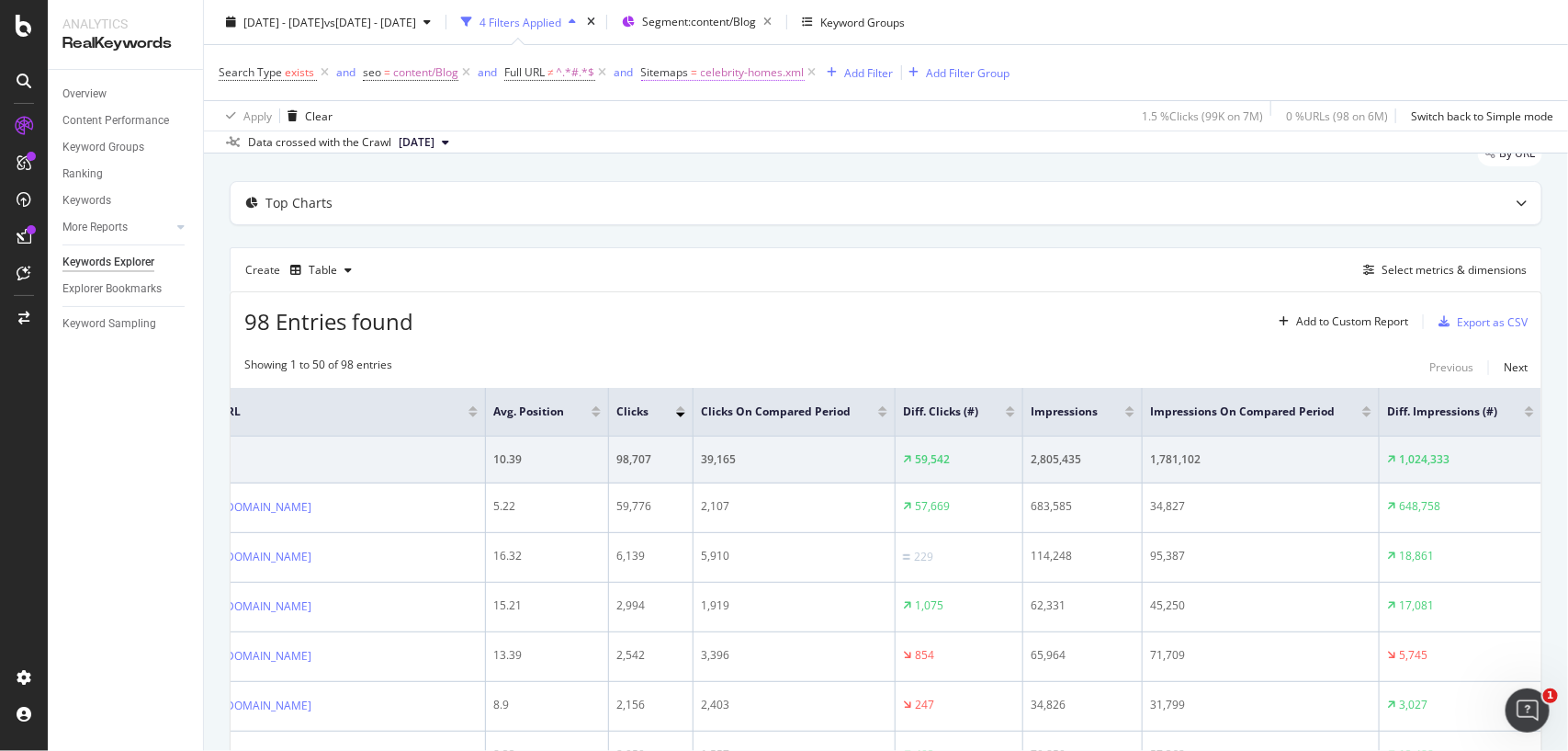
click at [724, 76] on span "celebrity-homes.xml" at bounding box center [753, 72] width 104 height 26
click at [733, 168] on input "celebrity-homes.xml" at bounding box center [745, 178] width 173 height 30
paste input "buyers-guide"
type input "buyers-guide.xml"
click at [837, 214] on div "Apply" at bounding box center [846, 216] width 29 height 15
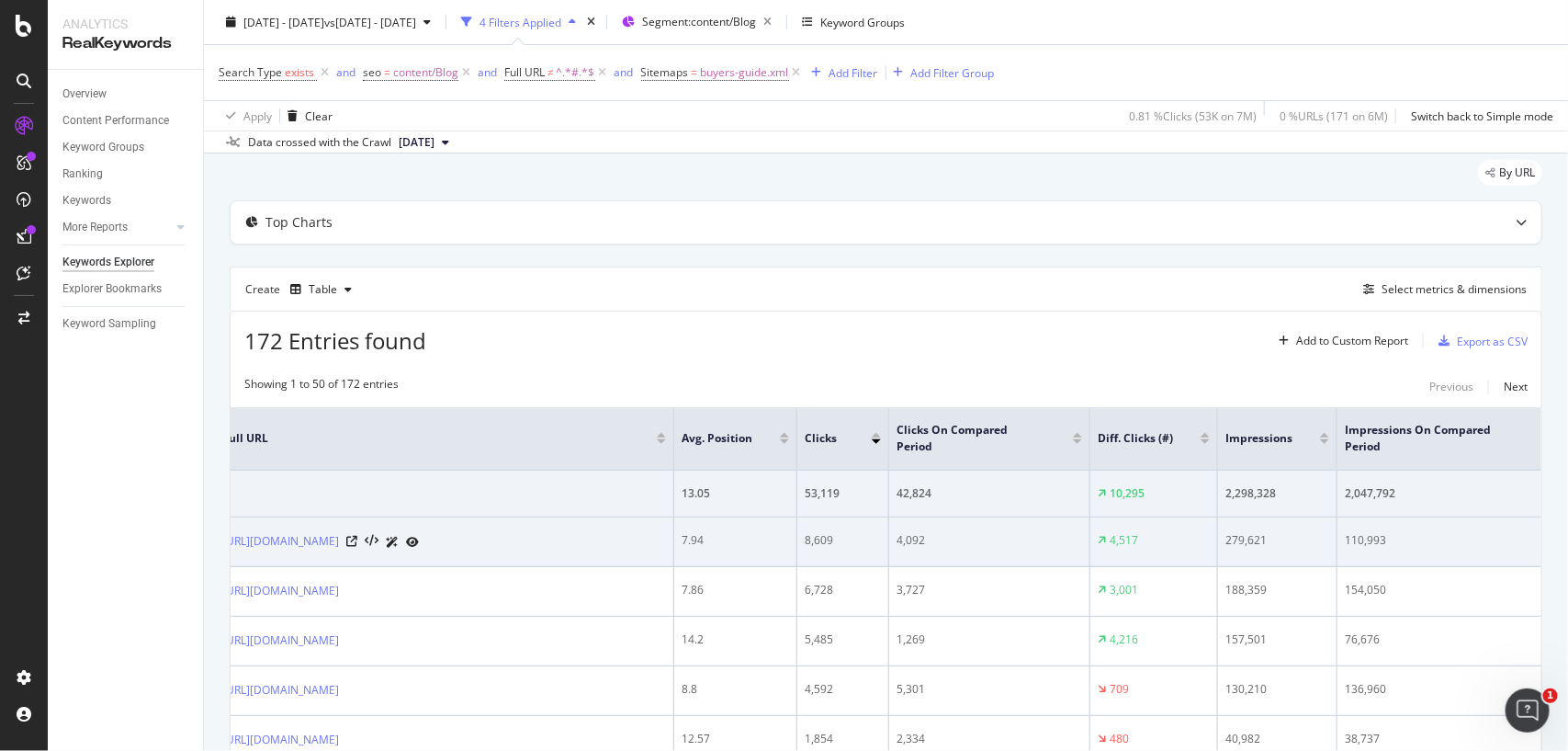
scroll to position [0, 20]
